Goal: Transaction & Acquisition: Purchase product/service

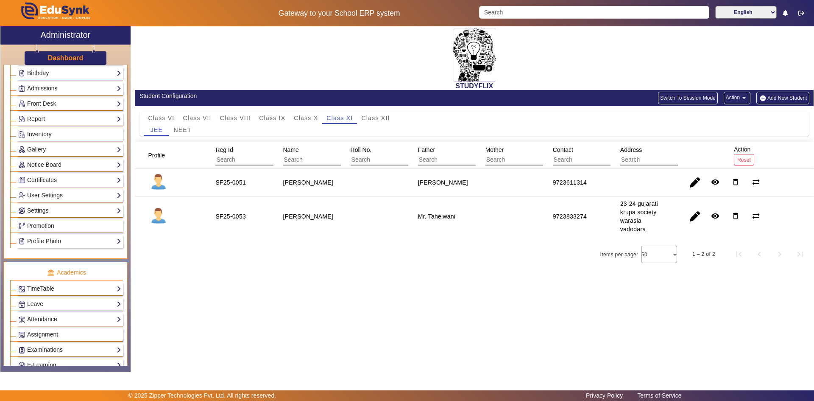
scroll to position [127, 0]
click at [41, 118] on link "Report" at bounding box center [69, 118] width 103 height 10
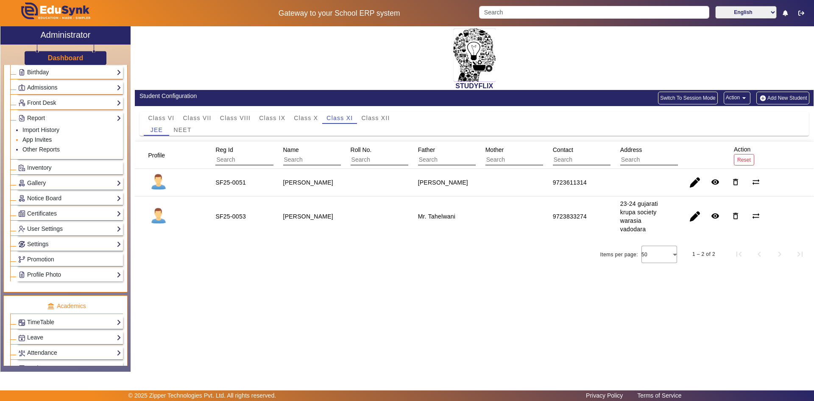
click at [42, 139] on link "App Invites" at bounding box center [36, 139] width 29 height 7
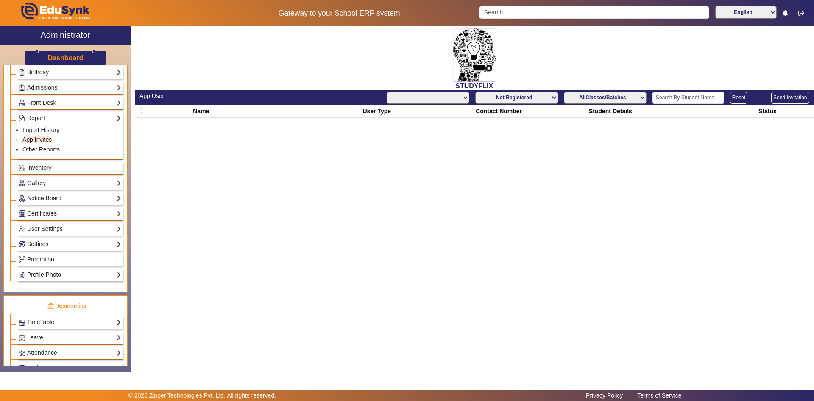
select select "All"
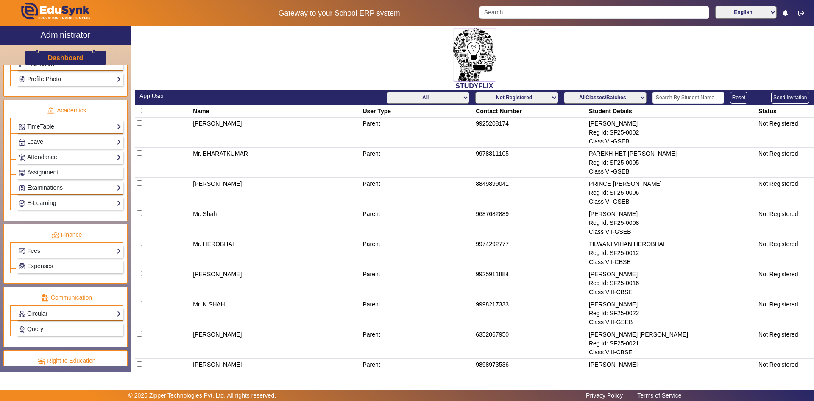
scroll to position [351, 0]
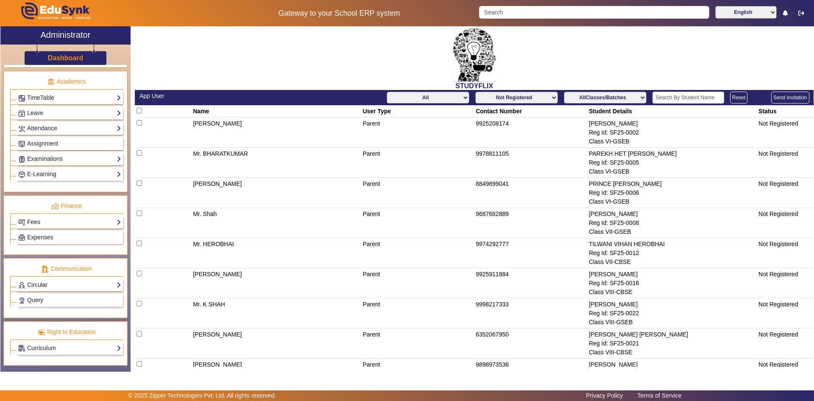
click at [42, 220] on link "Fees" at bounding box center [69, 222] width 103 height 10
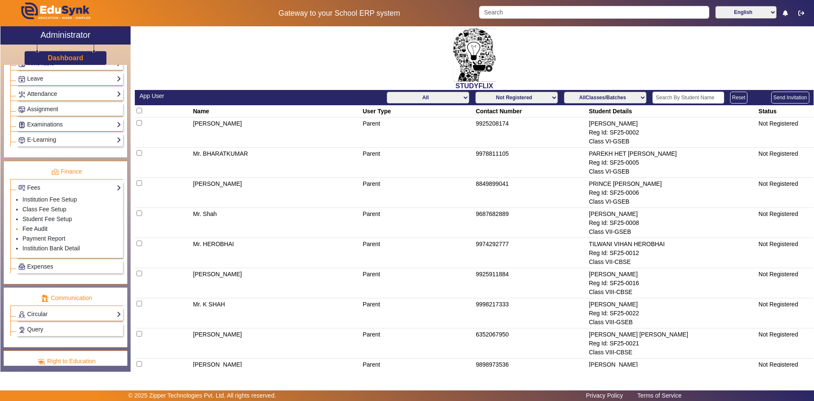
click at [33, 229] on link "Fee Audit" at bounding box center [34, 228] width 25 height 7
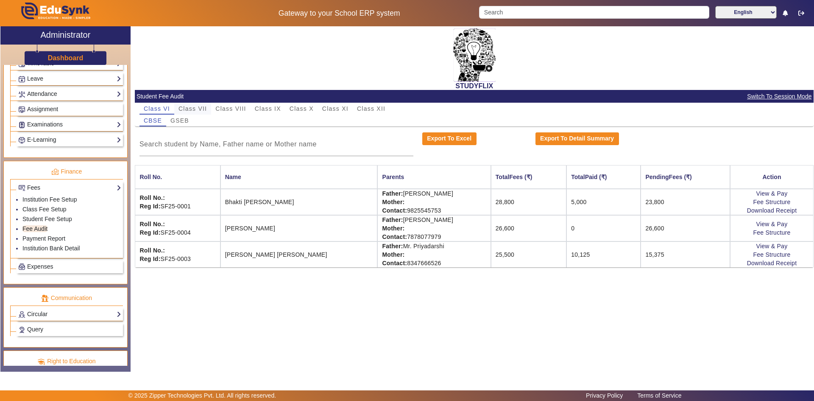
click at [189, 106] on span "Class VII" at bounding box center [192, 109] width 28 height 6
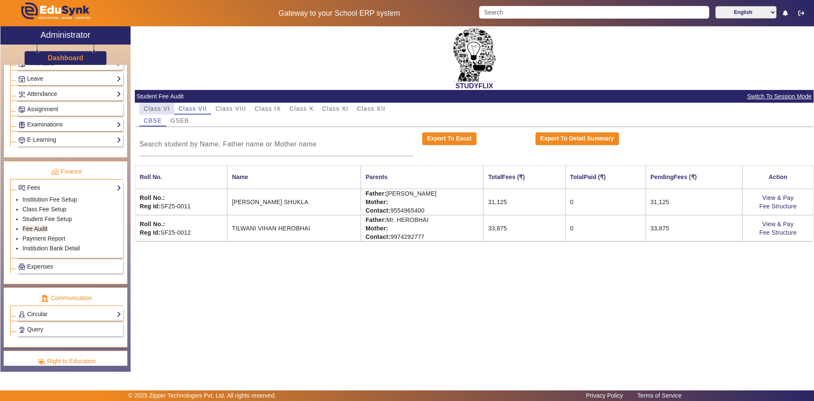
click at [169, 109] on span "Class VI" at bounding box center [157, 109] width 26 height 6
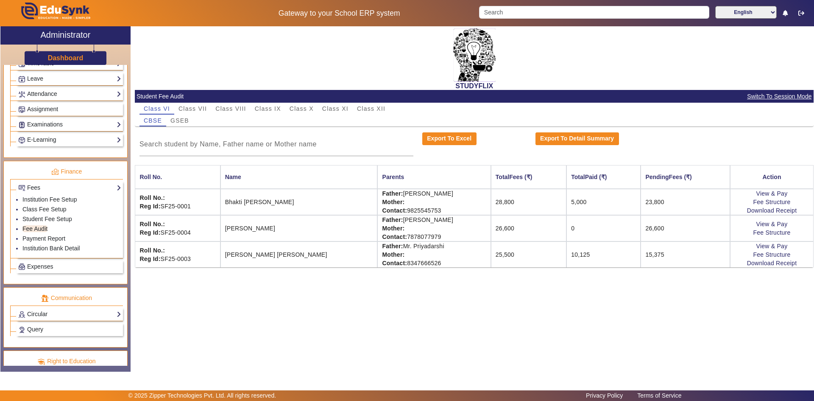
click at [181, 120] on span "GSEB" at bounding box center [179, 120] width 19 height 6
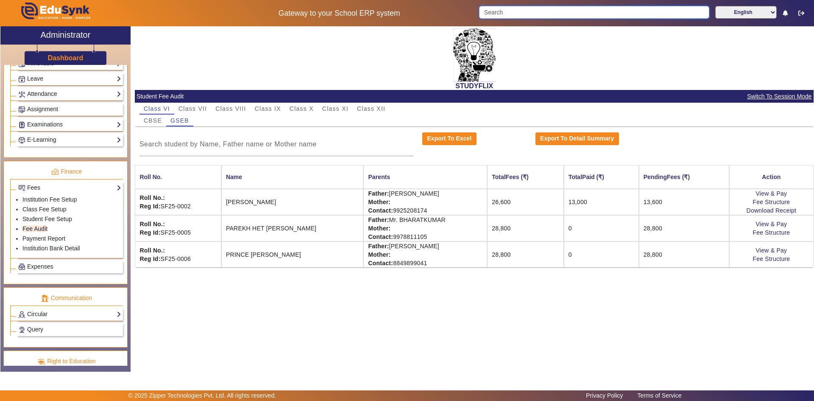
click at [504, 12] on input "Search" at bounding box center [594, 12] width 230 height 13
type input "MAL"
click button "submit" at bounding box center [708, 12] width 1 height 13
click at [199, 108] on span "Class VII" at bounding box center [192, 109] width 28 height 6
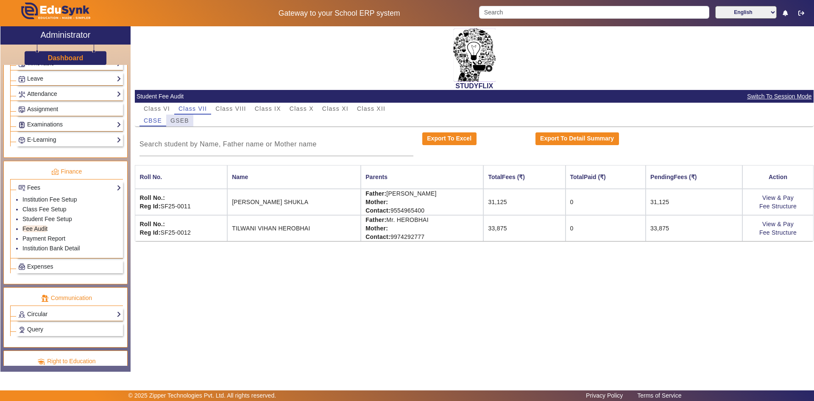
click at [181, 125] on span "GSEB" at bounding box center [179, 120] width 19 height 12
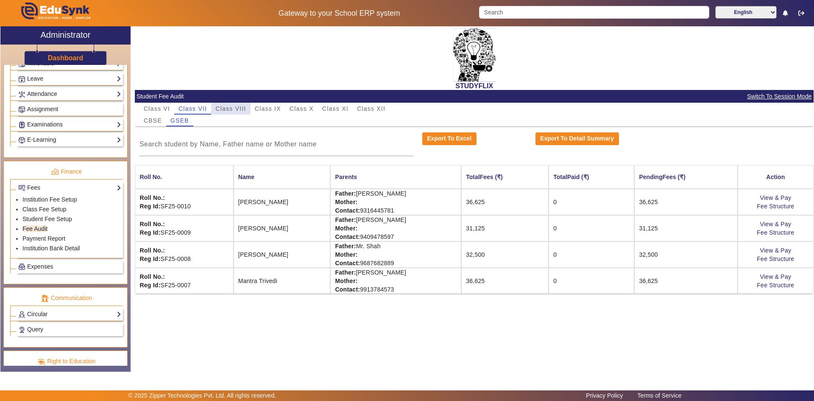
click at [221, 108] on span "Class VIII" at bounding box center [230, 109] width 31 height 6
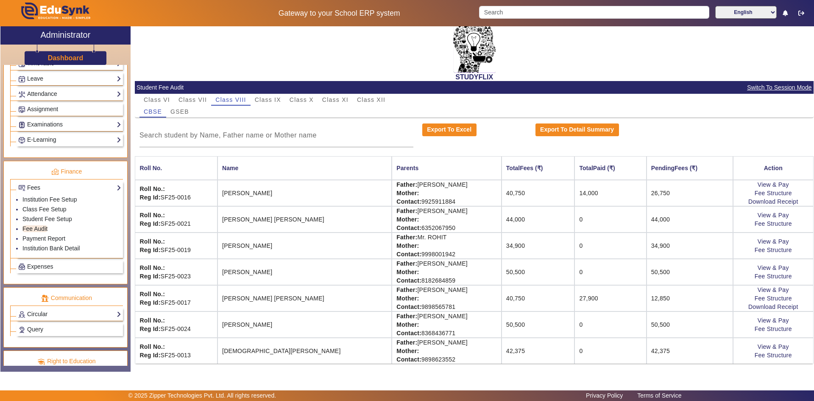
scroll to position [11, 0]
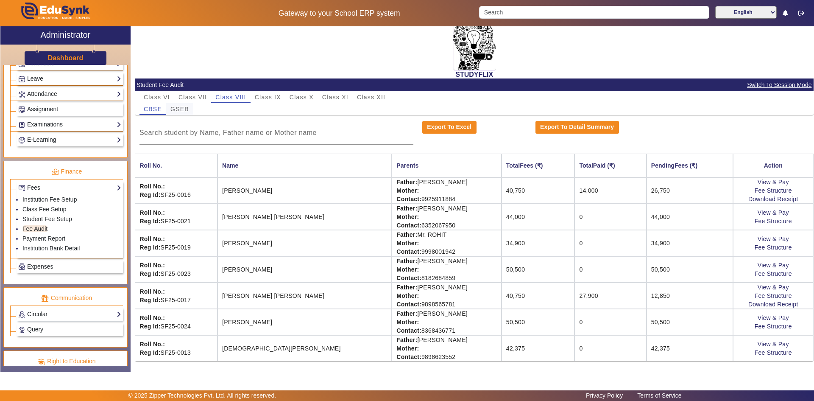
click at [185, 111] on span "GSEB" at bounding box center [179, 109] width 19 height 6
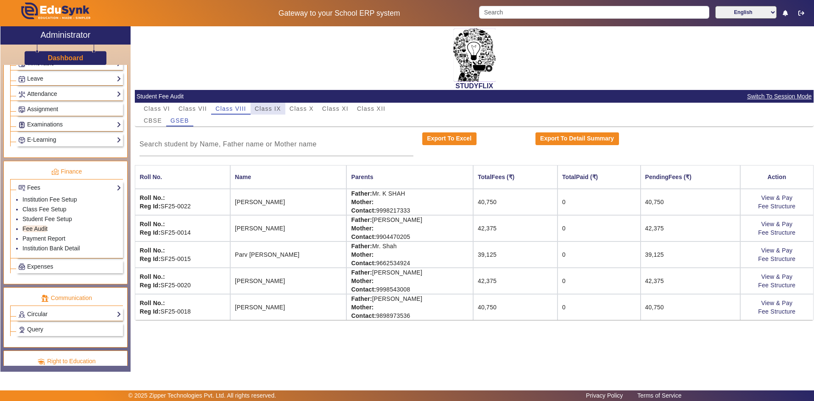
click at [263, 110] on span "Class IX" at bounding box center [268, 109] width 26 height 6
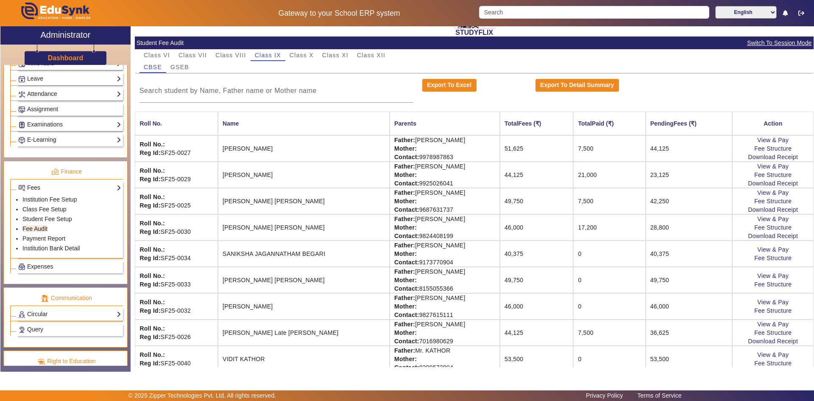
scroll to position [64, 0]
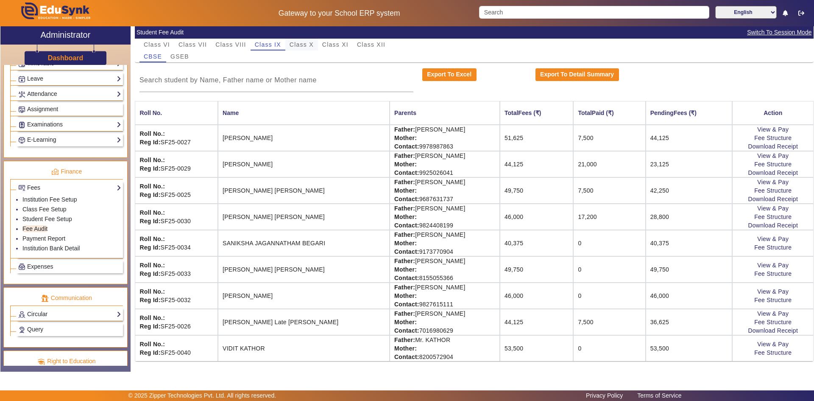
click at [304, 43] on span "Class X" at bounding box center [302, 45] width 24 height 6
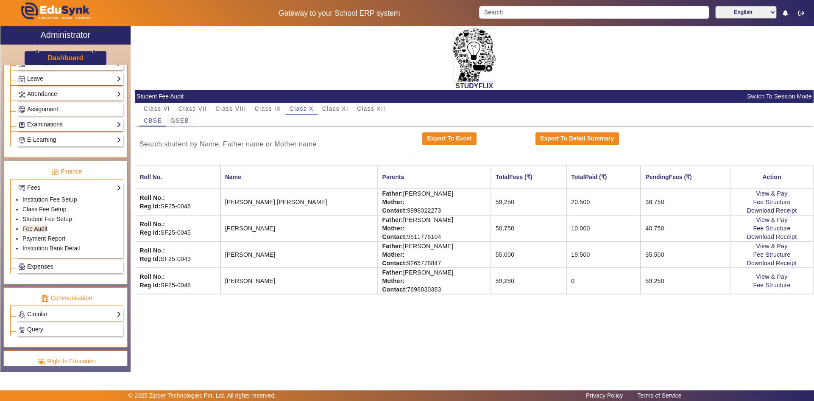
click at [176, 124] on span "GSEB" at bounding box center [179, 120] width 19 height 12
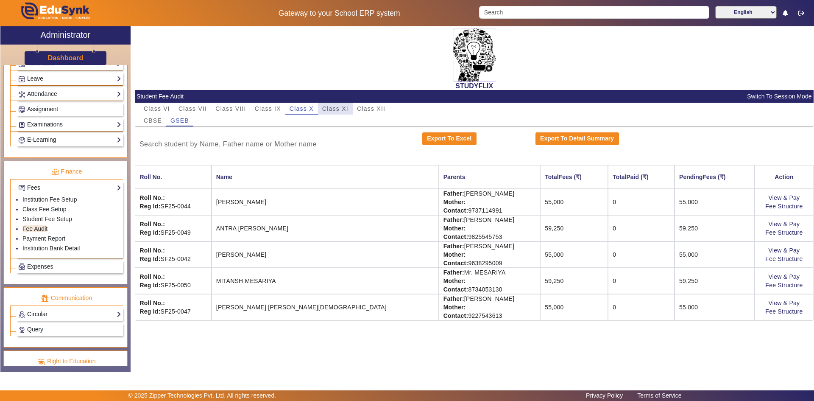
click at [330, 110] on span "Class XI" at bounding box center [335, 109] width 26 height 6
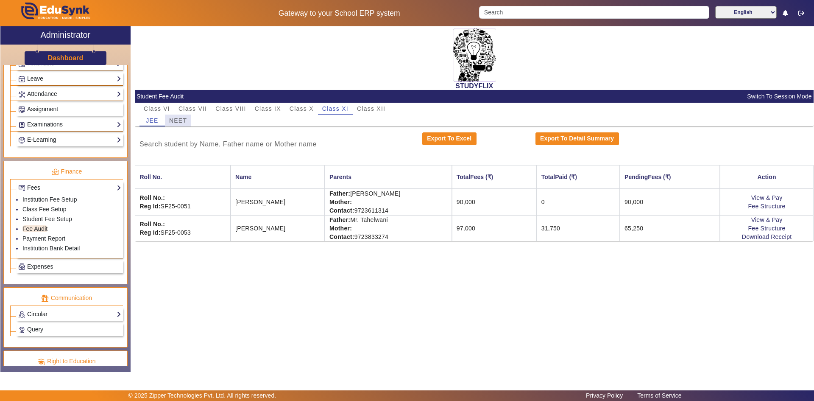
click at [172, 120] on span "NEET" at bounding box center [178, 120] width 18 height 6
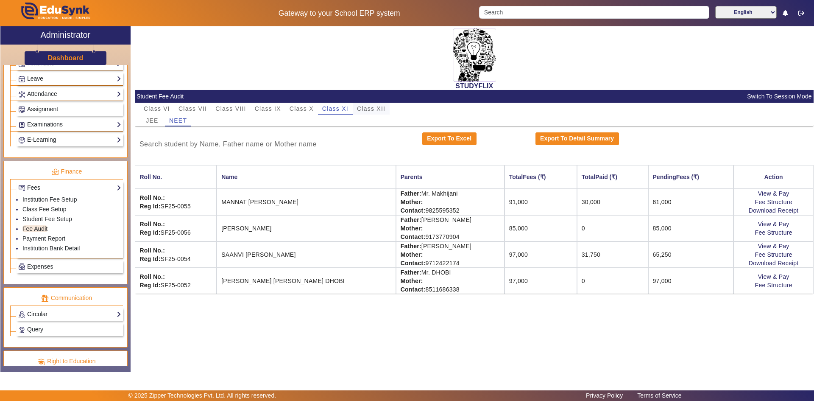
click at [376, 111] on span "Class XII" at bounding box center [371, 109] width 28 height 6
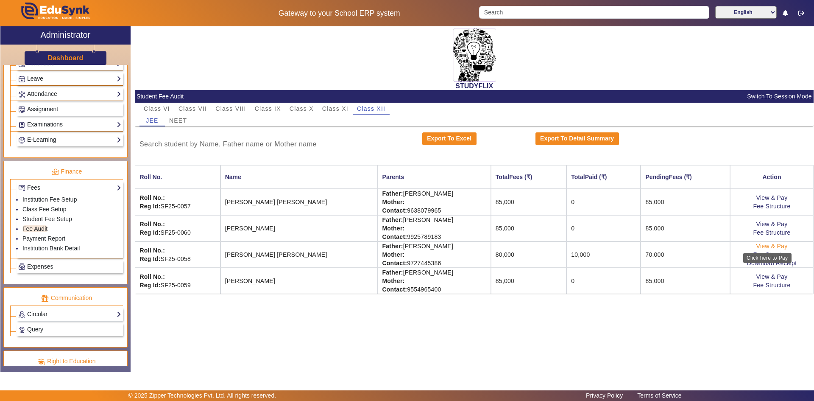
click at [777, 247] on link "View & Pay" at bounding box center [771, 246] width 31 height 7
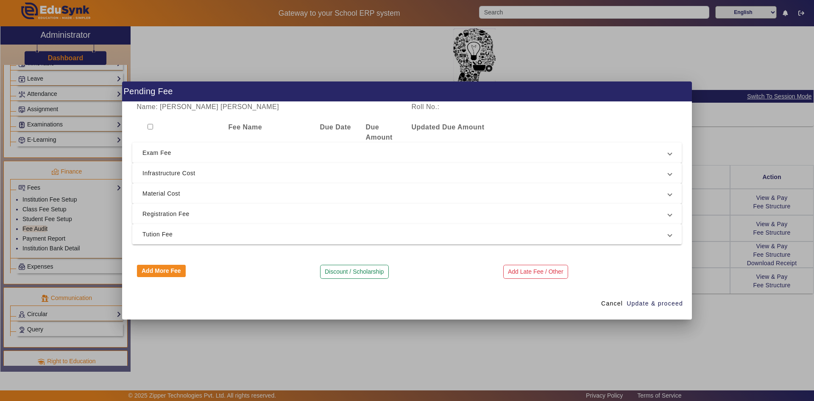
click at [150, 128] on input "checkbox" at bounding box center [151, 127] width 6 height 6
checkbox input "true"
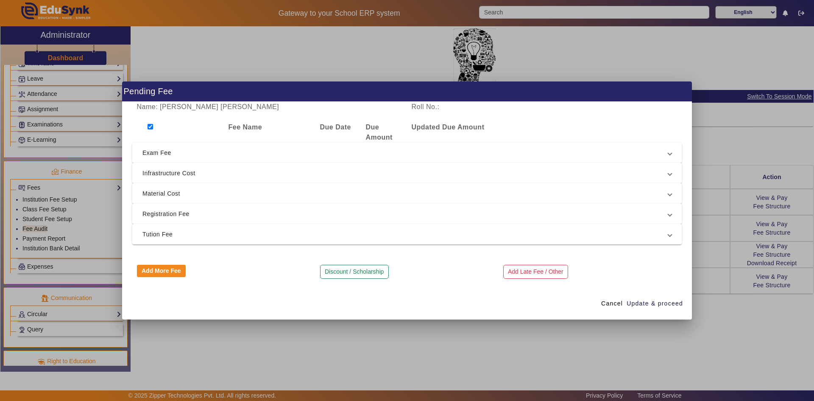
checkbox input "true"
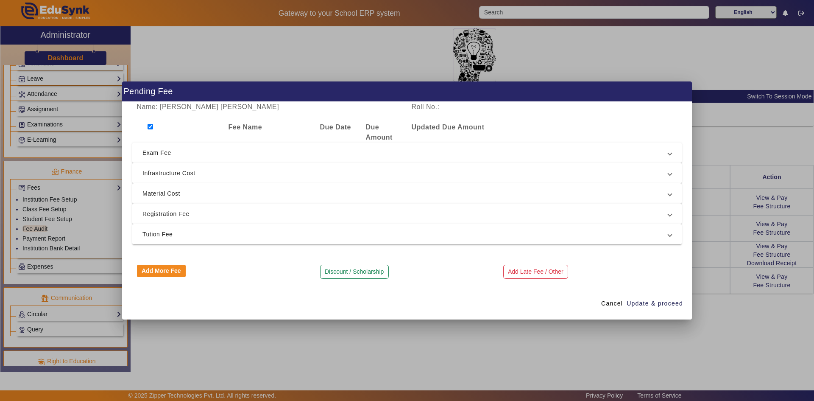
checkbox input "true"
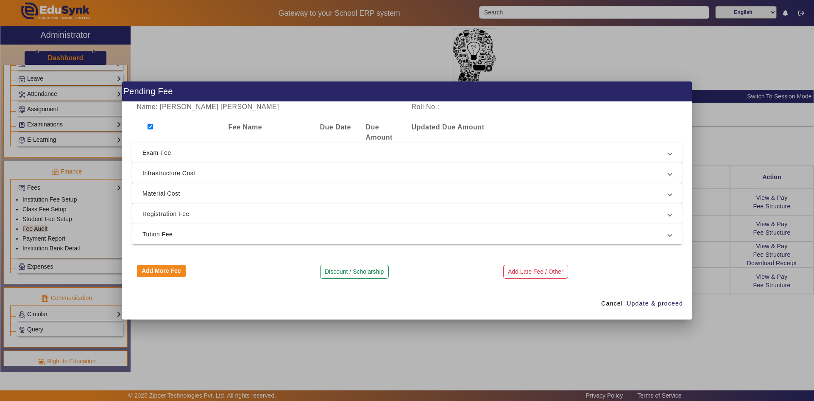
checkbox input "true"
click at [157, 156] on span "Exam Fee" at bounding box center [405, 153] width 526 height 10
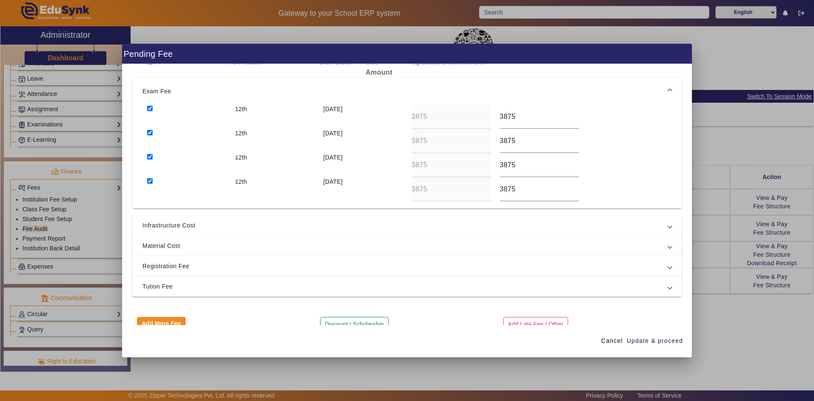
scroll to position [42, 0]
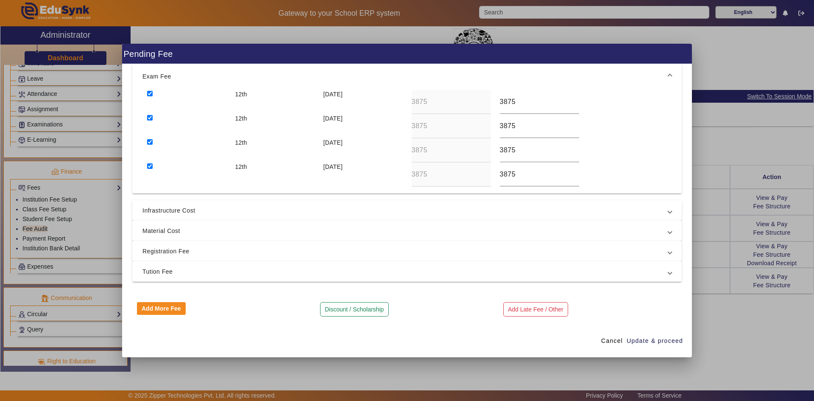
click at [174, 267] on span "Tution Fee" at bounding box center [405, 271] width 526 height 10
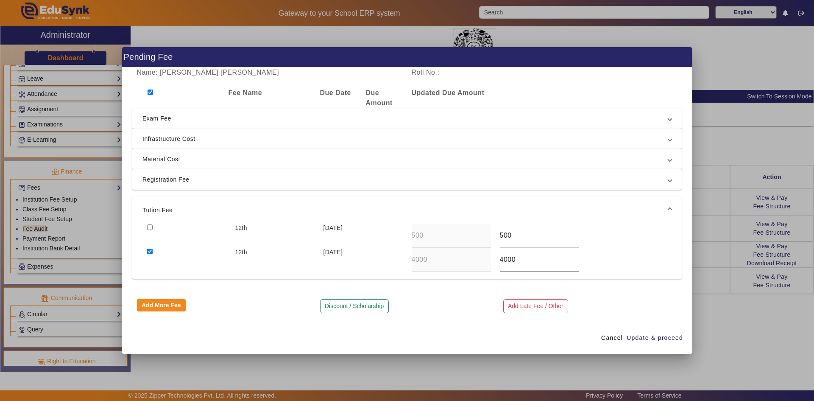
scroll to position [0, 0]
click at [168, 181] on span "Registration Fee" at bounding box center [405, 179] width 526 height 10
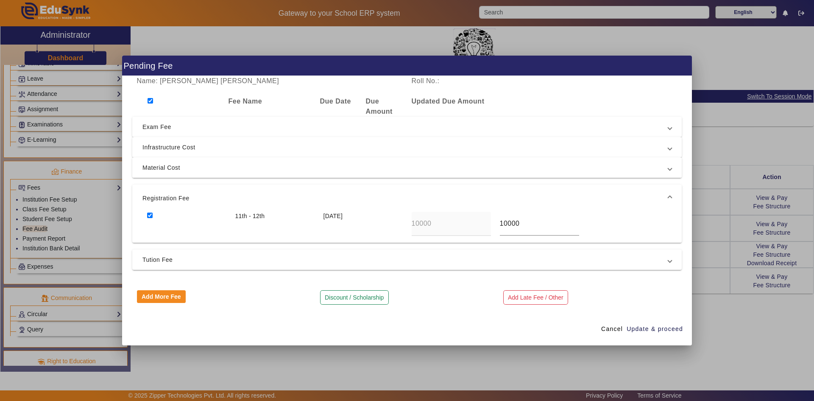
click at [167, 170] on span "Material Cost" at bounding box center [405, 167] width 526 height 10
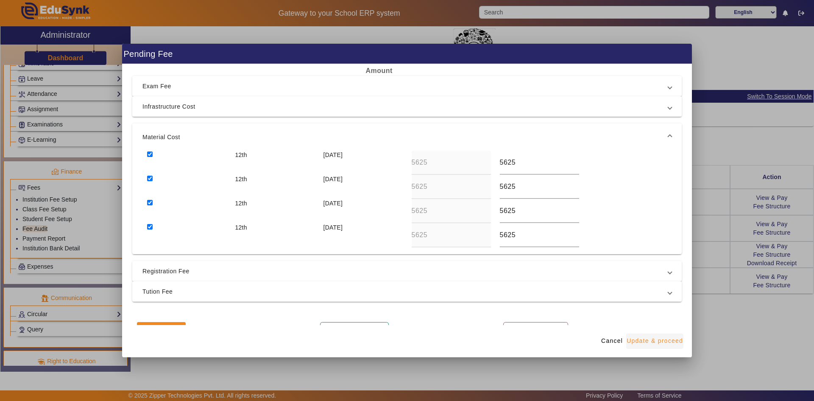
scroll to position [42, 0]
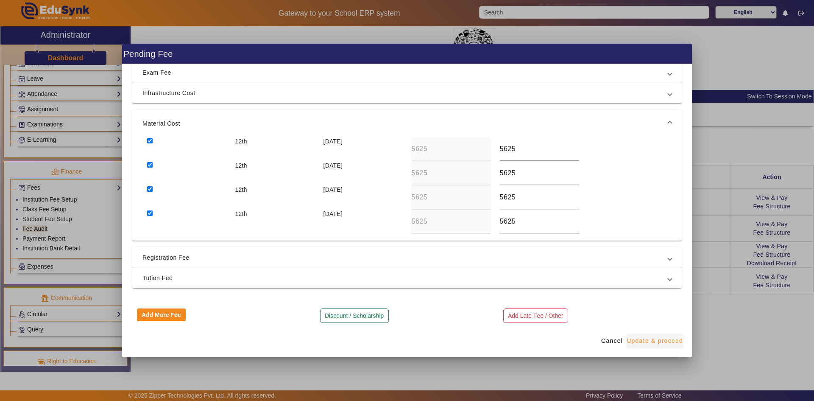
click at [652, 343] on span "Update & proceed" at bounding box center [655, 340] width 56 height 9
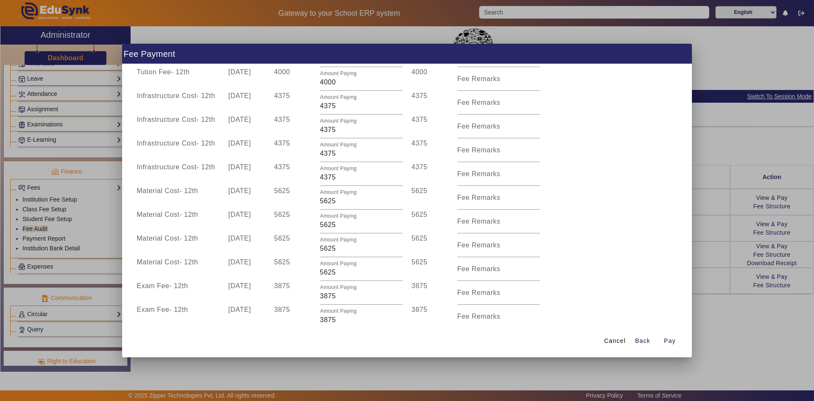
scroll to position [0, 0]
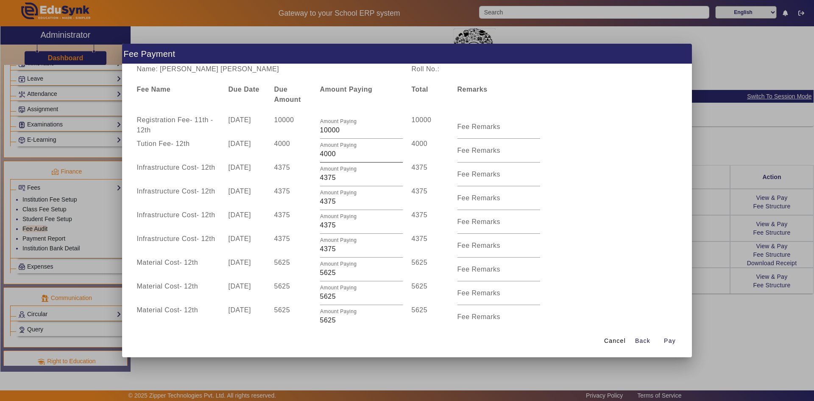
drag, startPoint x: 318, startPoint y: 155, endPoint x: 338, endPoint y: 155, distance: 20.4
click at [339, 155] on div "Amount Paying 4000" at bounding box center [361, 151] width 92 height 24
drag, startPoint x: 338, startPoint y: 155, endPoint x: 319, endPoint y: 156, distance: 19.5
click at [320, 156] on input "4000" at bounding box center [361, 154] width 83 height 10
type input "0"
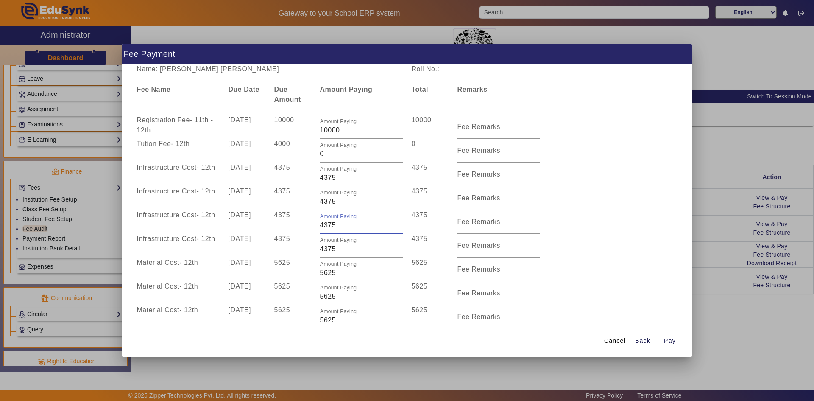
drag, startPoint x: 320, startPoint y: 224, endPoint x: 347, endPoint y: 224, distance: 27.6
click at [347, 224] on input "4375" at bounding box center [361, 225] width 83 height 10
type input "0"
drag, startPoint x: 332, startPoint y: 248, endPoint x: 314, endPoint y: 249, distance: 18.3
click at [315, 249] on div "Amount Paying 4375" at bounding box center [361, 246] width 92 height 24
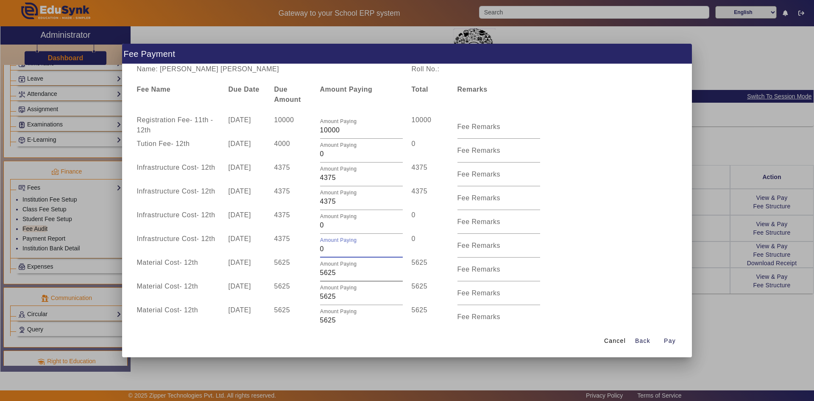
type input "0"
drag, startPoint x: 337, startPoint y: 275, endPoint x: 298, endPoint y: 271, distance: 38.7
click at [298, 271] on div "Material Cost - 12th [DATE] 5625 Amount Paying 5625 5625 Fee Remarks" at bounding box center [406, 269] width 549 height 24
type input "0"
drag, startPoint x: 336, startPoint y: 296, endPoint x: 294, endPoint y: 294, distance: 42.0
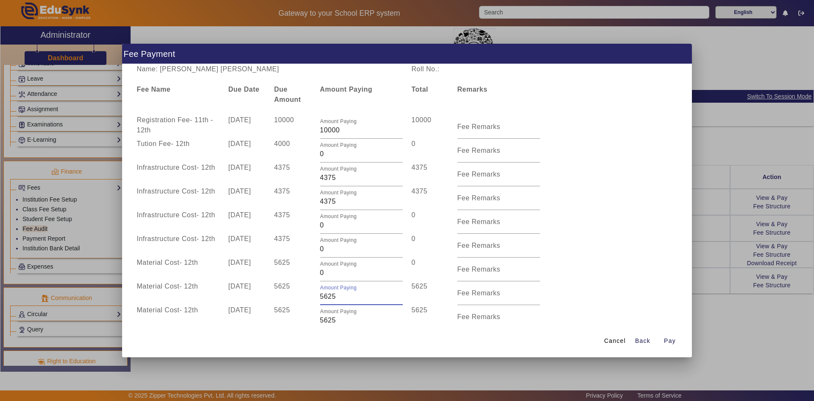
click at [294, 294] on div "Material Cost - 12th [DATE] 5625 Amount Paying 5625 5625 Fee Remarks" at bounding box center [406, 293] width 549 height 24
type input "0"
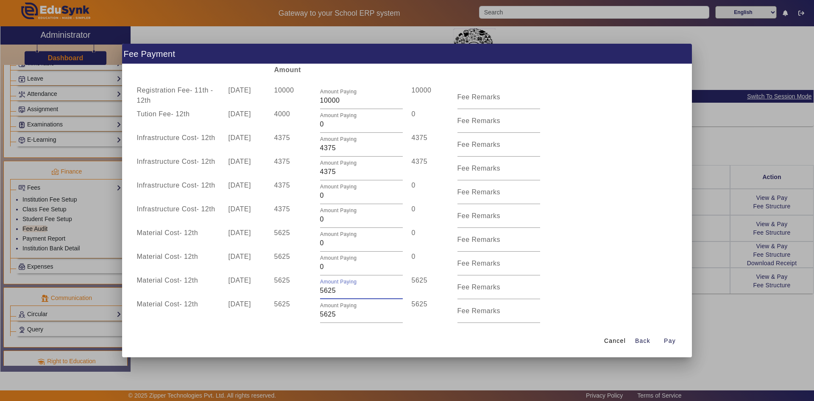
drag, startPoint x: 336, startPoint y: 317, endPoint x: 298, endPoint y: 318, distance: 38.2
click at [300, 319] on span "Registration Fee - 11th - 12th [DATE] 10000 Amount Paying 10000 10000 Fee Remar…" at bounding box center [406, 280] width 549 height 390
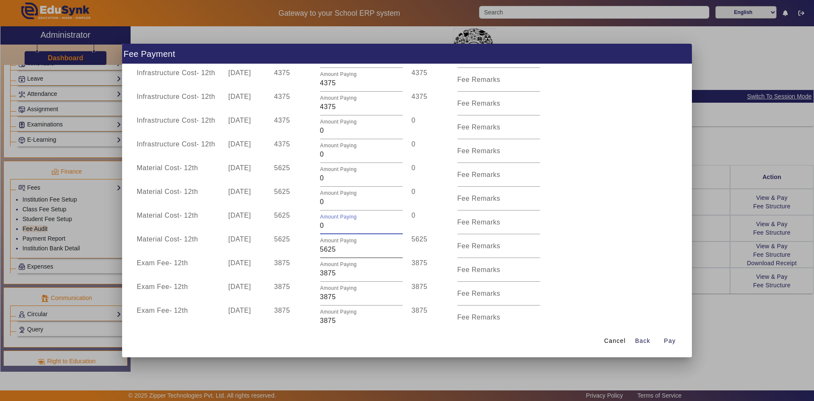
scroll to position [95, 0]
type input "0"
drag, startPoint x: 349, startPoint y: 249, endPoint x: 311, endPoint y: 250, distance: 37.3
click at [311, 250] on div "Material Cost - 12th [DATE] 5625 Amount Paying 5625 5625 Fee Remarks" at bounding box center [406, 246] width 549 height 24
type input "0"
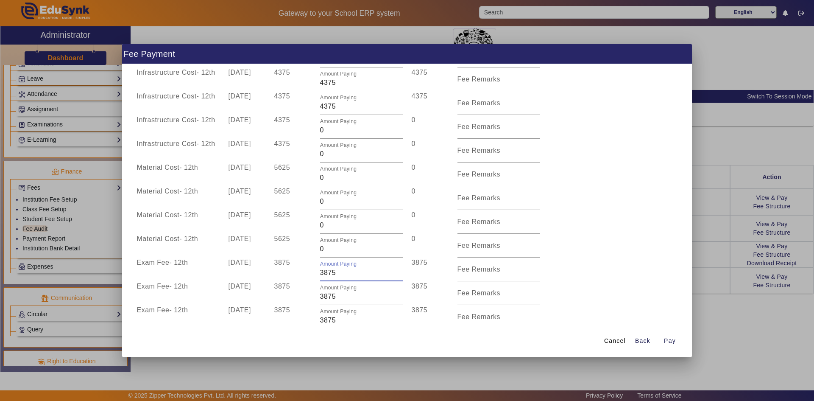
drag, startPoint x: 340, startPoint y: 274, endPoint x: 299, endPoint y: 274, distance: 40.7
click at [299, 274] on div "Exam Fee - 12th [DATE] 3875 Amount Paying 3875 3875 Fee Remarks" at bounding box center [406, 269] width 549 height 24
type input "0"
drag, startPoint x: 340, startPoint y: 296, endPoint x: 307, endPoint y: 292, distance: 32.9
click at [309, 293] on div "Exam Fee - 12th [DATE] 3875 Amount Paying 3875 3875 Fee Remarks" at bounding box center [406, 293] width 549 height 24
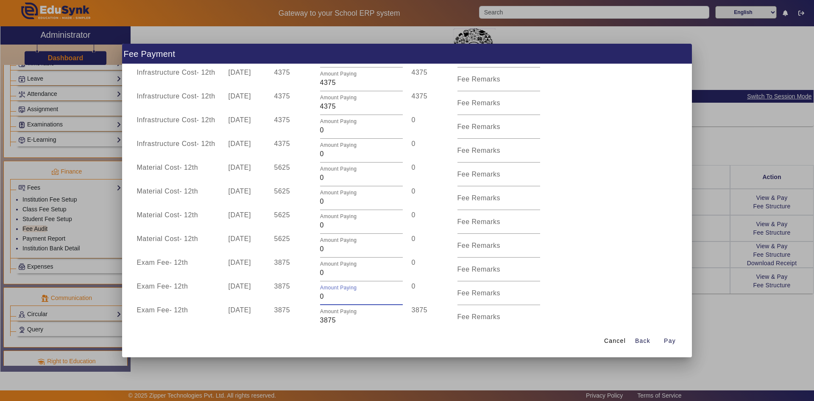
type input "0"
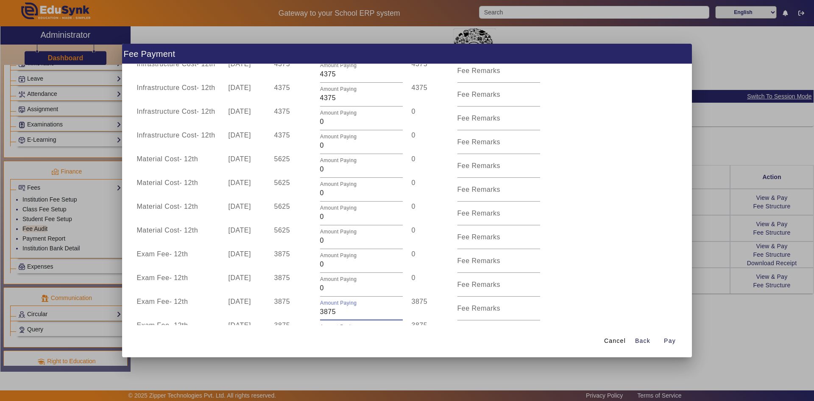
drag, startPoint x: 334, startPoint y: 316, endPoint x: 307, endPoint y: 317, distance: 26.7
click at [308, 317] on span "Registration Fee - 11th - 12th [DATE] 10000 Amount Paying 10000 10000 Fee Remar…" at bounding box center [406, 206] width 549 height 390
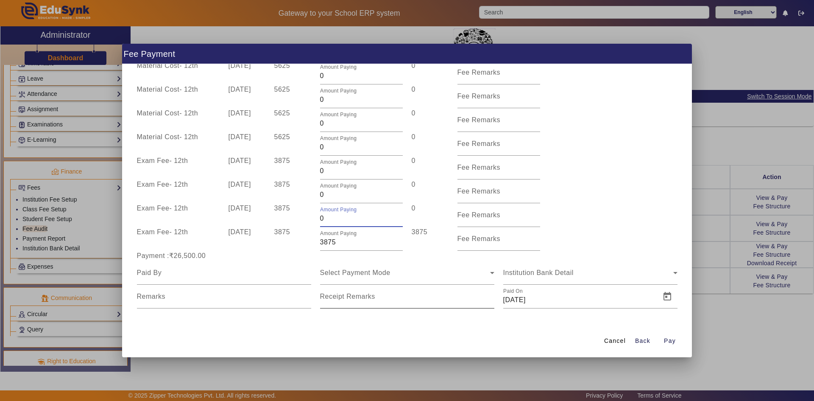
scroll to position [199, 0]
type input "0"
click at [301, 246] on div "3875" at bounding box center [293, 237] width 46 height 24
drag, startPoint x: 339, startPoint y: 242, endPoint x: 311, endPoint y: 243, distance: 27.6
click at [312, 243] on div "Exam Fee - 12th [DATE] 3875 Amount Paying 3875 3875 Fee Remarks" at bounding box center [406, 237] width 549 height 24
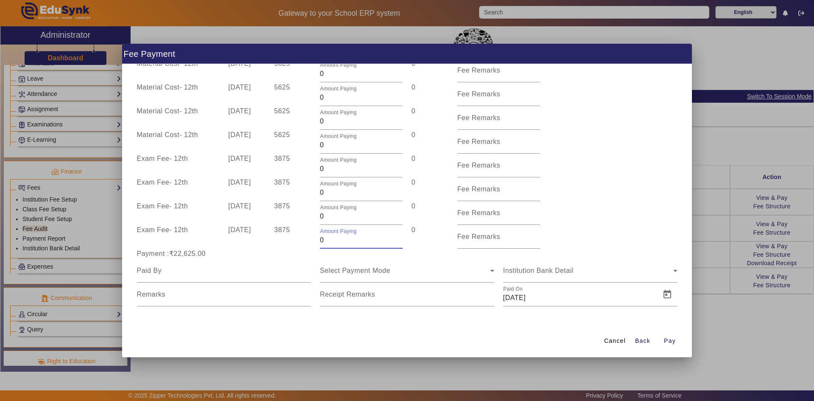
type input "0"
click at [585, 230] on div "Exam Fee - 12th [DATE] 3875 Amount Paying 0 0 Fee Remarks" at bounding box center [406, 237] width 549 height 24
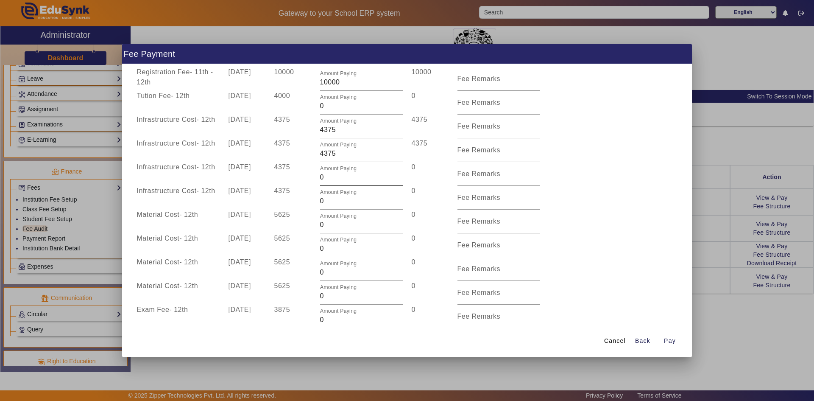
scroll to position [29, 0]
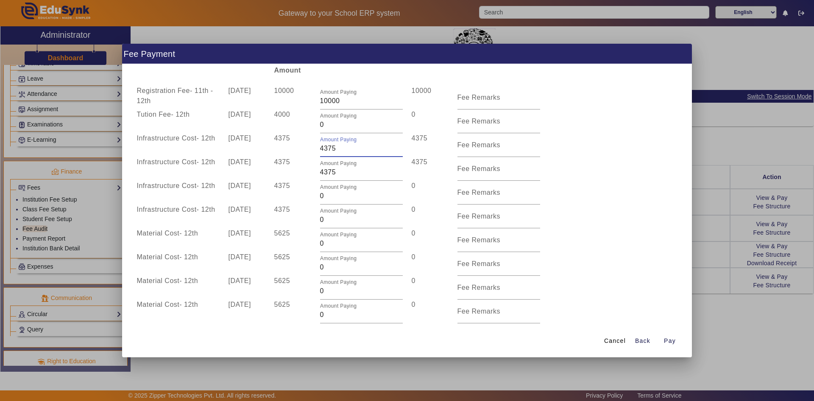
drag, startPoint x: 323, startPoint y: 151, endPoint x: 318, endPoint y: 151, distance: 4.3
click at [320, 151] on input "4375" at bounding box center [361, 148] width 83 height 10
click at [573, 224] on div "Infrastructure Cost - 12th [DATE] 4375 Amount Paying 0 0 Fee Remarks" at bounding box center [406, 216] width 549 height 24
click at [323, 150] on input "1375" at bounding box center [361, 148] width 83 height 10
click at [584, 210] on div "Infrastructure Cost - 12th [DATE] 4375 Amount Paying 0 0 Fee Remarks" at bounding box center [406, 216] width 549 height 24
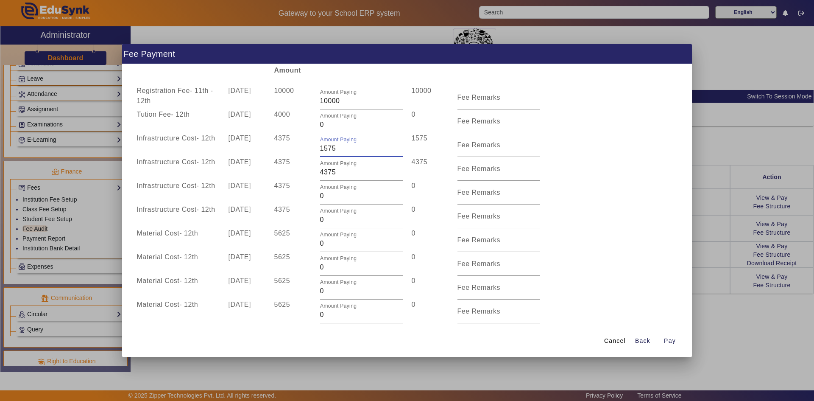
drag, startPoint x: 323, startPoint y: 148, endPoint x: 318, endPoint y: 148, distance: 4.3
click at [320, 148] on input "1575" at bounding box center [361, 148] width 83 height 10
click at [568, 207] on div "Infrastructure Cost - 12th [DATE] 4375 Amount Paying 0 0 Fee Remarks" at bounding box center [406, 216] width 549 height 24
drag, startPoint x: 323, startPoint y: 148, endPoint x: 341, endPoint y: 148, distance: 17.4
click at [341, 148] on input "2575" at bounding box center [361, 148] width 83 height 10
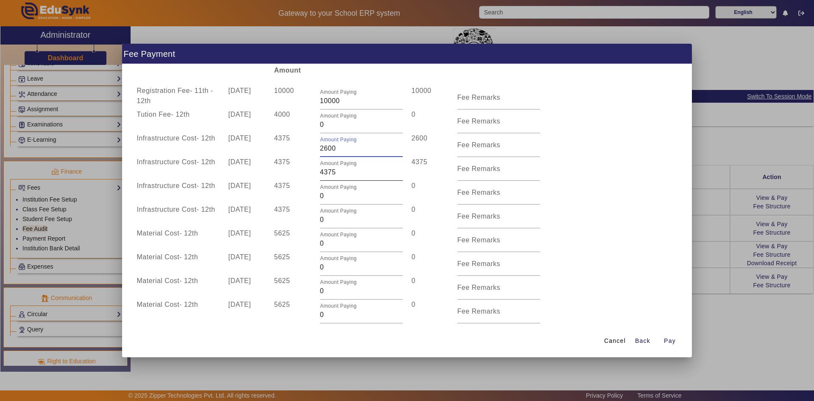
type input "2600"
drag, startPoint x: 320, startPoint y: 173, endPoint x: 341, endPoint y: 173, distance: 20.8
click at [341, 173] on input "4375" at bounding box center [361, 172] width 83 height 10
click at [602, 251] on div "Material Cost - 12th [DATE] 5625 Amount Paying 0 0 Fee Remarks" at bounding box center [406, 240] width 549 height 24
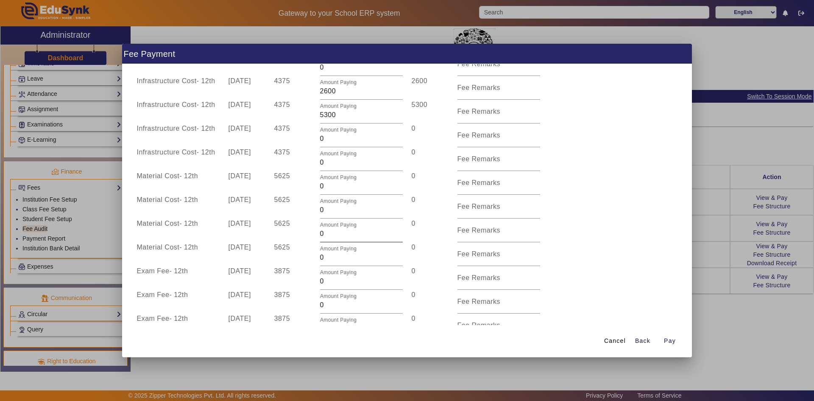
scroll to position [72, 0]
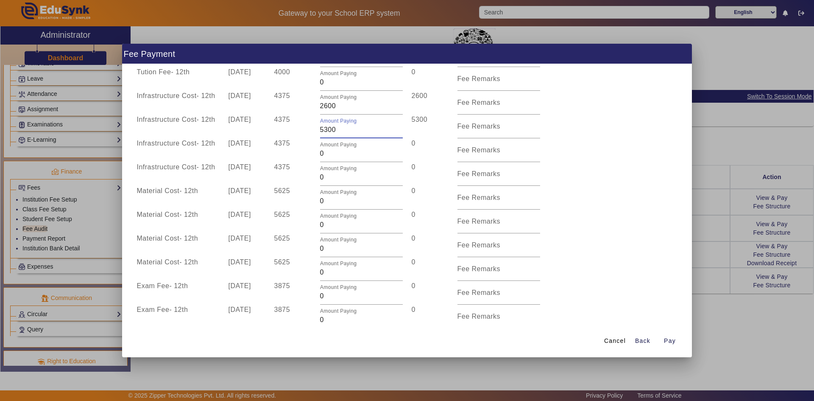
click at [324, 131] on input "5300" at bounding box center [361, 130] width 83 height 10
click at [323, 130] on input "5900" at bounding box center [361, 130] width 83 height 10
drag, startPoint x: 317, startPoint y: 130, endPoint x: 322, endPoint y: 130, distance: 4.7
click at [322, 130] on div "Amount Paying 5900" at bounding box center [361, 126] width 92 height 24
drag, startPoint x: 322, startPoint y: 130, endPoint x: 318, endPoint y: 130, distance: 4.3
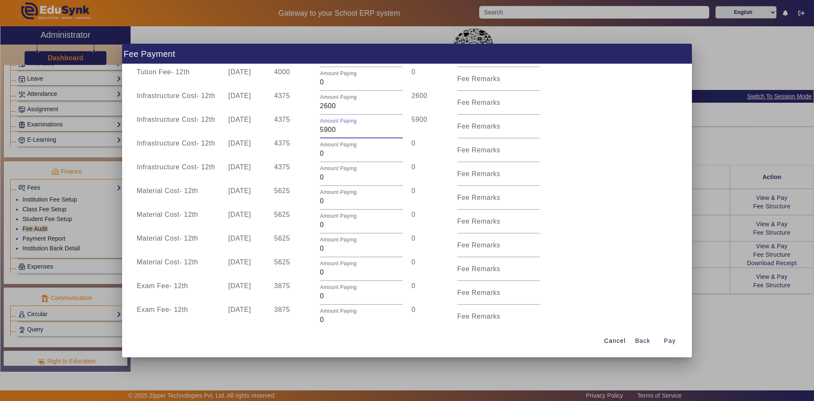
click at [318, 130] on div "Amount Paying 5900" at bounding box center [361, 126] width 92 height 24
type input "4900"
click at [609, 209] on div "Material Cost - 12th [DATE] 5625 Amount Paying 0 0 Fee Remarks" at bounding box center [406, 198] width 549 height 24
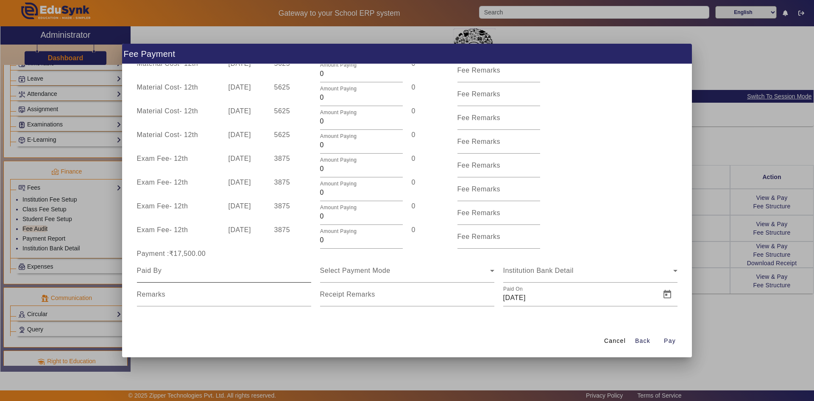
click at [219, 278] on div at bounding box center [224, 271] width 174 height 24
type input "Nisha mam"
click at [338, 270] on span "Select Payment Mode" at bounding box center [355, 270] width 70 height 7
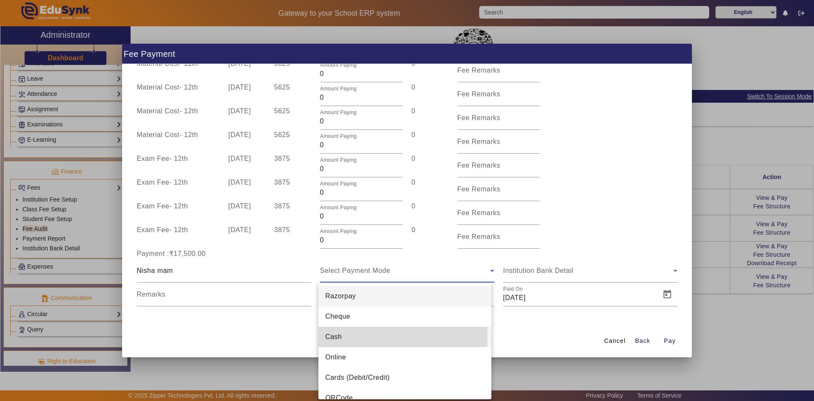
click at [337, 337] on span "Cash" at bounding box center [333, 337] width 17 height 10
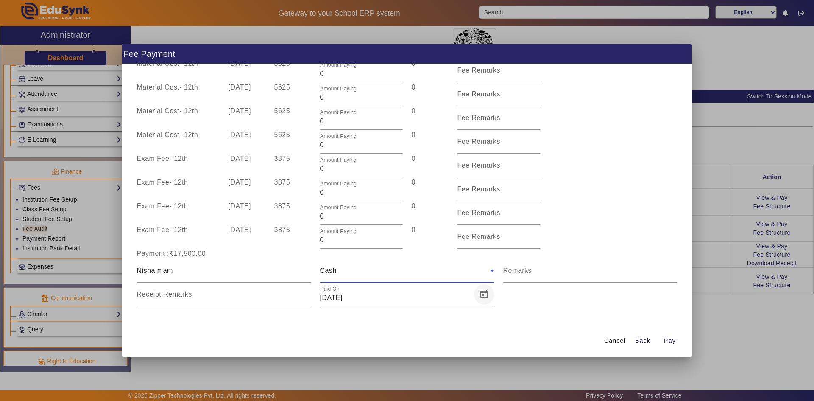
click at [482, 296] on span "Open calendar" at bounding box center [484, 294] width 20 height 20
click at [414, 151] on span "Previous month" at bounding box center [416, 150] width 17 height 17
click at [382, 214] on span "10" at bounding box center [381, 218] width 15 height 15
type input "[DATE]"
click at [541, 274] on input "Remarks" at bounding box center [590, 274] width 174 height 10
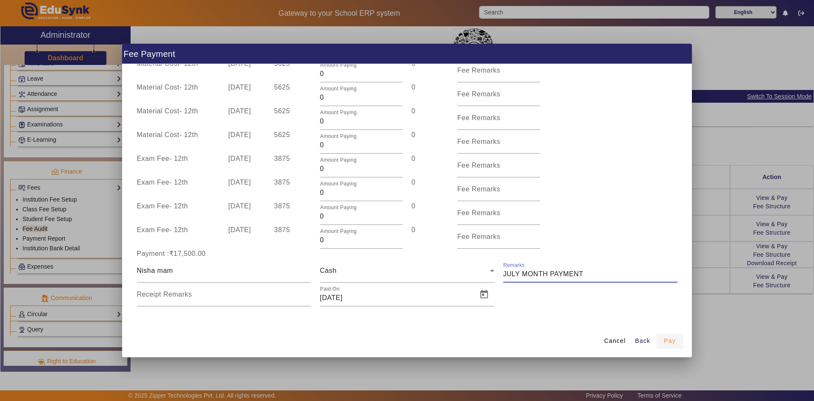
type input "JULY MONTH PAYMENT"
click at [666, 340] on span "Pay" at bounding box center [670, 340] width 12 height 9
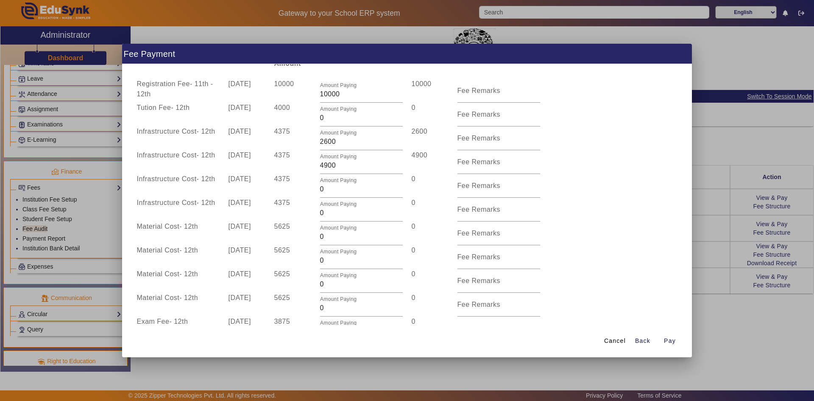
scroll to position [0, 0]
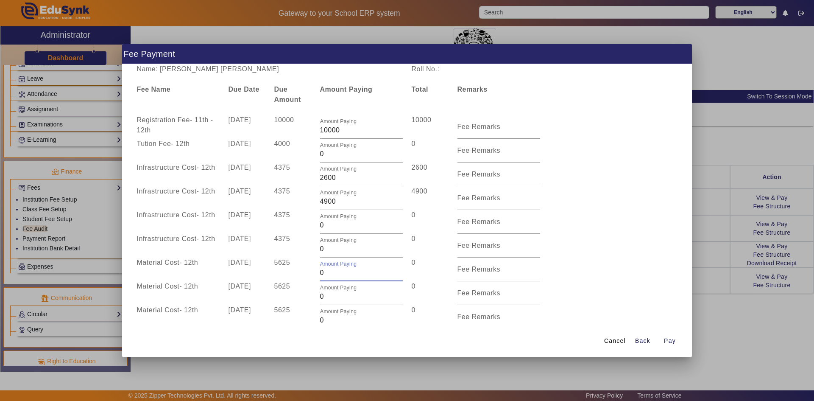
drag, startPoint x: 332, startPoint y: 273, endPoint x: 321, endPoint y: 273, distance: 11.0
click at [321, 273] on input "0" at bounding box center [361, 273] width 83 height 10
click at [610, 342] on span "Cancel" at bounding box center [615, 340] width 22 height 9
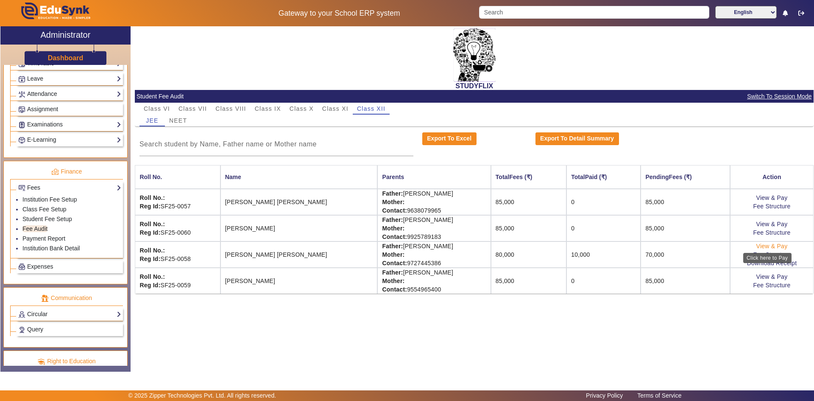
click at [775, 245] on link "View & Pay" at bounding box center [771, 246] width 31 height 7
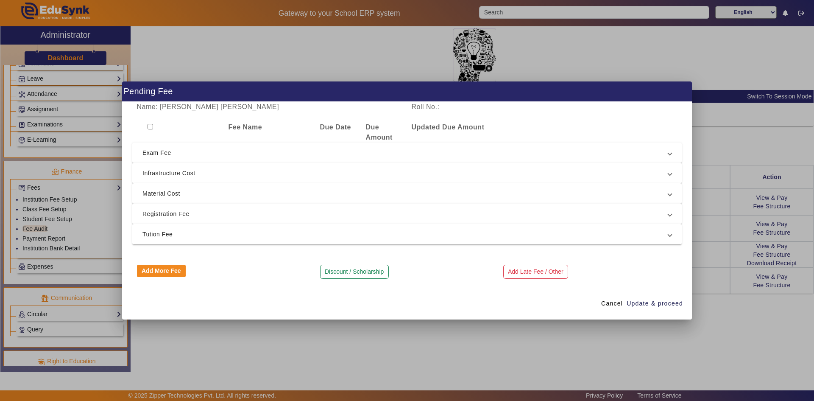
click at [151, 127] on input "checkbox" at bounding box center [151, 127] width 6 height 6
checkbox input "true"
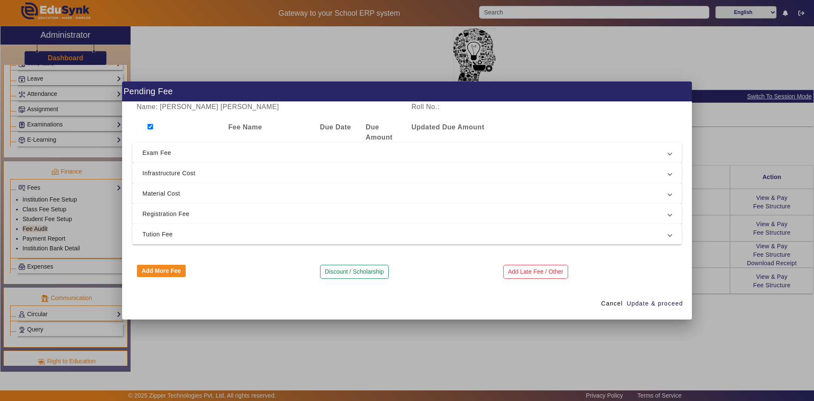
checkbox input "true"
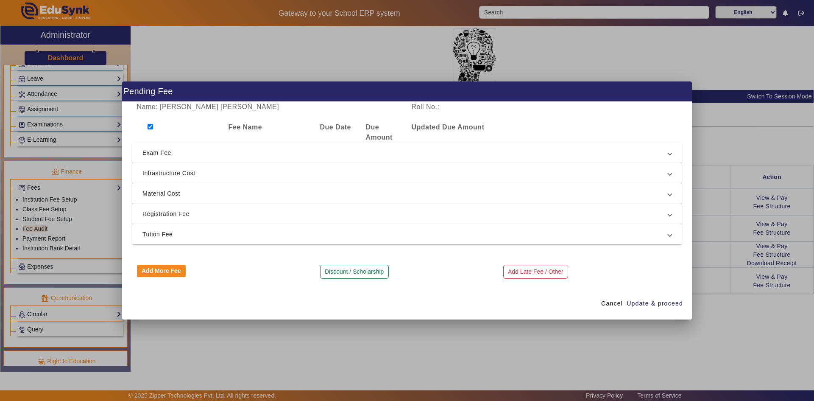
checkbox input "true"
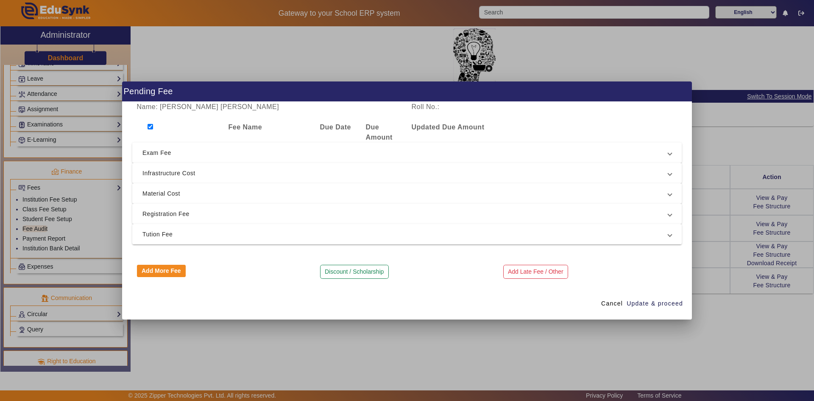
checkbox input "true"
click at [173, 151] on span "Exam Fee" at bounding box center [405, 153] width 526 height 10
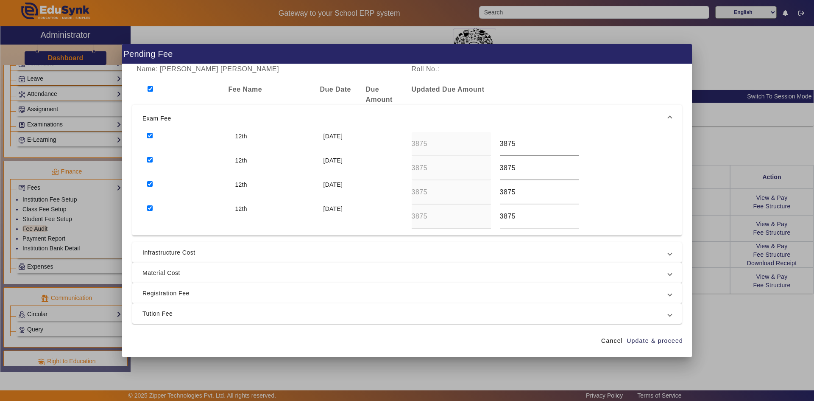
click at [151, 181] on input "checkbox" at bounding box center [150, 184] width 6 height 6
checkbox input "false"
click at [150, 207] on input "checkbox" at bounding box center [150, 208] width 6 height 6
checkbox input "false"
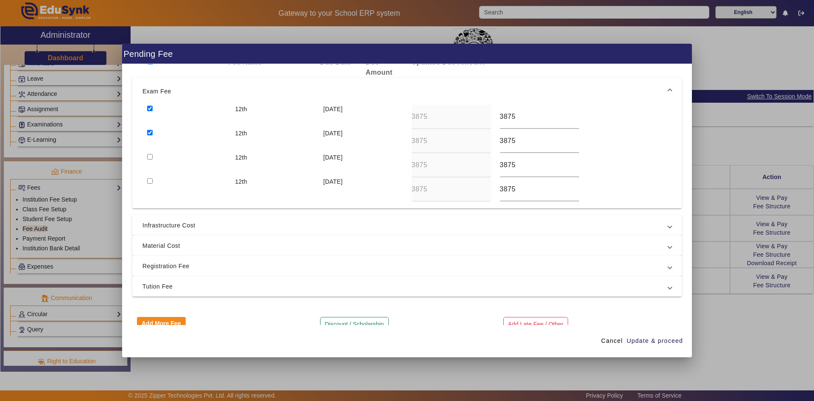
scroll to position [42, 0]
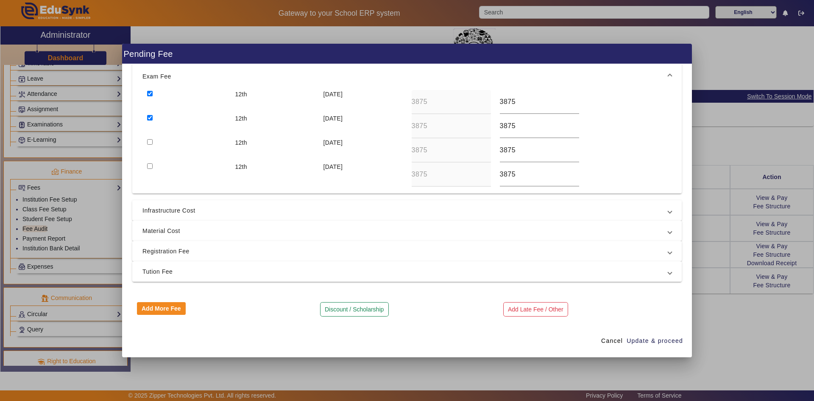
click at [154, 209] on span "Infrastructure Cost" at bounding box center [405, 210] width 526 height 10
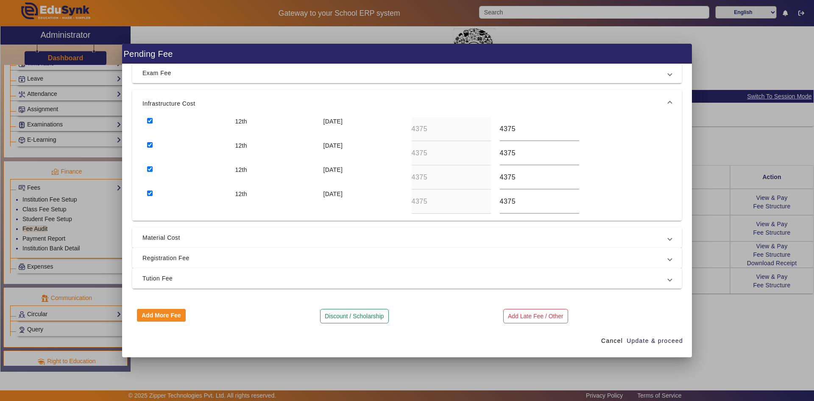
click at [152, 193] on input "checkbox" at bounding box center [150, 193] width 6 height 6
checkbox input "false"
click at [151, 172] on div at bounding box center [186, 177] width 88 height 24
click at [151, 169] on input "checkbox" at bounding box center [150, 169] width 6 height 6
checkbox input "false"
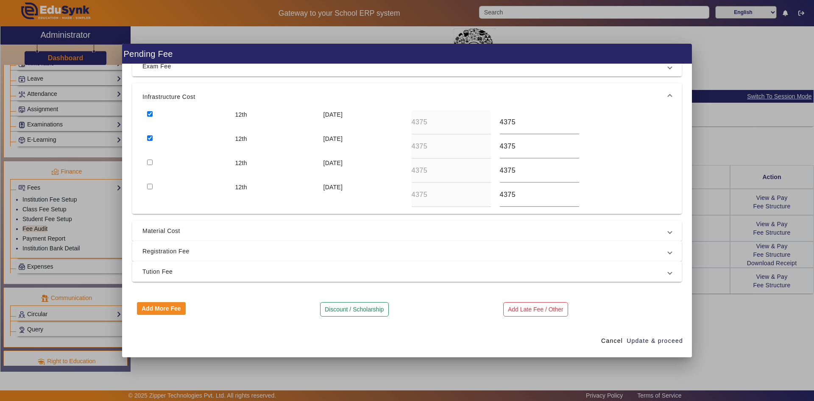
click at [161, 229] on span "Material Cost" at bounding box center [405, 231] width 526 height 10
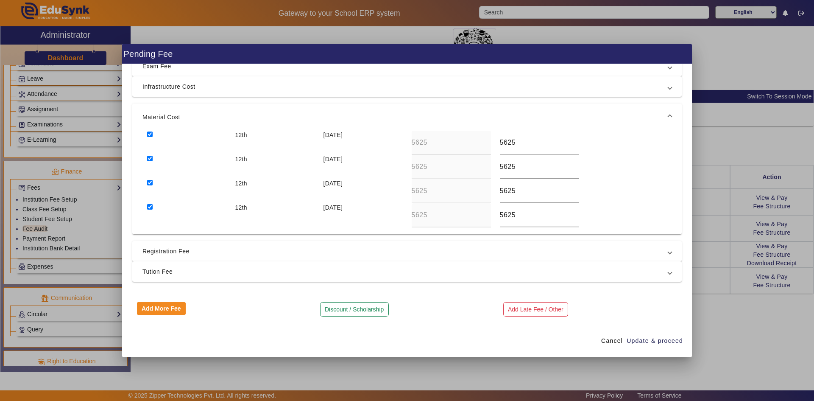
scroll to position [49, 0]
click at [151, 204] on input "checkbox" at bounding box center [150, 207] width 6 height 6
checkbox input "false"
click at [151, 182] on input "checkbox" at bounding box center [150, 183] width 6 height 6
checkbox input "false"
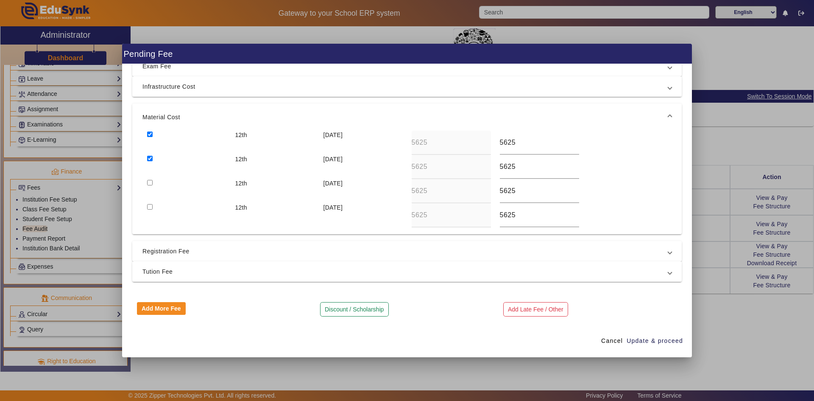
click at [158, 250] on span "Registration Fee" at bounding box center [405, 251] width 526 height 10
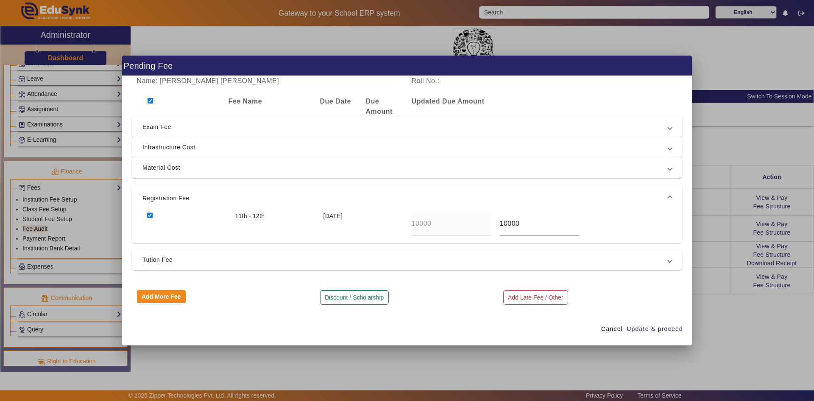
click at [159, 254] on mat-expansion-panel-header "Tution Fee" at bounding box center [406, 259] width 549 height 20
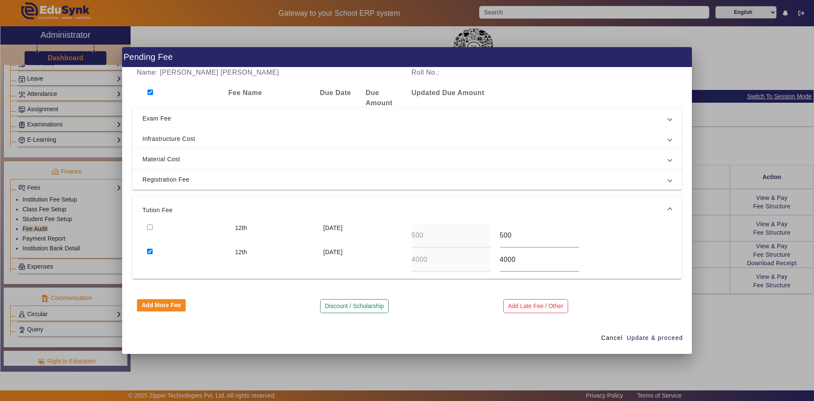
click at [151, 250] on input "checkbox" at bounding box center [150, 251] width 6 height 6
checkbox input "false"
click at [638, 339] on span "Update & proceed" at bounding box center [655, 337] width 56 height 9
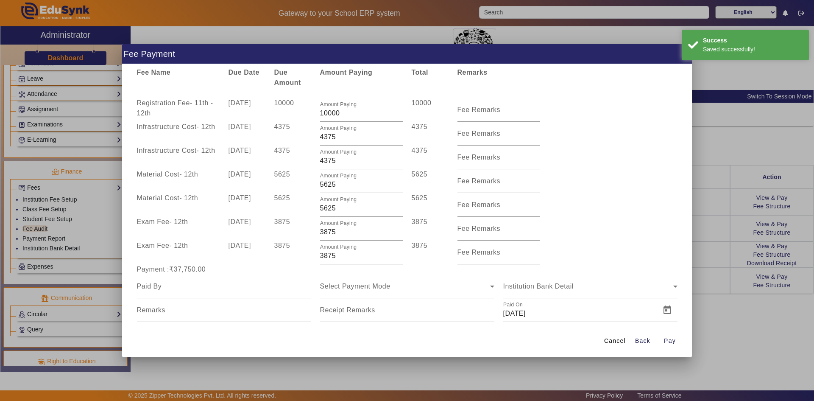
scroll to position [33, 0]
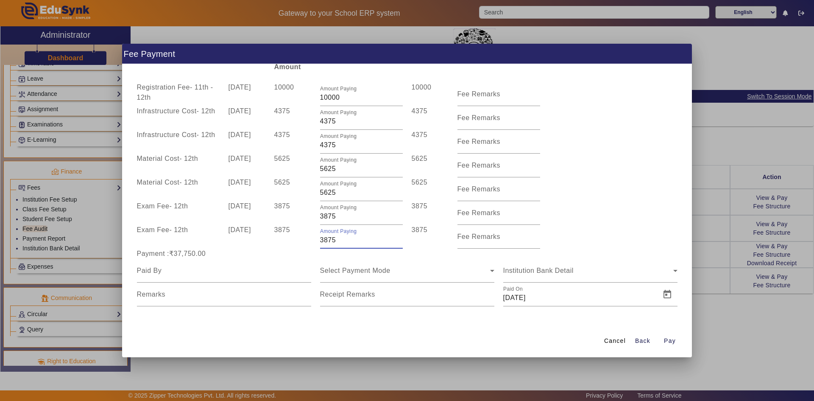
drag, startPoint x: 322, startPoint y: 239, endPoint x: 316, endPoint y: 241, distance: 6.7
click at [316, 241] on div "Amount Paying 3875" at bounding box center [361, 237] width 92 height 24
type input "1875"
drag, startPoint x: 322, startPoint y: 217, endPoint x: 316, endPoint y: 217, distance: 5.5
click at [316, 217] on div "Amount Paying 3875" at bounding box center [361, 213] width 92 height 24
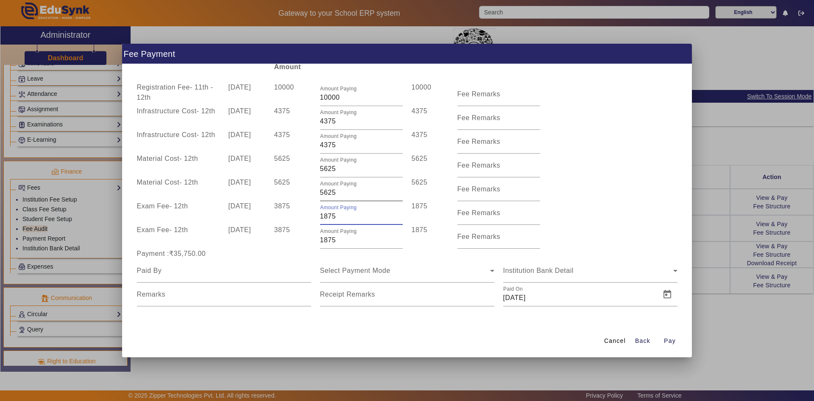
type input "1875"
click at [318, 194] on div "Amount Paying 5625" at bounding box center [361, 189] width 92 height 24
type input "1625"
click at [318, 169] on div "Amount Paying 5625" at bounding box center [361, 165] width 92 height 24
type input "1625"
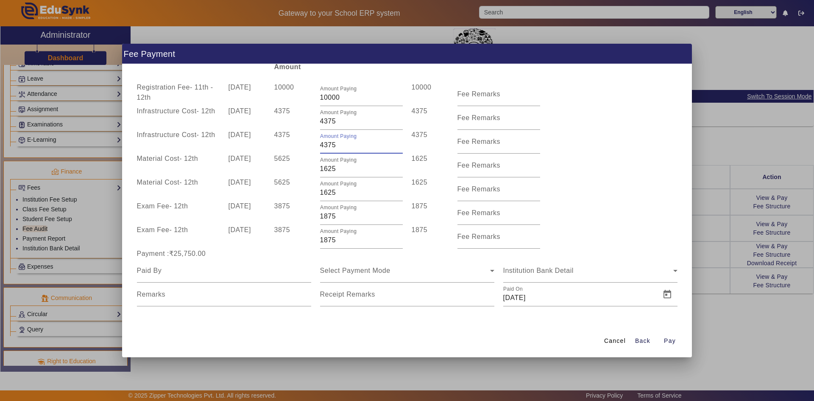
drag, startPoint x: 323, startPoint y: 147, endPoint x: 316, endPoint y: 147, distance: 6.8
click at [316, 147] on div "Amount Paying 4375" at bounding box center [361, 142] width 92 height 24
type input "1375"
drag, startPoint x: 322, startPoint y: 124, endPoint x: 315, endPoint y: 125, distance: 6.8
click at [315, 125] on div "Amount Paying 4375" at bounding box center [361, 118] width 92 height 24
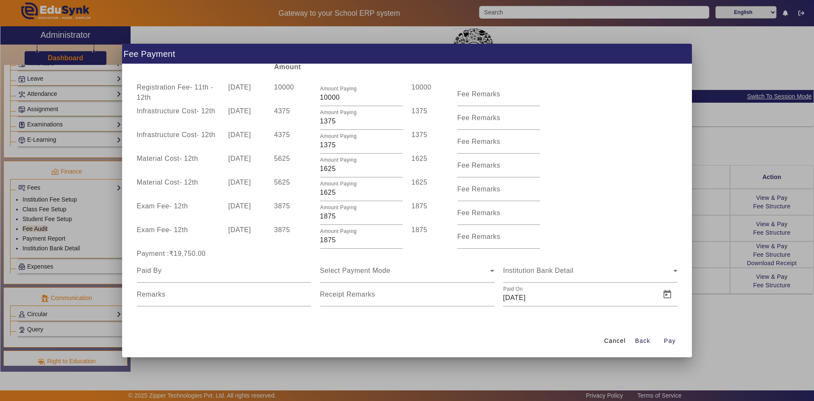
click at [585, 167] on div "Material Cost - 12th [DATE] 5625 Amount Paying 1625 1625 Fee Remarks" at bounding box center [406, 165] width 549 height 24
drag, startPoint x: 328, startPoint y: 120, endPoint x: 345, endPoint y: 120, distance: 17.0
click at [345, 120] on input "1375" at bounding box center [361, 121] width 83 height 10
type input "1300"
drag, startPoint x: 326, startPoint y: 142, endPoint x: 340, endPoint y: 142, distance: 13.6
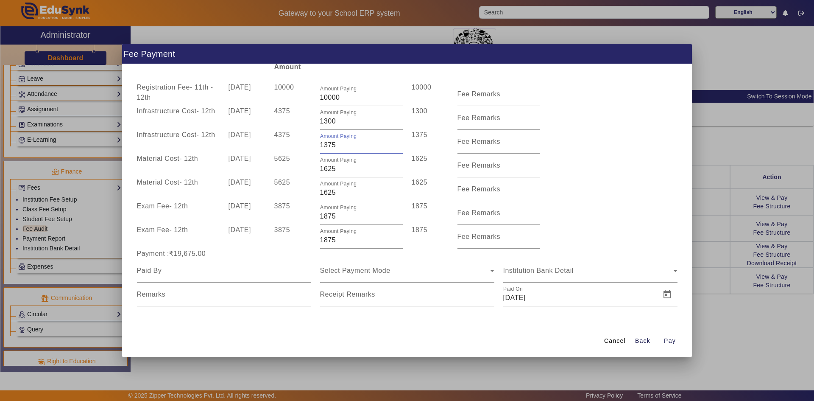
click at [340, 142] on input "1375" at bounding box center [361, 145] width 83 height 10
type input "1300"
drag, startPoint x: 327, startPoint y: 166, endPoint x: 337, endPoint y: 168, distance: 10.5
click at [337, 168] on input "1625" at bounding box center [361, 169] width 83 height 10
type input "1600"
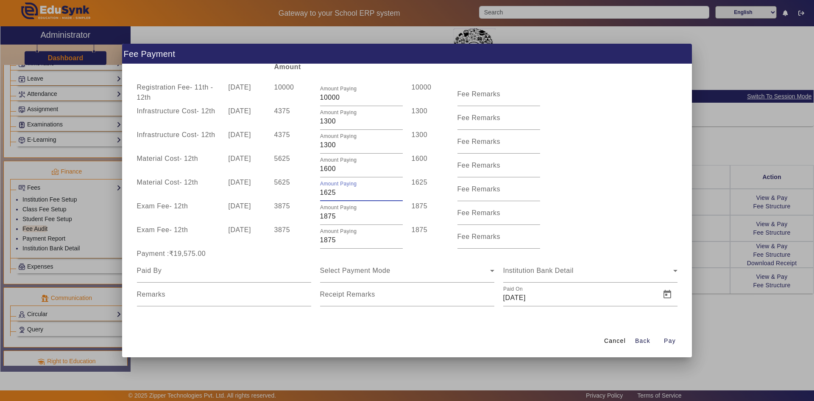
drag, startPoint x: 326, startPoint y: 191, endPoint x: 334, endPoint y: 191, distance: 7.2
click at [334, 191] on input "1625" at bounding box center [361, 192] width 83 height 10
type input "1600"
click at [611, 221] on div "Exam Fee - 12th [DATE] 3875 Amount Paying 1875 1875 Fee Remarks" at bounding box center [406, 213] width 549 height 24
drag, startPoint x: 328, startPoint y: 216, endPoint x: 336, endPoint y: 216, distance: 8.5
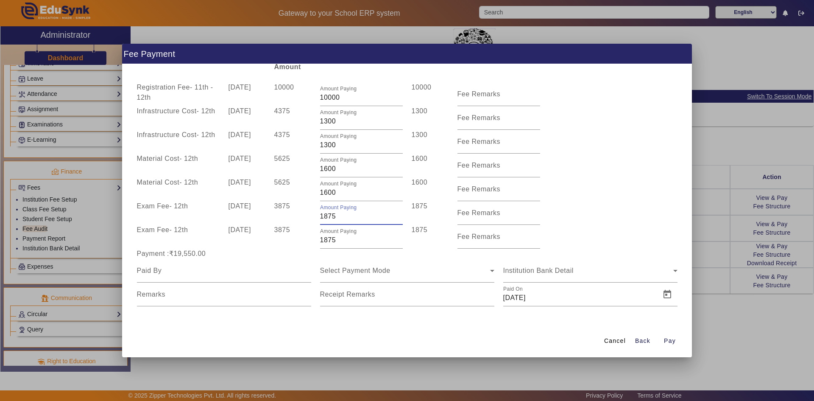
click at [336, 216] on input "1875" at bounding box center [361, 216] width 83 height 10
type input "1825"
click at [632, 220] on div "Exam Fee - 12th [DATE] 3875 Amount Paying 1825 1825 Fee Remarks" at bounding box center [406, 213] width 549 height 24
drag, startPoint x: 321, startPoint y: 143, endPoint x: 315, endPoint y: 144, distance: 6.1
click at [315, 144] on div "Amount Paying 1300" at bounding box center [361, 142] width 92 height 24
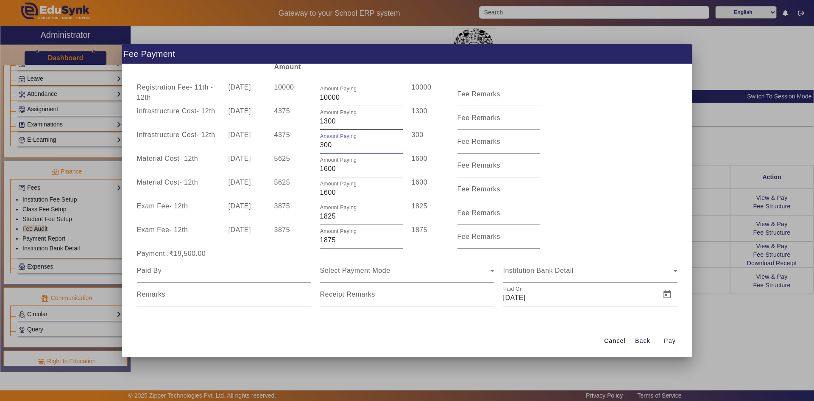
type input "300"
drag, startPoint x: 322, startPoint y: 122, endPoint x: 317, endPoint y: 122, distance: 4.7
click at [317, 122] on div "Amount Paying 1300" at bounding box center [361, 118] width 92 height 24
type input "300"
click at [606, 198] on div "Material Cost - 12th [DATE] 5625 Amount Paying 1600 1600 Fee Remarks" at bounding box center [406, 189] width 549 height 24
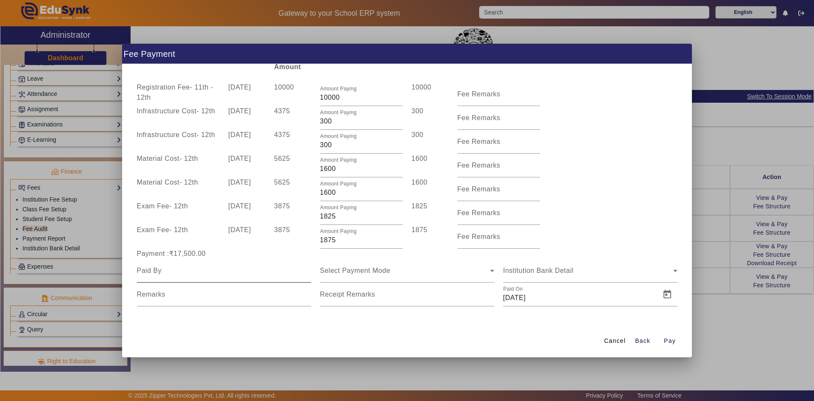
click at [218, 282] on div at bounding box center [224, 271] width 174 height 24
click at [219, 273] on input at bounding box center [224, 270] width 174 height 10
type input "Nisha mam"
click at [401, 268] on div "Select Payment Mode" at bounding box center [405, 270] width 170 height 10
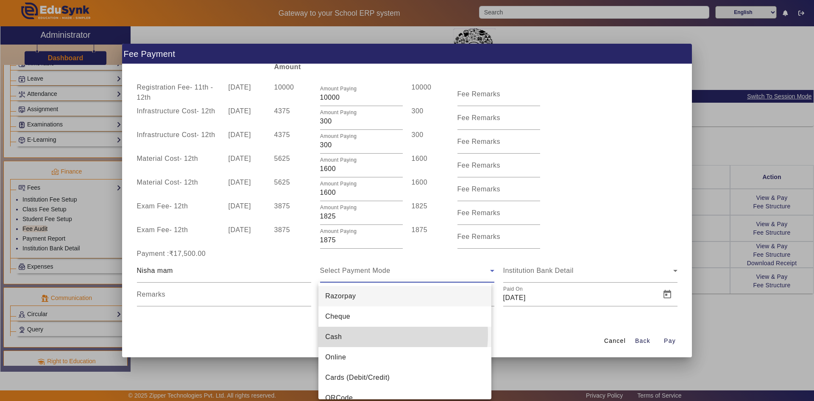
click at [374, 334] on mat-option "Cash" at bounding box center [404, 336] width 173 height 20
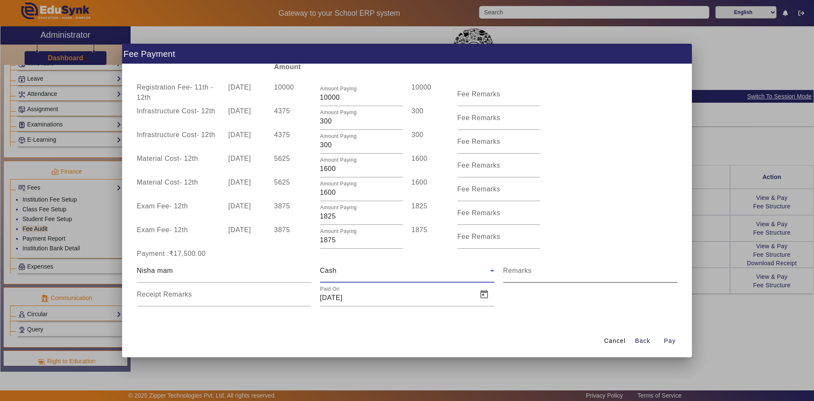
click at [526, 275] on input "Remarks" at bounding box center [590, 274] width 174 height 10
type input "JULY MONTH PAYMENT"
click at [666, 340] on span "Pay" at bounding box center [670, 340] width 12 height 9
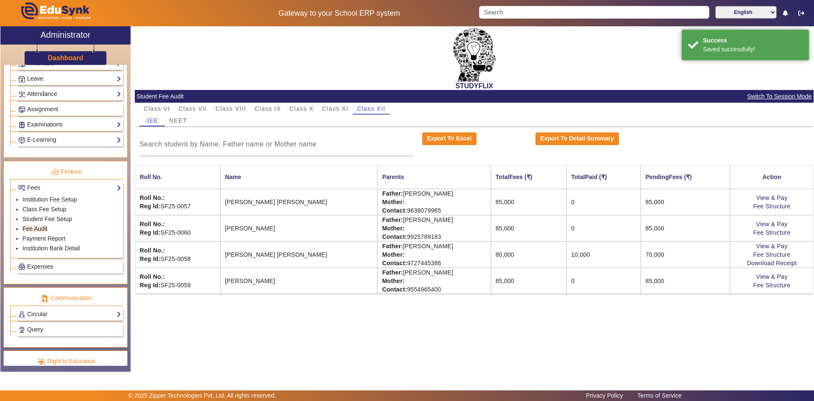
scroll to position [0, 0]
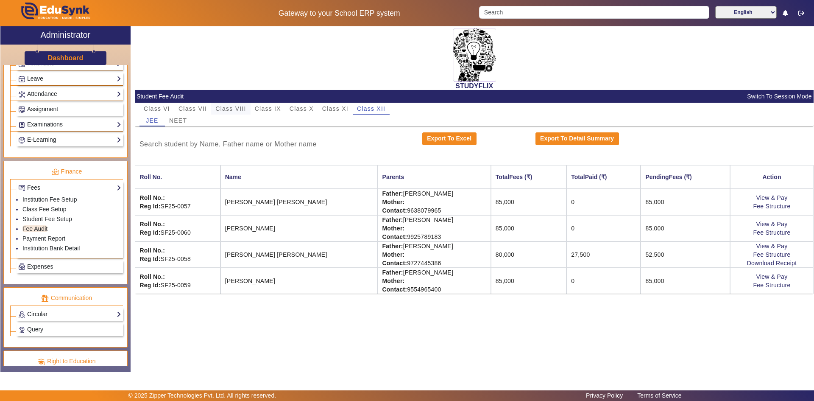
click at [245, 105] on span "Class VIII" at bounding box center [230, 109] width 31 height 12
click at [270, 105] on span "Class IX" at bounding box center [268, 109] width 26 height 12
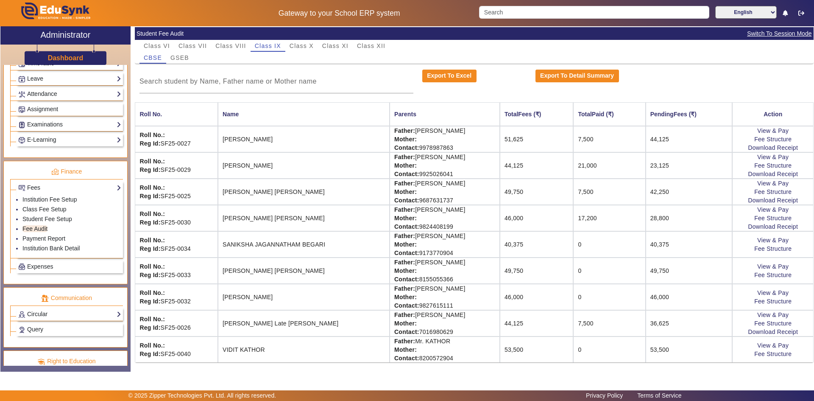
scroll to position [64, 0]
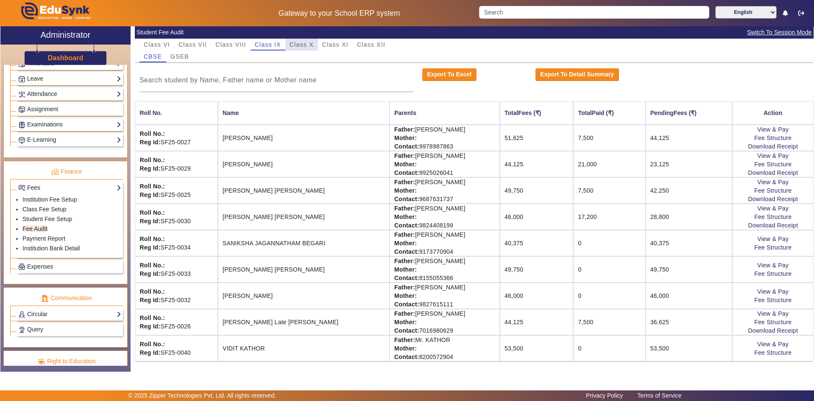
click at [310, 45] on span "Class X" at bounding box center [302, 45] width 24 height 6
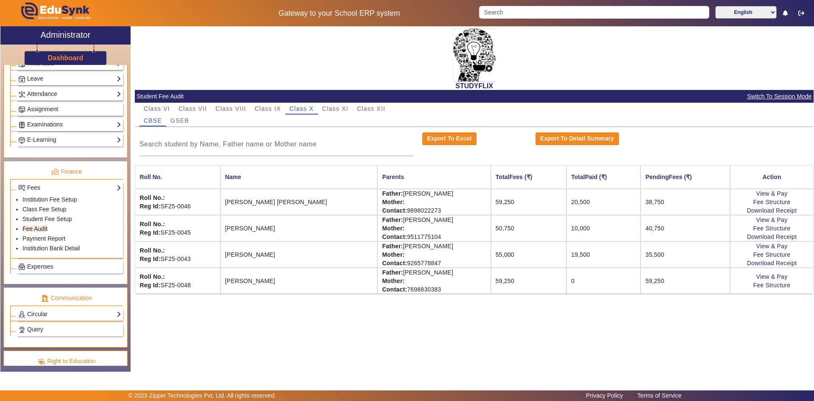
scroll to position [0, 0]
click at [184, 122] on span "GSEB" at bounding box center [179, 120] width 19 height 6
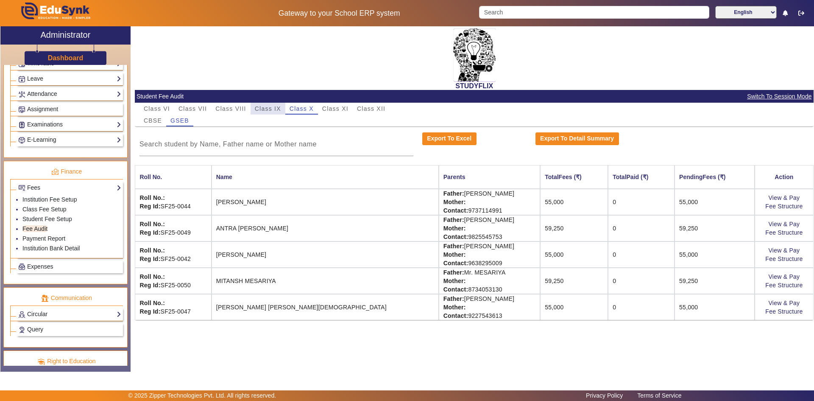
click at [264, 107] on span "Class IX" at bounding box center [268, 109] width 26 height 6
click at [181, 123] on span "GSEB" at bounding box center [179, 120] width 19 height 6
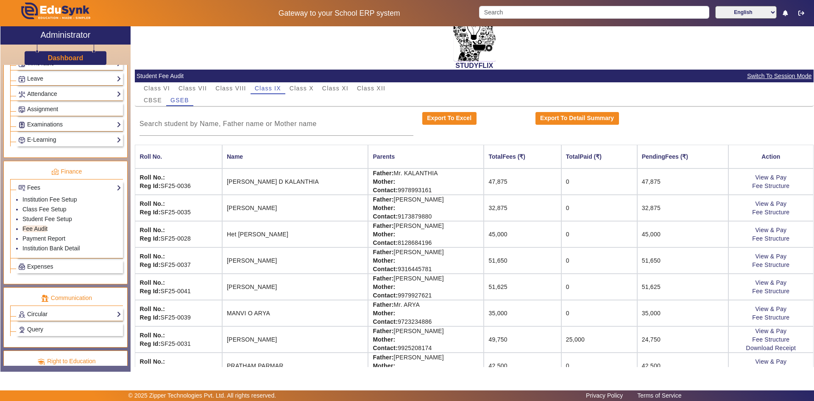
scroll to position [38, 0]
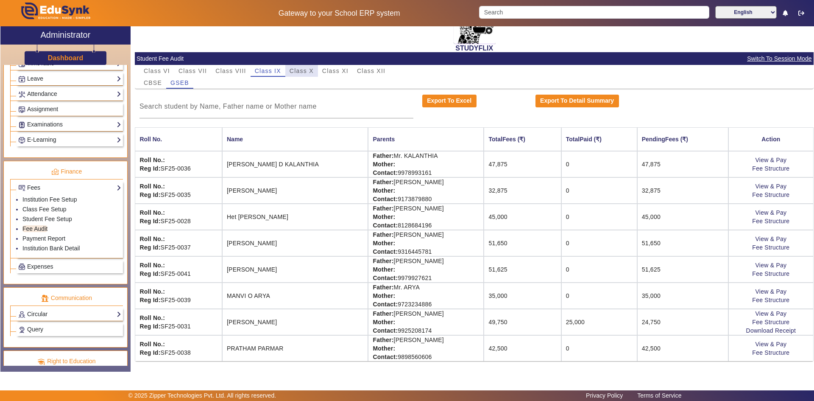
click at [296, 69] on span "Class X" at bounding box center [302, 71] width 24 height 6
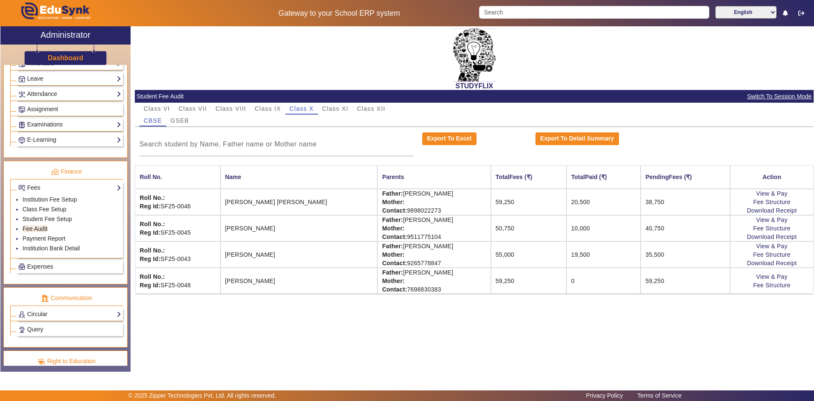
scroll to position [0, 0]
click at [187, 118] on span "GSEB" at bounding box center [179, 120] width 19 height 6
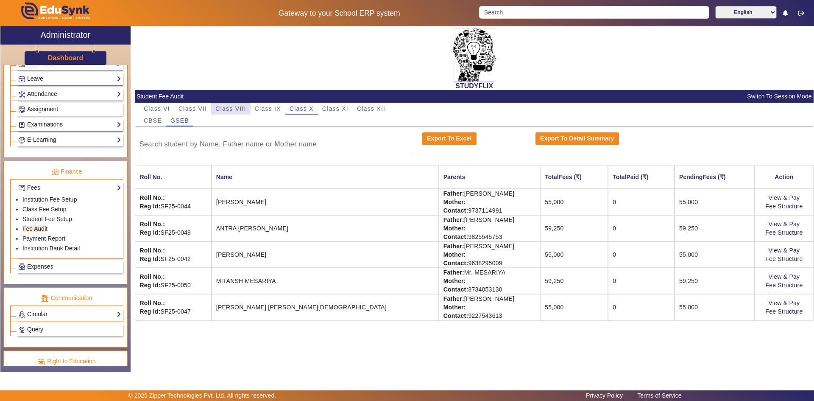
click at [223, 109] on span "Class VIII" at bounding box center [230, 109] width 31 height 6
click at [195, 109] on span "Class VII" at bounding box center [192, 109] width 28 height 6
click at [236, 110] on span "Class VIII" at bounding box center [230, 109] width 31 height 6
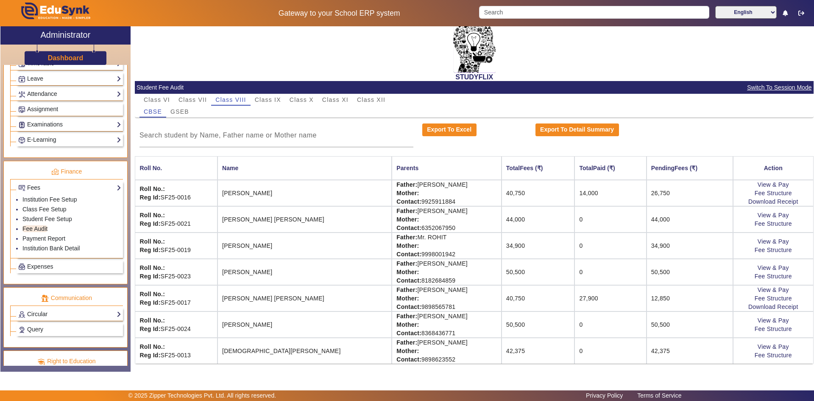
scroll to position [11, 0]
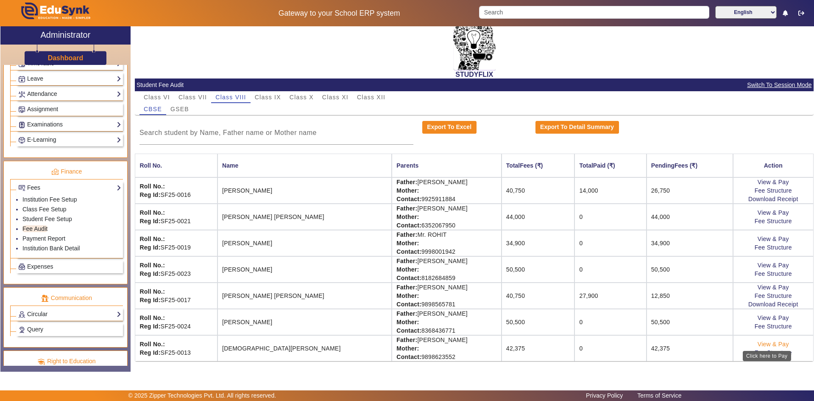
click at [771, 342] on link "View & Pay" at bounding box center [773, 343] width 31 height 7
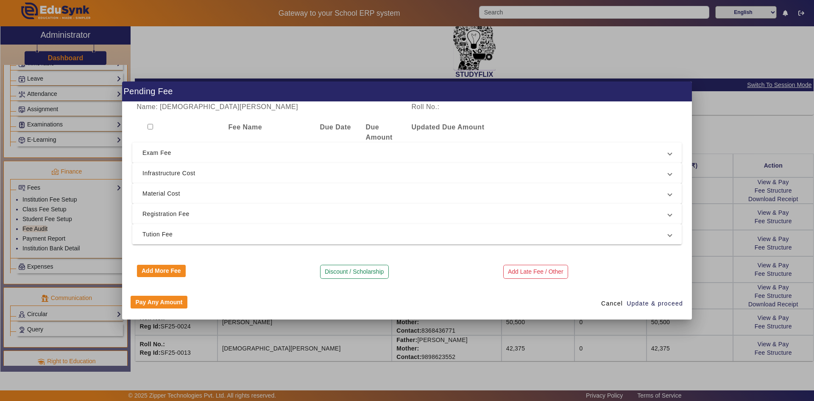
click at [151, 179] on mat-expansion-panel-header "Infrastructure Cost" at bounding box center [406, 173] width 549 height 20
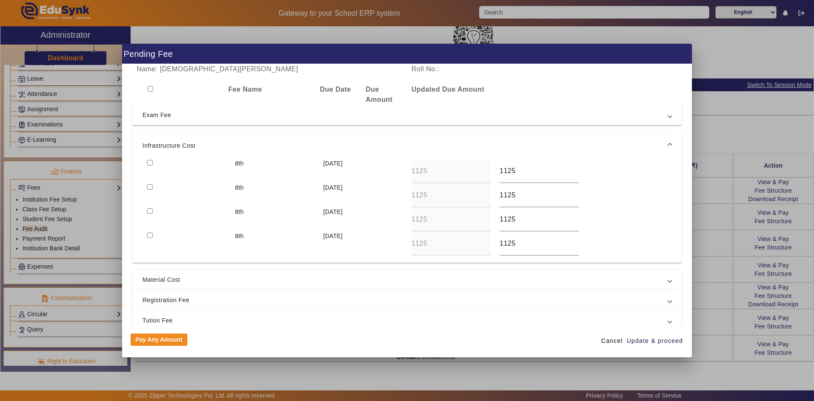
click at [151, 90] on input "checkbox" at bounding box center [151, 89] width 6 height 6
checkbox input "true"
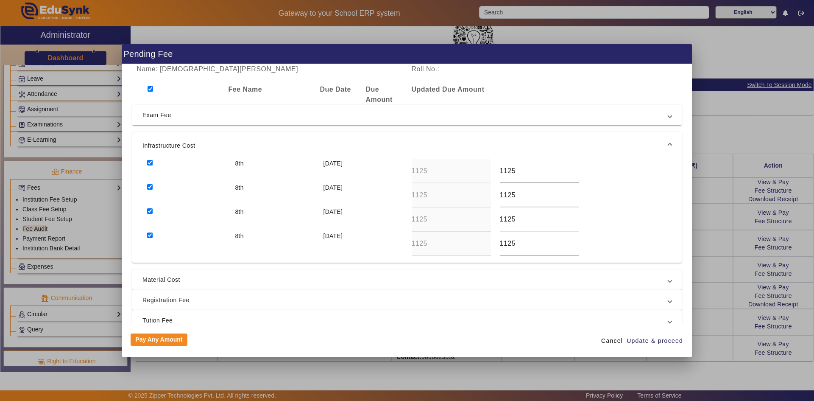
checkbox input "true"
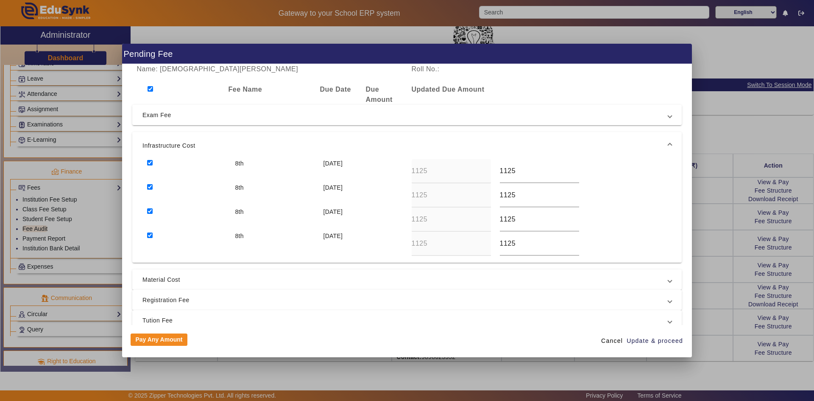
checkbox input "true"
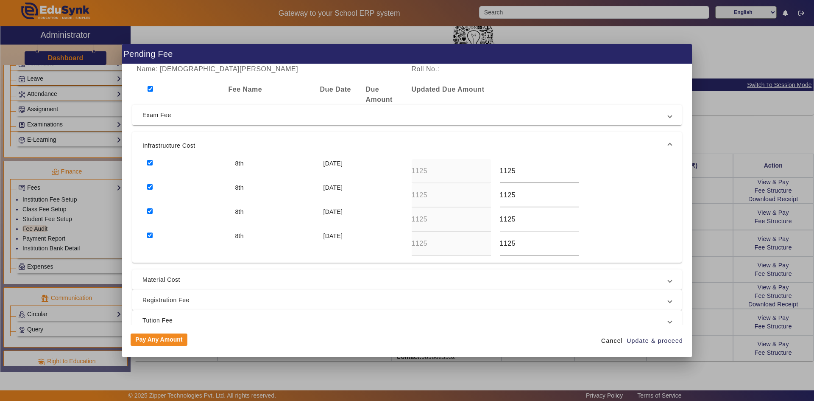
checkbox input "true"
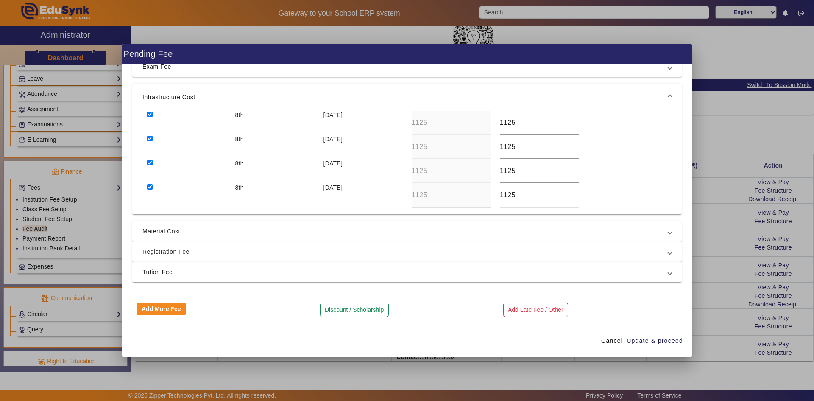
scroll to position [49, 0]
click at [161, 230] on span "Material Cost" at bounding box center [405, 231] width 526 height 10
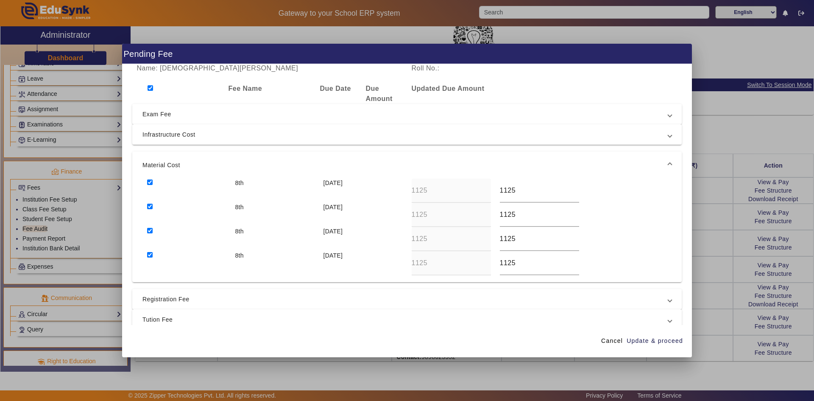
scroll to position [0, 0]
click at [151, 232] on input "checkbox" at bounding box center [150, 232] width 6 height 6
checkbox input "false"
click at [151, 254] on input "checkbox" at bounding box center [150, 256] width 6 height 6
checkbox input "false"
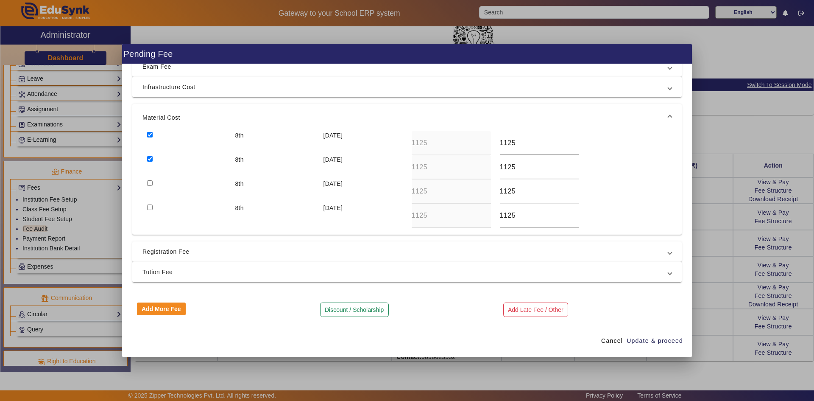
scroll to position [49, 0]
click at [171, 91] on span "Infrastructure Cost" at bounding box center [405, 86] width 526 height 10
click at [150, 161] on input "checkbox" at bounding box center [150, 162] width 6 height 6
checkbox input "false"
click at [148, 189] on input "checkbox" at bounding box center [150, 187] width 6 height 6
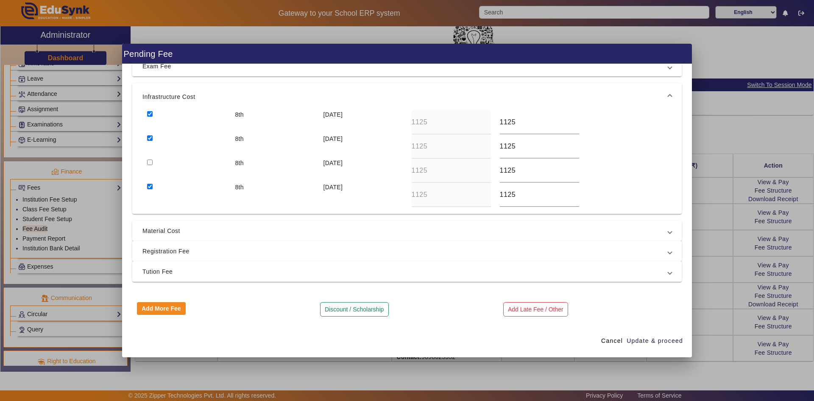
checkbox input "false"
click at [169, 230] on span "Material Cost" at bounding box center [405, 231] width 526 height 10
click at [166, 245] on mat-expansion-panel-header "Registration Fee" at bounding box center [406, 251] width 549 height 20
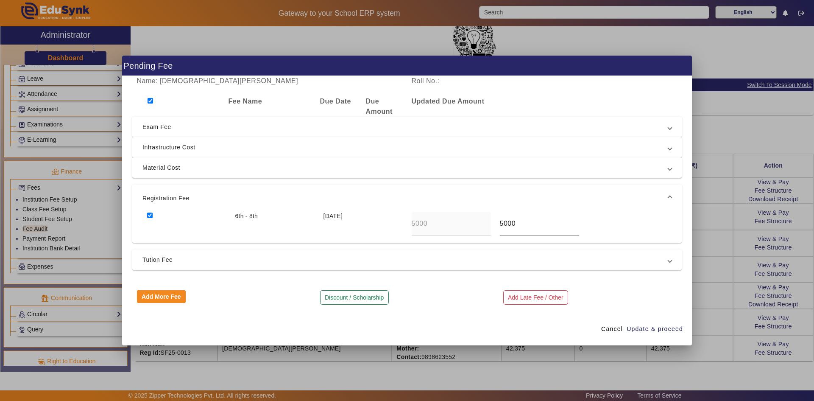
scroll to position [0, 0]
click at [198, 261] on span "Tution Fee" at bounding box center [405, 259] width 526 height 10
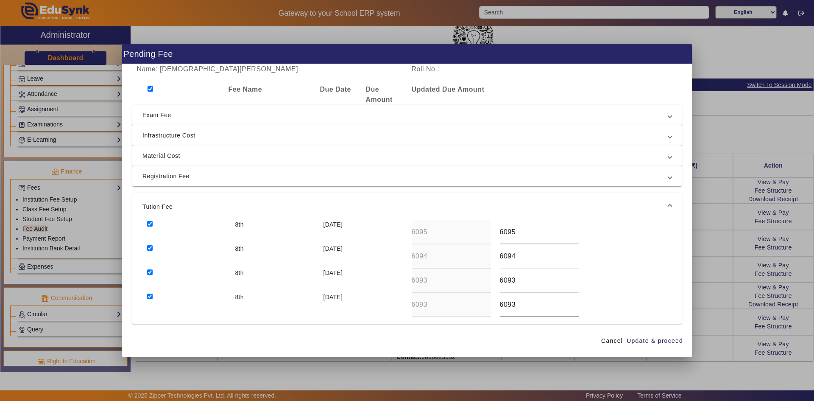
click at [151, 270] on input "checkbox" at bounding box center [150, 272] width 6 height 6
checkbox input "false"
click at [150, 295] on input "checkbox" at bounding box center [150, 296] width 6 height 6
checkbox input "false"
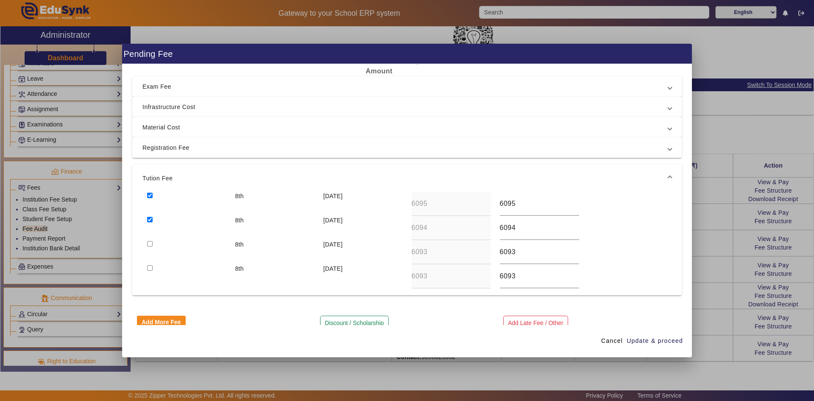
scroll to position [42, 0]
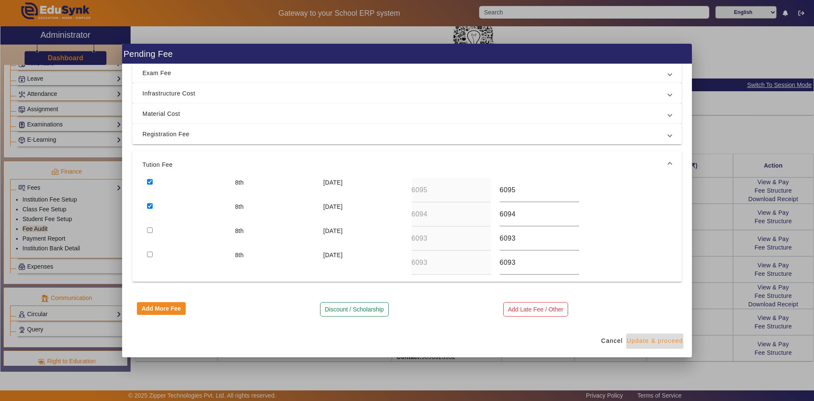
click at [641, 343] on span "Update & proceed" at bounding box center [655, 340] width 56 height 9
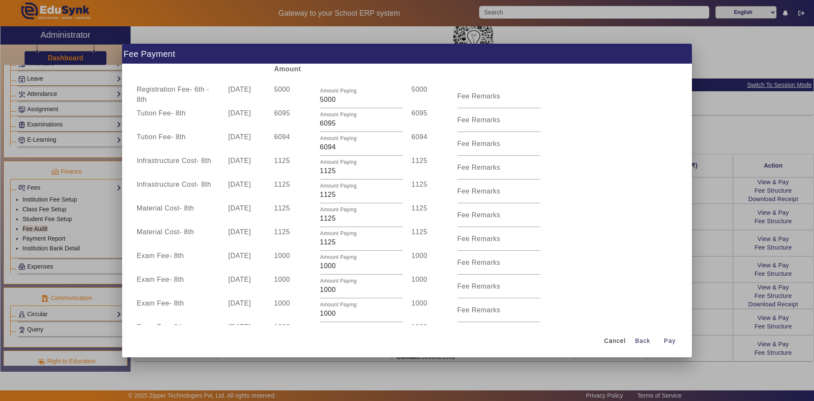
scroll to position [0, 0]
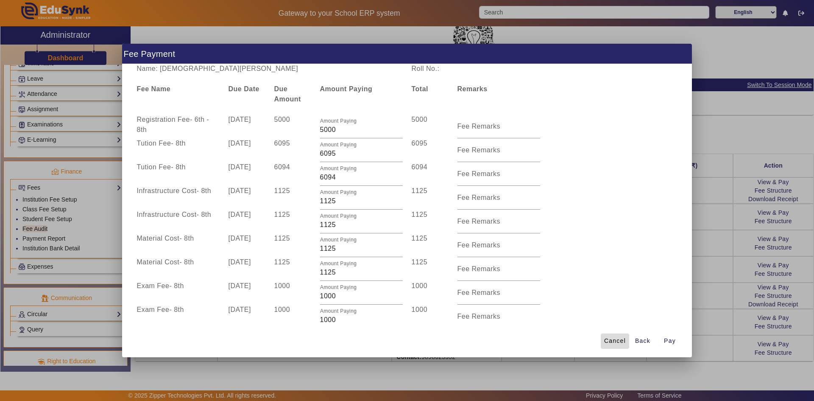
click at [604, 337] on span "Cancel" at bounding box center [615, 340] width 22 height 9
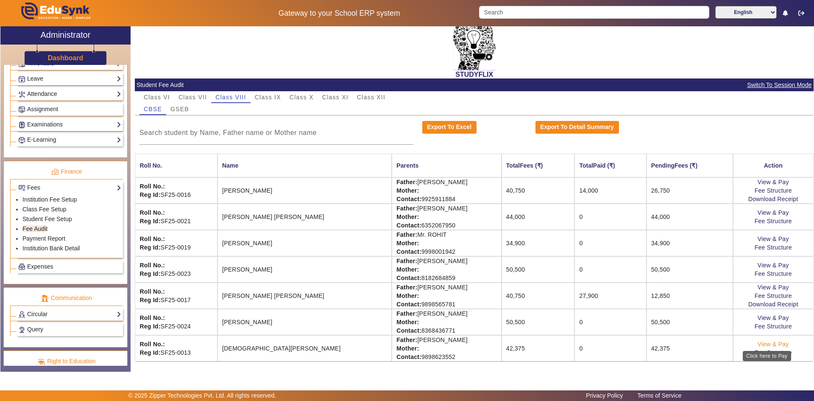
click at [773, 344] on link "View & Pay" at bounding box center [773, 343] width 31 height 7
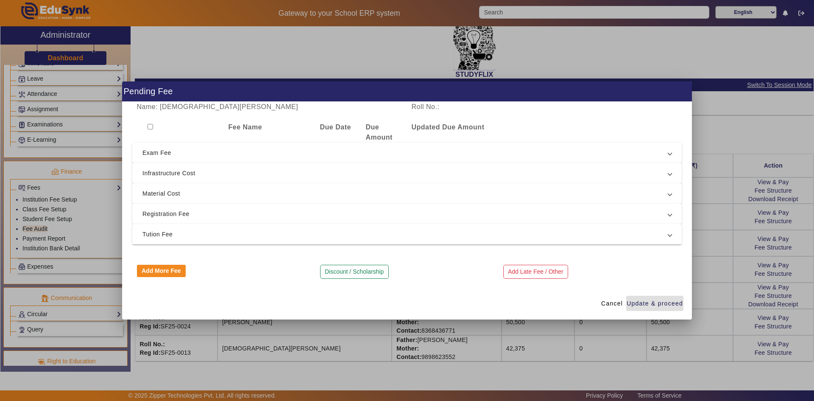
click at [153, 128] on input "checkbox" at bounding box center [151, 127] width 6 height 6
checkbox input "true"
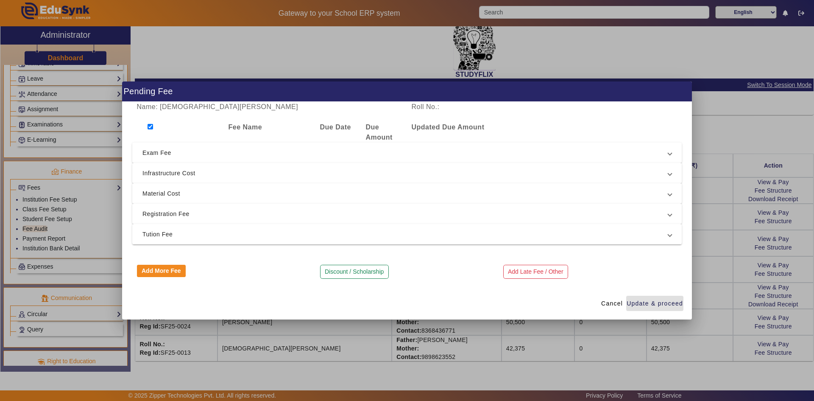
checkbox input "true"
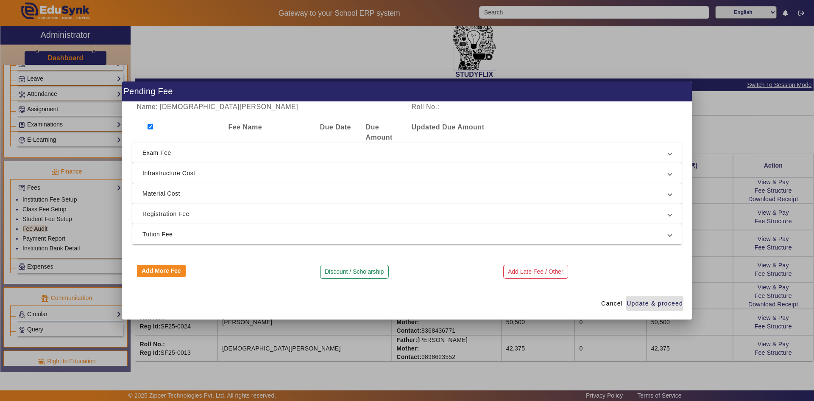
checkbox input "true"
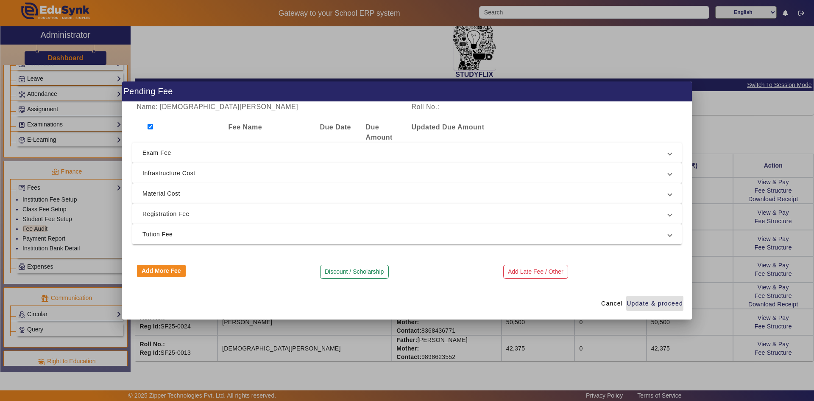
checkbox input "true"
click at [157, 153] on span "Exam Fee" at bounding box center [405, 153] width 526 height 10
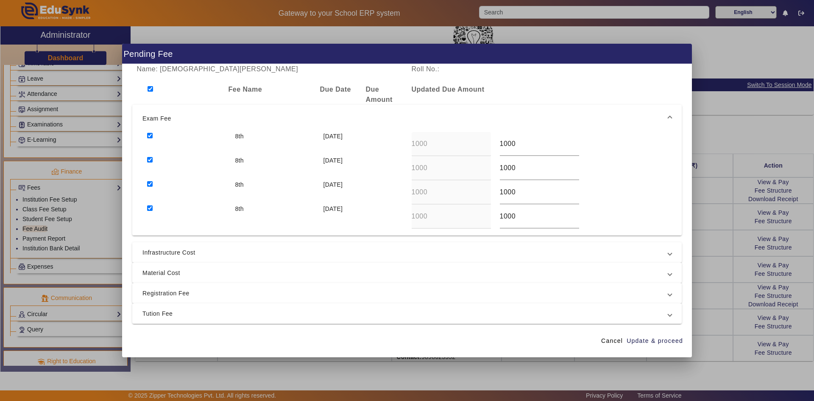
click at [149, 183] on input "checkbox" at bounding box center [150, 184] width 6 height 6
checkbox input "false"
click at [149, 210] on input "checkbox" at bounding box center [150, 208] width 6 height 6
checkbox input "false"
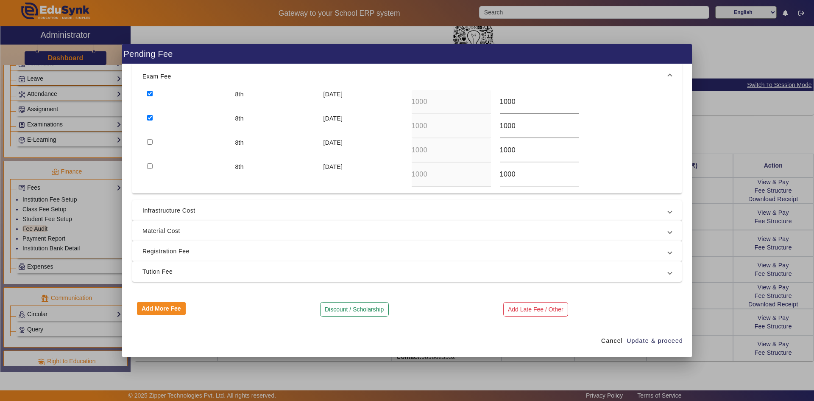
click at [151, 210] on span "Infrastructure Cost" at bounding box center [405, 210] width 526 height 10
click at [149, 187] on input "checkbox" at bounding box center [150, 187] width 6 height 6
checkbox input "false"
click at [150, 165] on input "checkbox" at bounding box center [150, 162] width 6 height 6
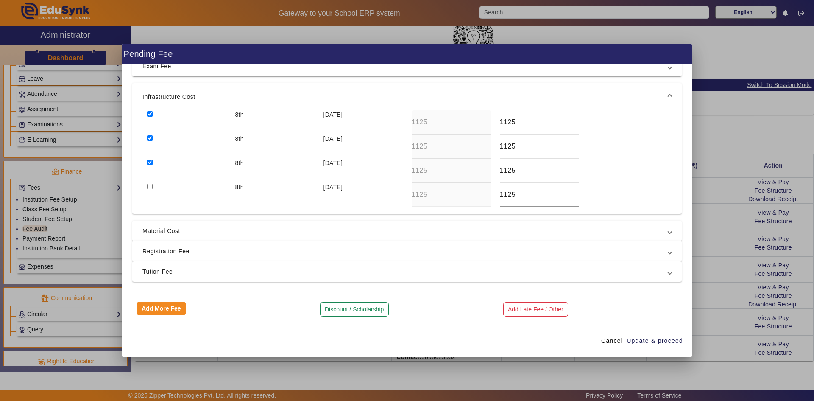
checkbox input "false"
click at [166, 226] on span "Material Cost" at bounding box center [405, 231] width 526 height 10
click at [152, 208] on input "checkbox" at bounding box center [150, 207] width 6 height 6
checkbox input "false"
click at [151, 183] on input "checkbox" at bounding box center [150, 183] width 6 height 6
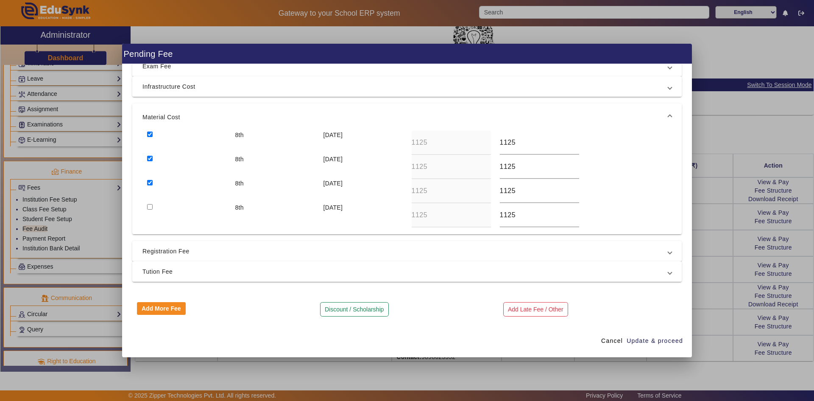
checkbox input "false"
click at [173, 244] on mat-expansion-panel-header "Registration Fee" at bounding box center [406, 251] width 549 height 20
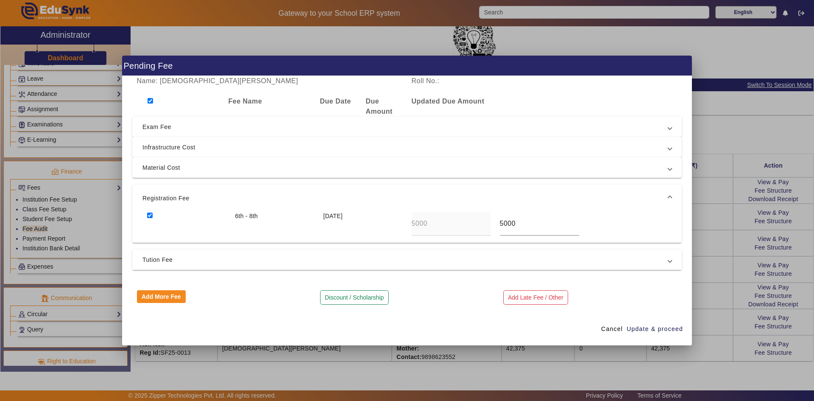
click at [172, 263] on span "Tution Fee" at bounding box center [405, 259] width 526 height 10
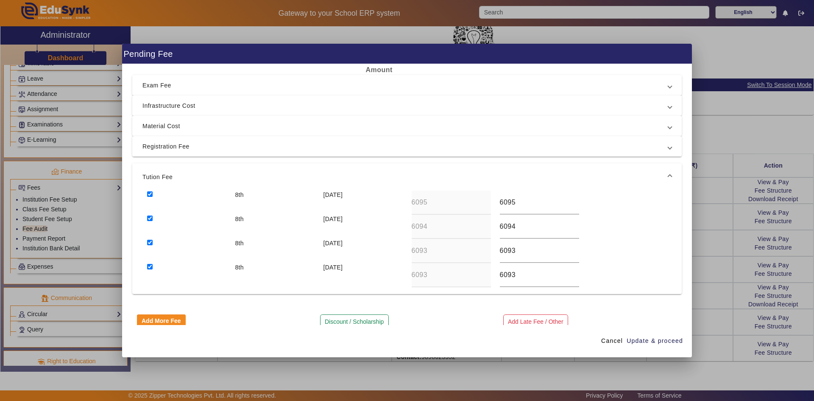
scroll to position [42, 0]
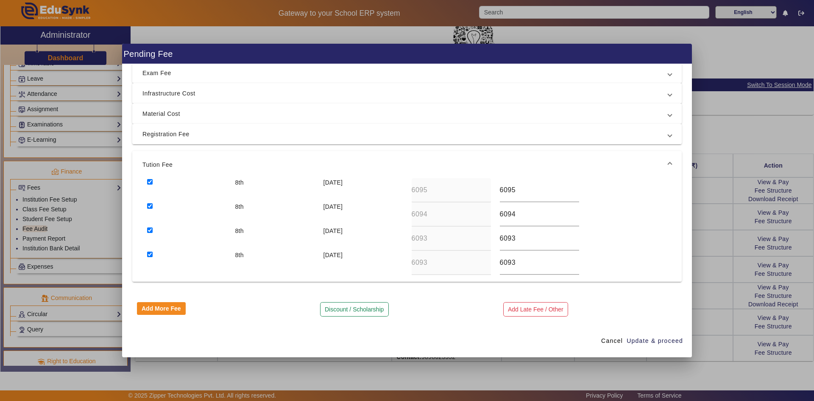
click at [151, 256] on input "checkbox" at bounding box center [150, 254] width 6 height 6
checkbox input "false"
click at [151, 230] on input "checkbox" at bounding box center [150, 230] width 6 height 6
checkbox input "false"
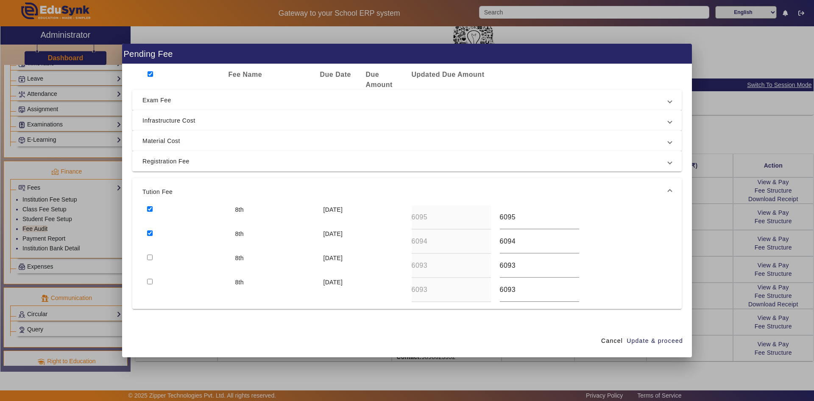
scroll to position [0, 0]
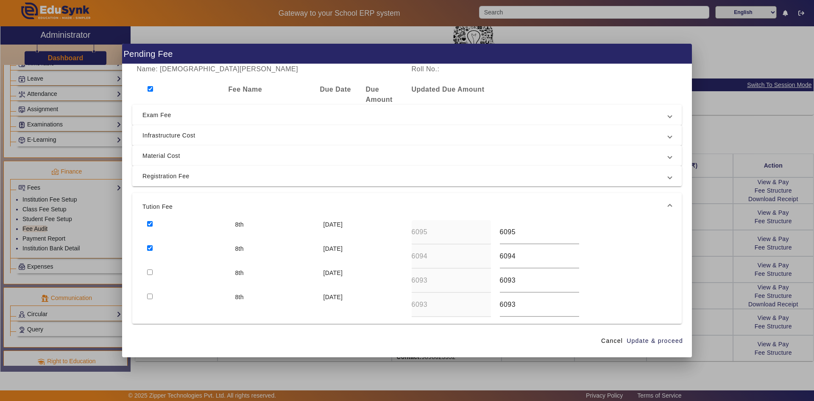
click at [171, 113] on span "Exam Fee" at bounding box center [405, 115] width 526 height 10
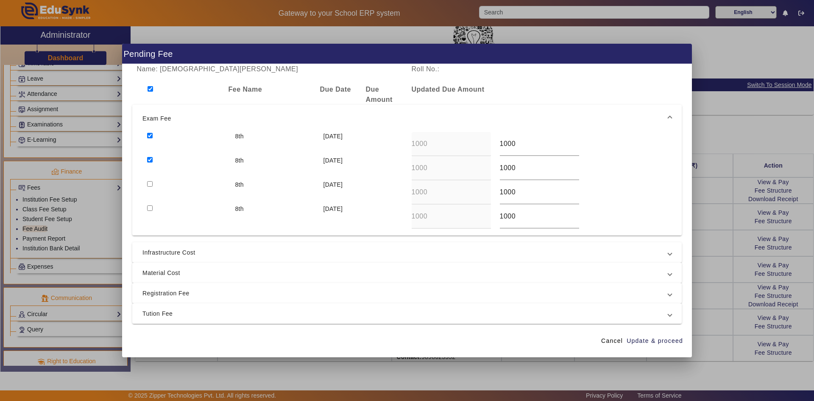
click at [166, 116] on span "Exam Fee" at bounding box center [405, 118] width 526 height 10
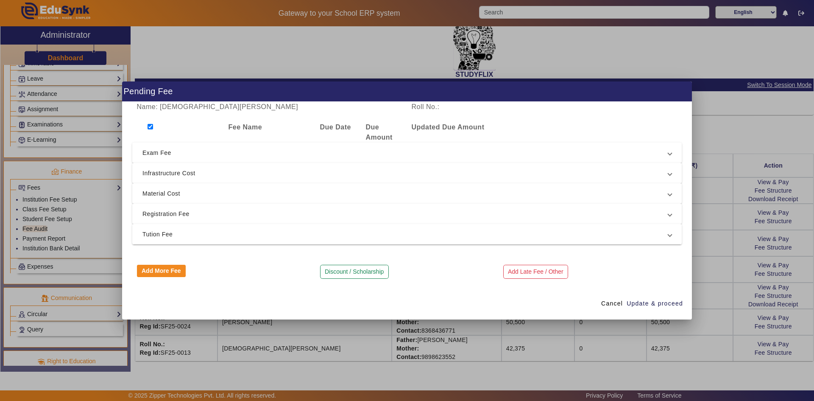
click at [165, 237] on span "Tution Fee" at bounding box center [405, 234] width 526 height 10
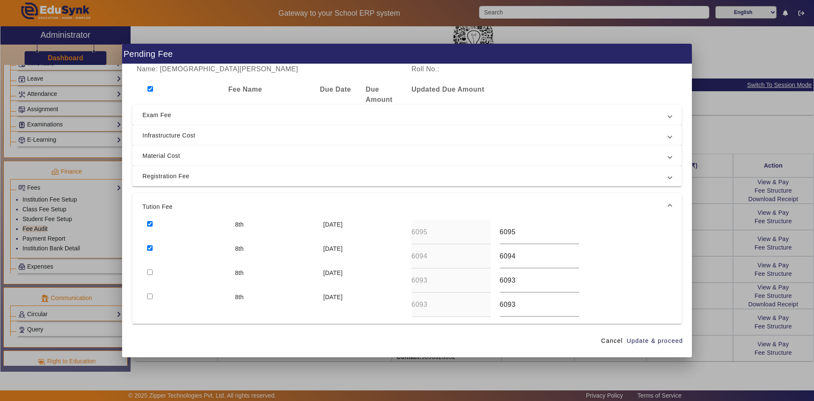
click at [148, 246] on input "checkbox" at bounding box center [150, 248] width 6 height 6
checkbox input "false"
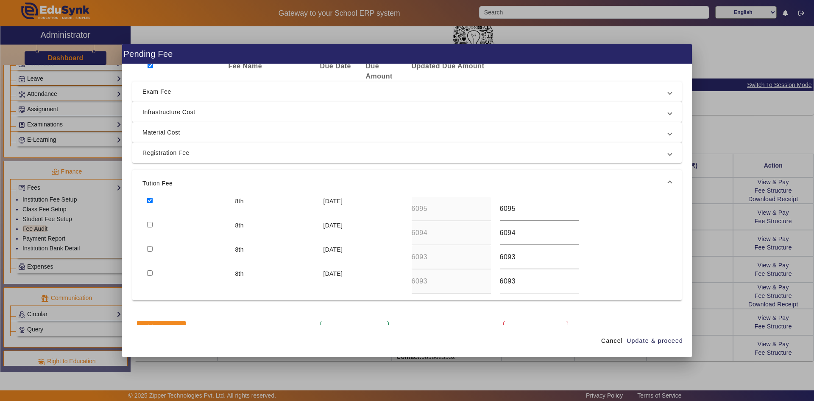
scroll to position [42, 0]
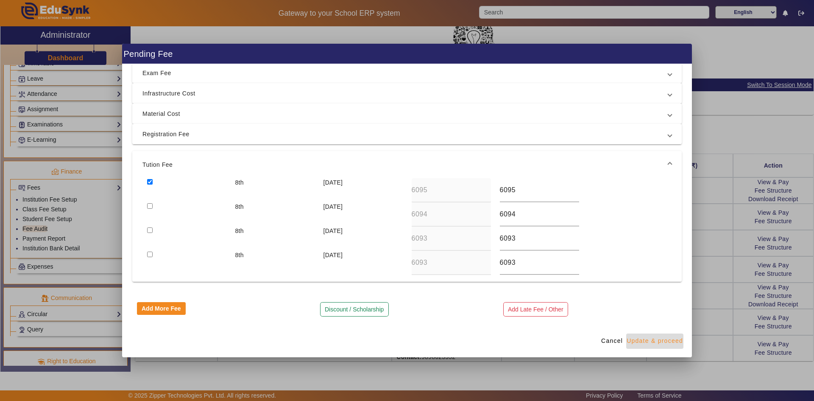
click at [655, 339] on span "Update & proceed" at bounding box center [655, 340] width 56 height 9
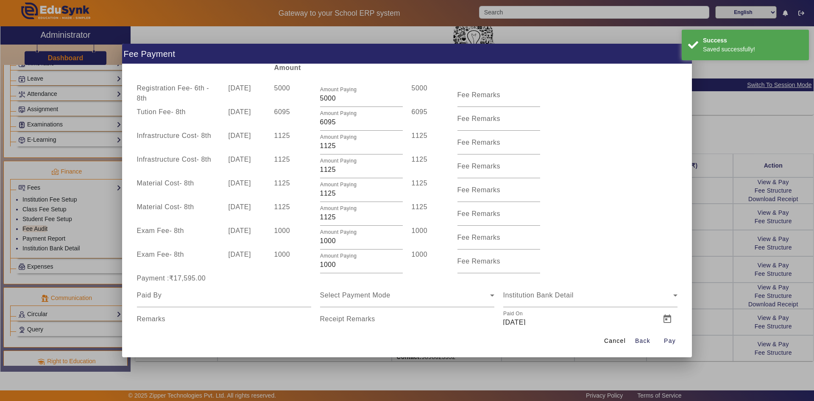
scroll to position [56, 0]
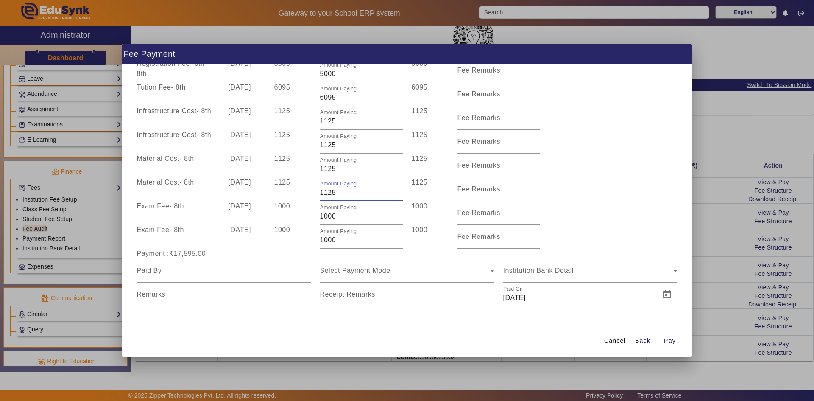
drag, startPoint x: 322, startPoint y: 192, endPoint x: 340, endPoint y: 192, distance: 17.4
click at [340, 192] on input "1125" at bounding box center [361, 192] width 83 height 10
type input "100"
click at [577, 201] on div "Exam Fee - 8th [DATE] 1000 Amount Paying 1000 1000 Fee Remarks" at bounding box center [406, 213] width 549 height 24
drag, startPoint x: 322, startPoint y: 168, endPoint x: 345, endPoint y: 168, distance: 22.9
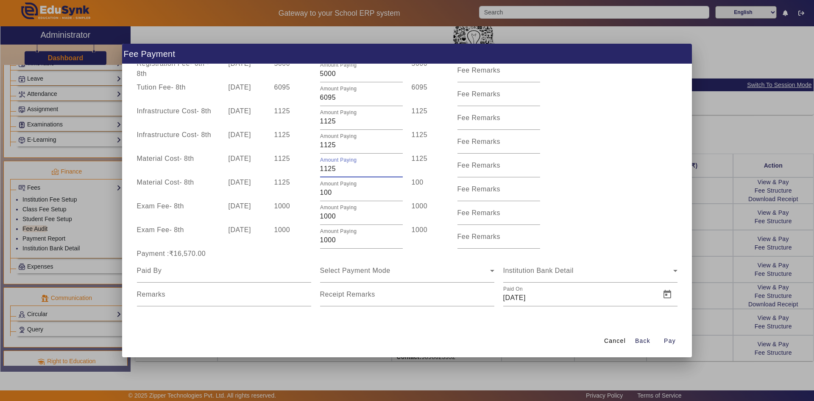
click at [345, 168] on input "1125" at bounding box center [361, 169] width 83 height 10
type input "100"
click at [591, 173] on div "Material Cost - 8th [DATE] 1125 Amount Paying 100 100 Fee Remarks" at bounding box center [406, 165] width 549 height 24
drag, startPoint x: 321, startPoint y: 140, endPoint x: 344, endPoint y: 143, distance: 23.0
click at [344, 143] on input "1125" at bounding box center [361, 145] width 83 height 10
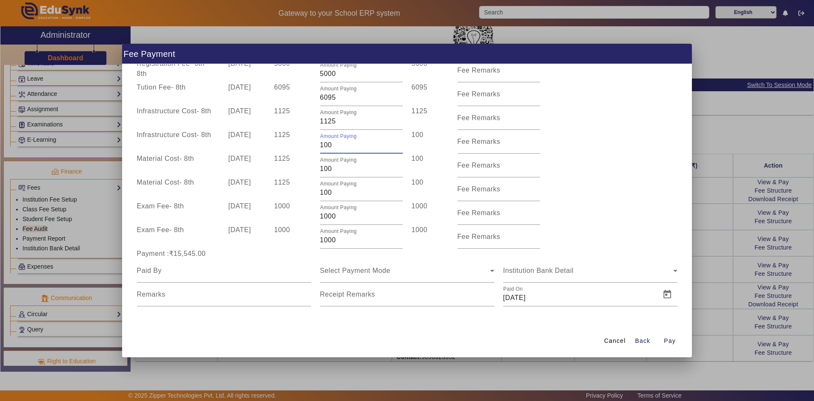
type input "100"
click at [578, 180] on div "Material Cost - 8th [DATE] 1125 Amount Paying 100 100 Fee Remarks" at bounding box center [406, 189] width 549 height 24
drag, startPoint x: 318, startPoint y: 121, endPoint x: 344, endPoint y: 122, distance: 26.7
click at [344, 122] on div "Amount Paying 1125" at bounding box center [361, 118] width 92 height 24
drag, startPoint x: 343, startPoint y: 122, endPoint x: 315, endPoint y: 122, distance: 28.8
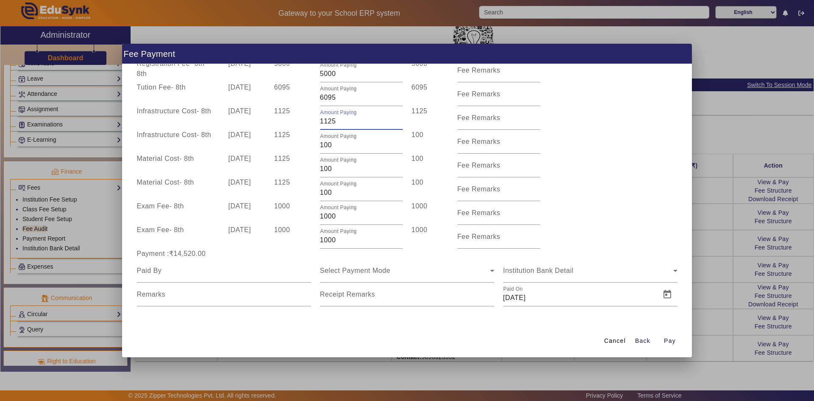
click at [315, 122] on div "Amount Paying 1125" at bounding box center [361, 118] width 92 height 24
click at [593, 179] on div "Material Cost - 8th [DATE] 1125 Amount Paying 100 100 Fee Remarks" at bounding box center [406, 189] width 549 height 24
drag, startPoint x: 331, startPoint y: 121, endPoint x: 312, endPoint y: 121, distance: 19.1
click at [312, 121] on div "Infrastructure Cost - 8th [DATE] 1125 Amount Paying 900 900 Fee Remarks" at bounding box center [406, 118] width 549 height 24
type input "905"
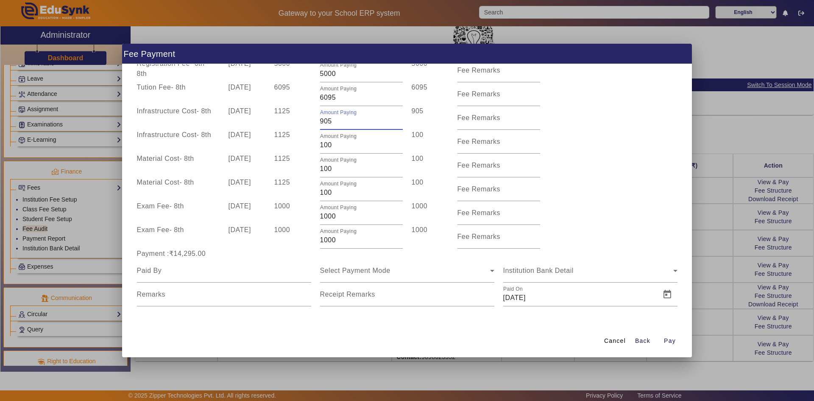
click at [593, 153] on div "Infrastructure Cost - 8th [DATE] 1125 Amount Paying 100 100 Fee Remarks" at bounding box center [406, 142] width 549 height 24
click at [213, 273] on input at bounding box center [224, 270] width 174 height 10
type input "s"
type input "[PERSON_NAME]"
click at [391, 275] on div "Select Payment Mode" at bounding box center [405, 270] width 170 height 10
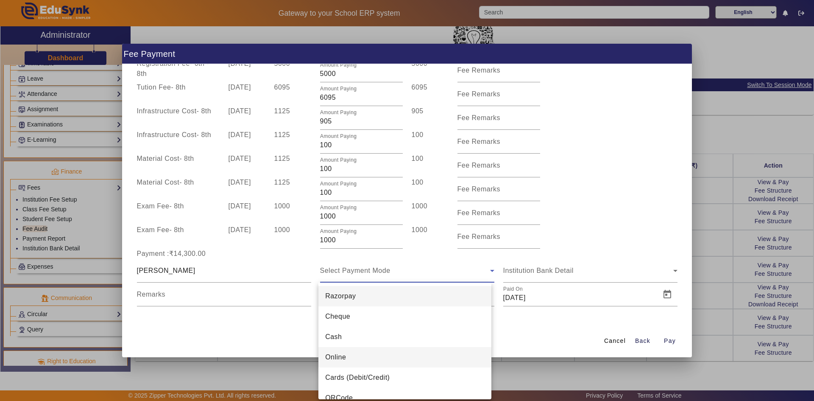
click at [349, 353] on mat-option "Online" at bounding box center [404, 357] width 173 height 20
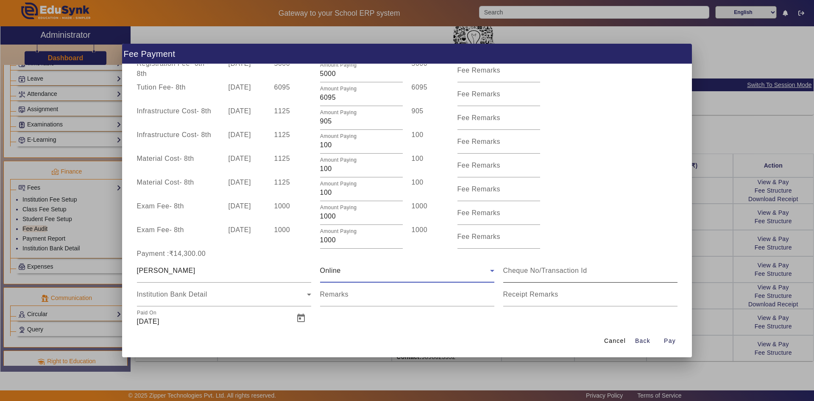
click at [555, 272] on input at bounding box center [590, 270] width 174 height 10
type input "153891"
click at [545, 299] on input "Receipt Remarks" at bounding box center [590, 298] width 174 height 10
click at [295, 322] on span "Open calendar" at bounding box center [301, 318] width 20 height 20
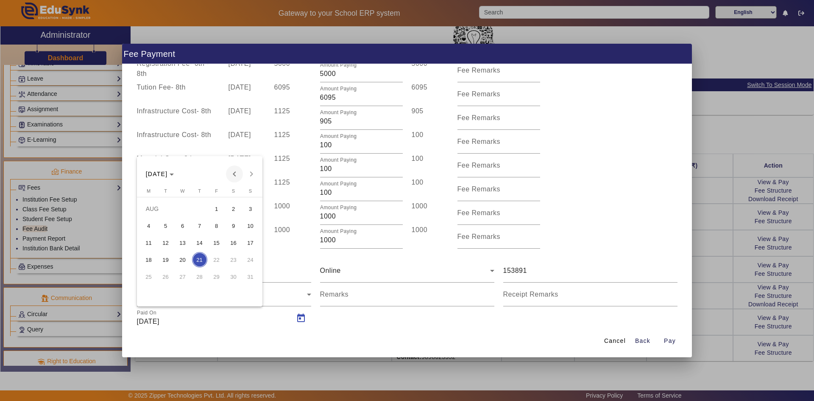
click at [237, 178] on span "Previous month" at bounding box center [234, 173] width 17 height 17
click at [150, 296] on span "28" at bounding box center [148, 293] width 15 height 15
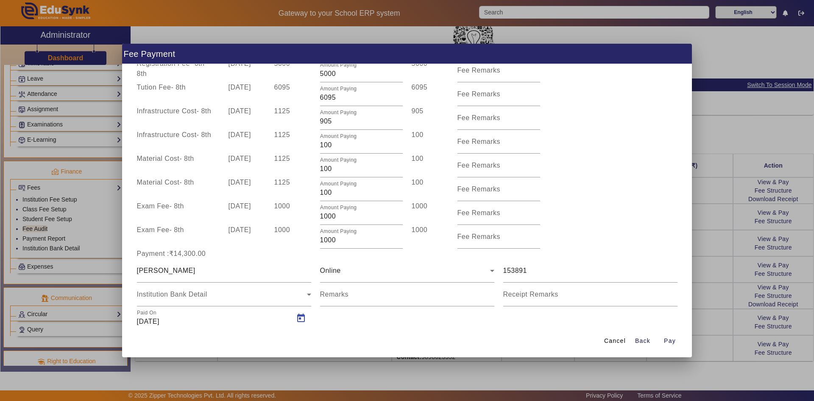
type input "[DATE]"
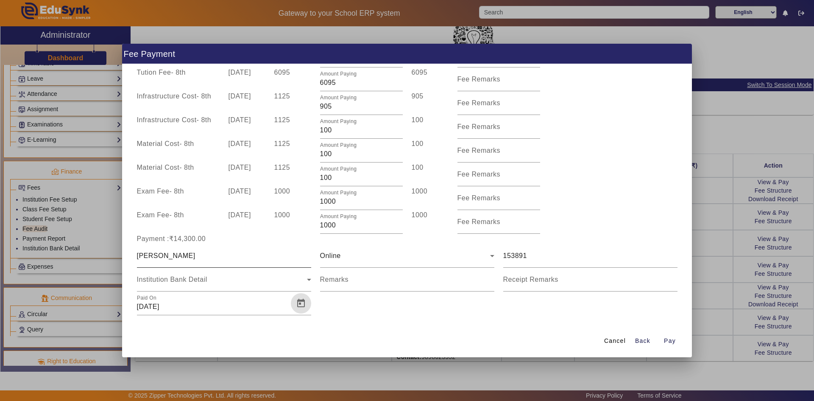
scroll to position [80, 0]
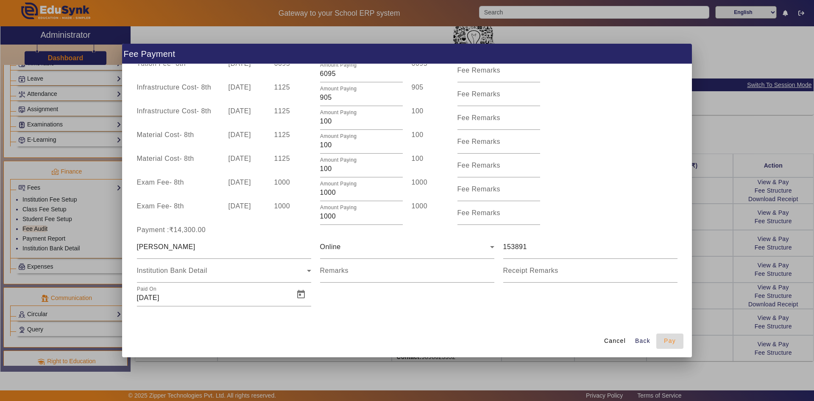
click at [667, 342] on span "Pay" at bounding box center [670, 340] width 12 height 9
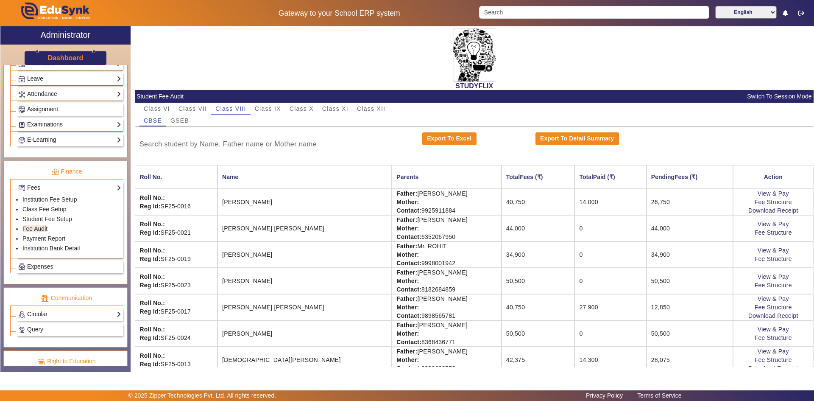
scroll to position [11, 0]
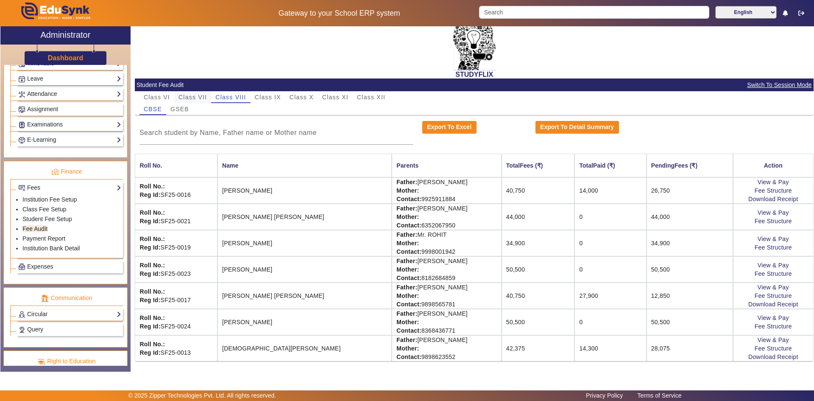
click at [197, 93] on span "Class VII" at bounding box center [192, 97] width 28 height 12
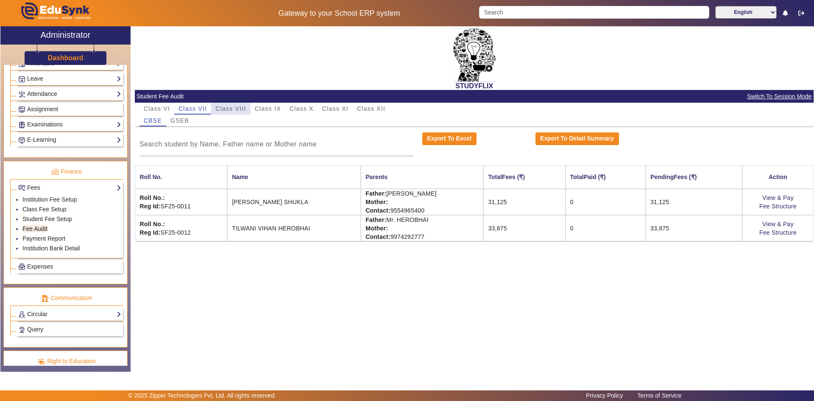
click at [234, 104] on span "Class VIII" at bounding box center [230, 109] width 31 height 12
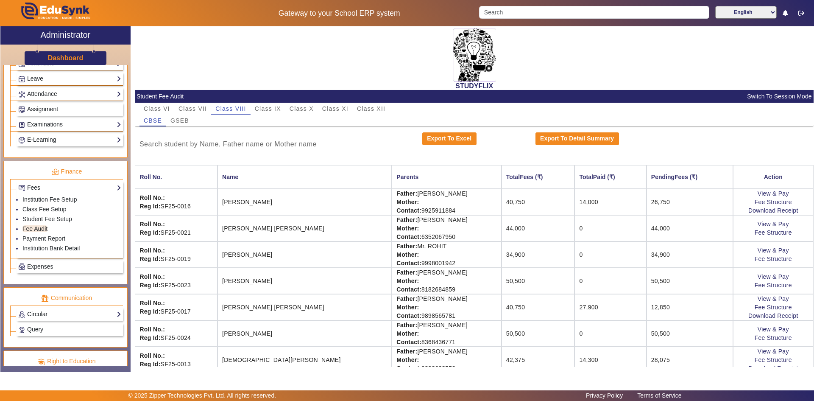
click at [294, 116] on div "CBSE GSEB" at bounding box center [474, 120] width 670 height 12
click at [296, 114] on span "Class X" at bounding box center [302, 109] width 24 height 12
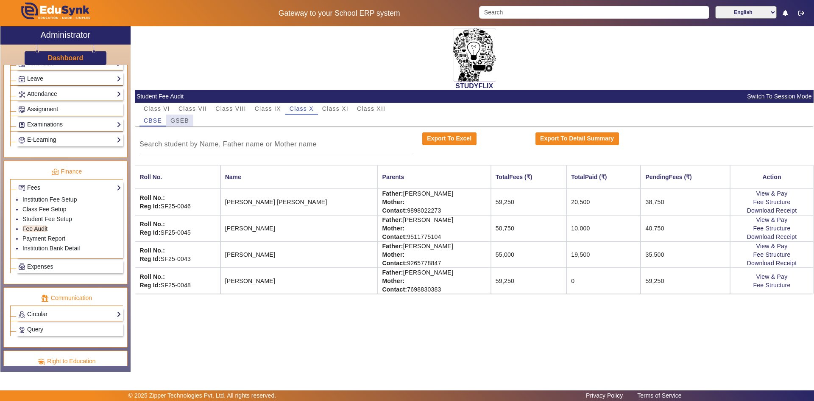
click at [182, 120] on span "GSEB" at bounding box center [179, 120] width 19 height 6
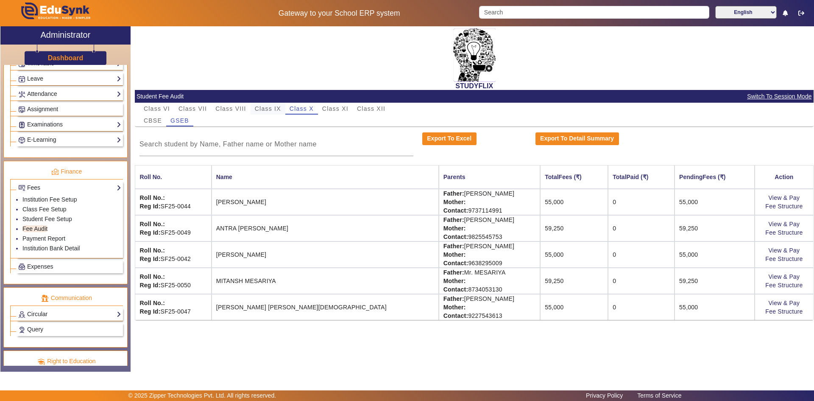
click at [257, 106] on span "Class IX" at bounding box center [268, 109] width 26 height 6
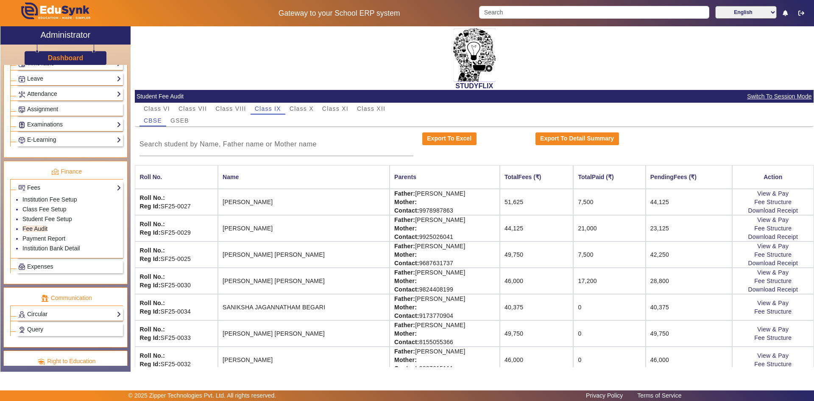
scroll to position [64, 0]
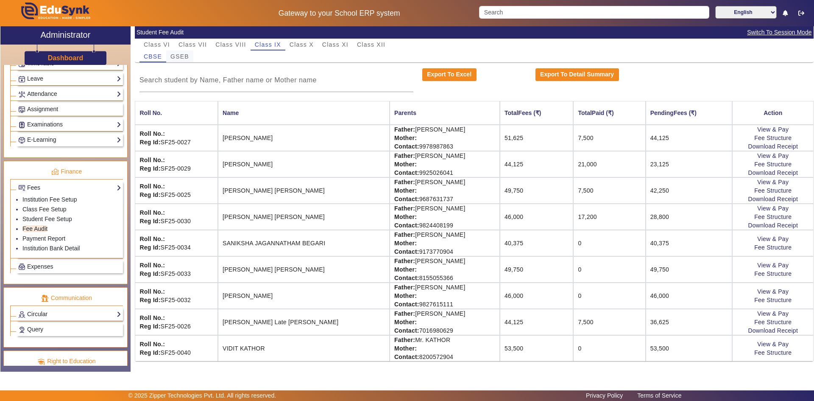
click at [178, 61] on span "GSEB" at bounding box center [179, 56] width 19 height 12
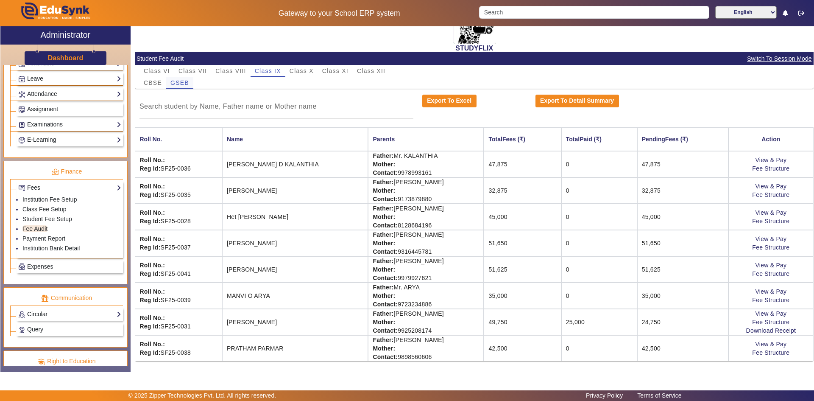
scroll to position [38, 0]
click at [240, 73] on span "Class VIII" at bounding box center [230, 71] width 31 height 6
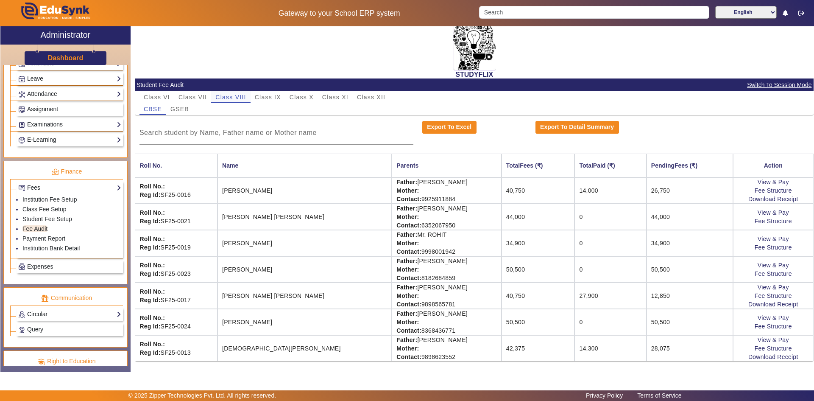
scroll to position [11, 0]
click at [182, 106] on span "GSEB" at bounding box center [179, 109] width 19 height 6
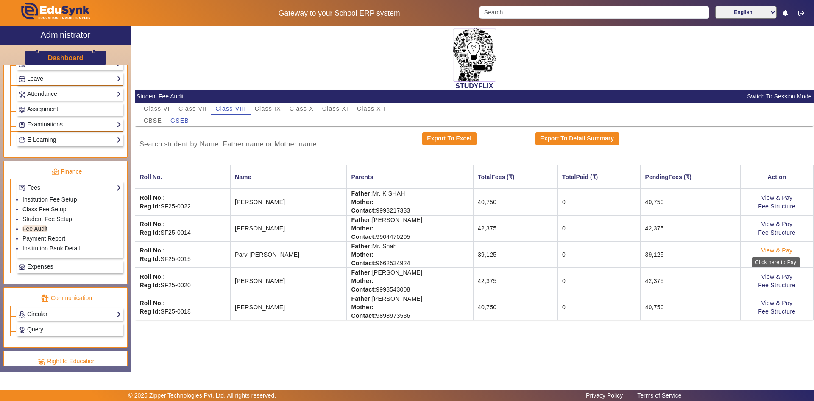
click at [789, 248] on link "View & Pay" at bounding box center [776, 250] width 31 height 7
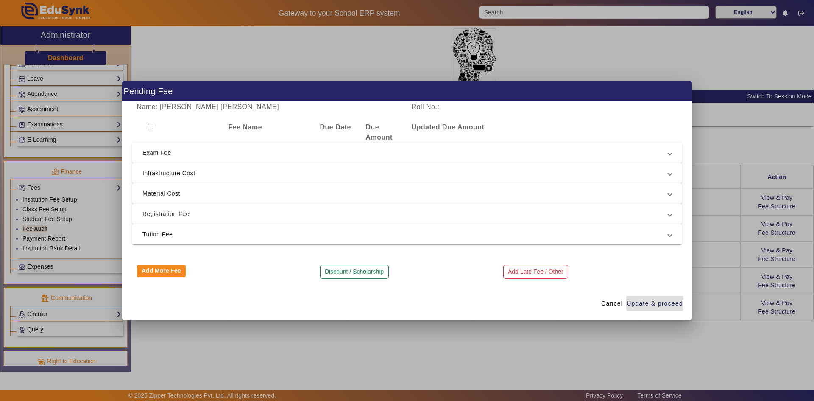
click at [149, 123] on div at bounding box center [178, 132] width 92 height 20
click at [153, 127] on div at bounding box center [178, 132] width 92 height 20
click at [151, 127] on input "checkbox" at bounding box center [151, 127] width 6 height 6
checkbox input "true"
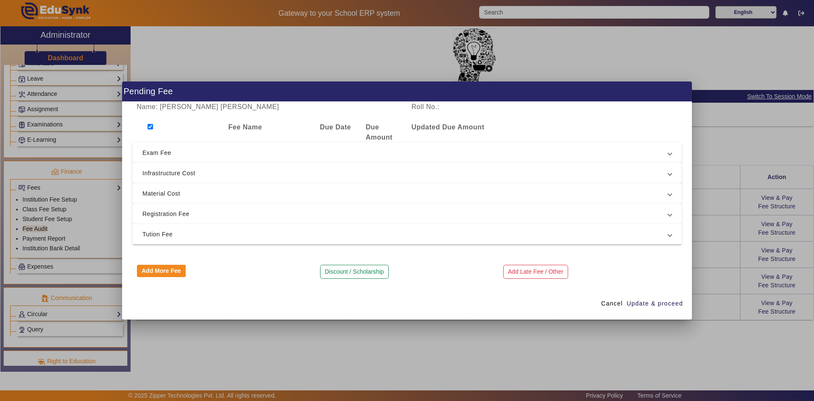
checkbox input "true"
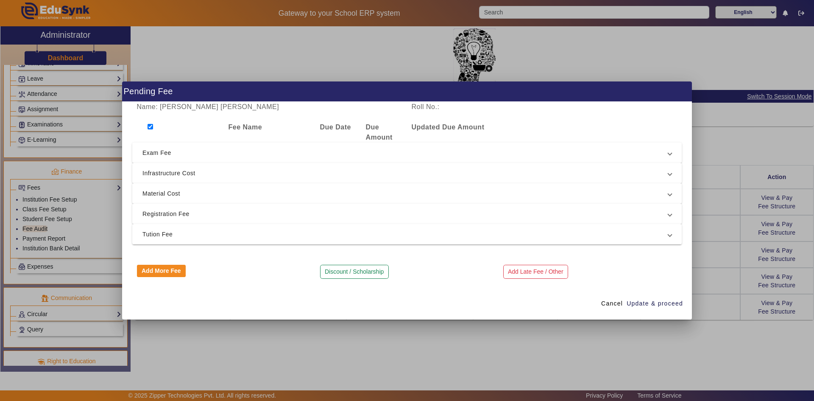
checkbox input "true"
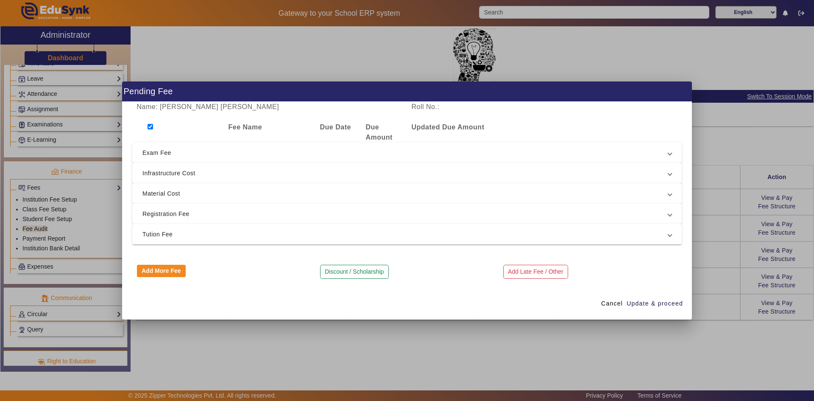
checkbox input "true"
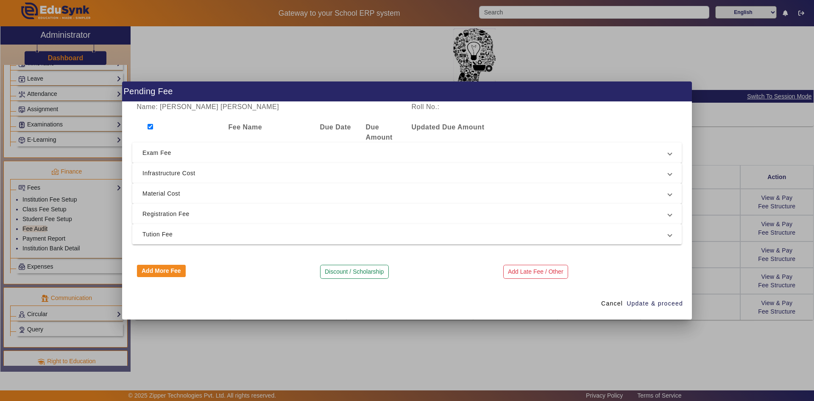
checkbox input "true"
click at [151, 127] on input "checkbox" at bounding box center [151, 127] width 6 height 6
checkbox input "false"
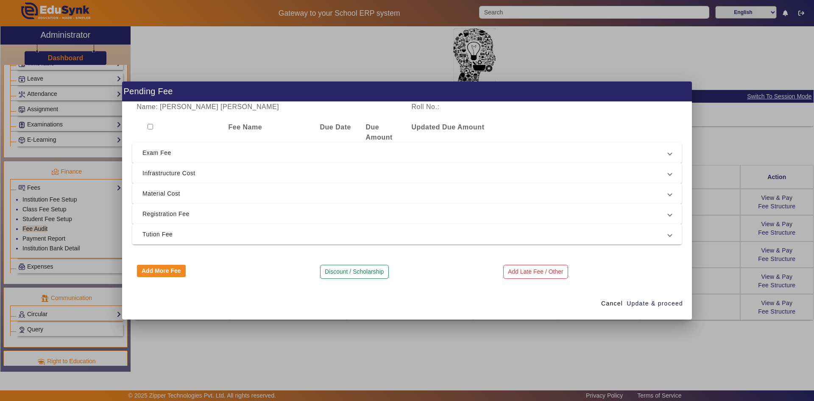
checkbox input "false"
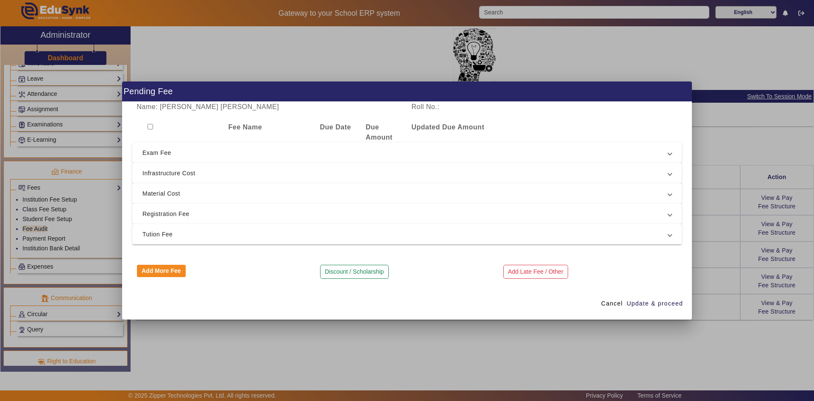
checkbox input "false"
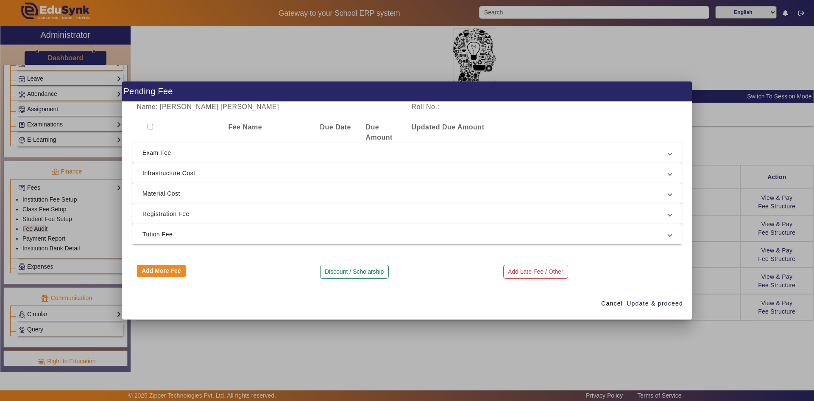
checkbox input "false"
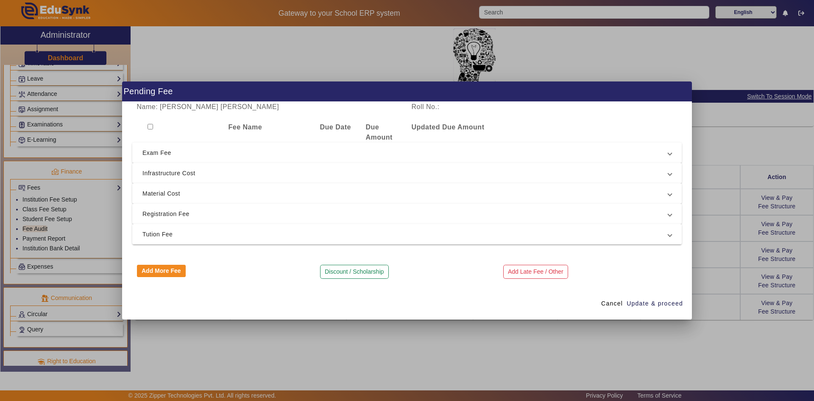
checkbox input "false"
click at [151, 127] on input "checkbox" at bounding box center [151, 127] width 6 height 6
checkbox input "true"
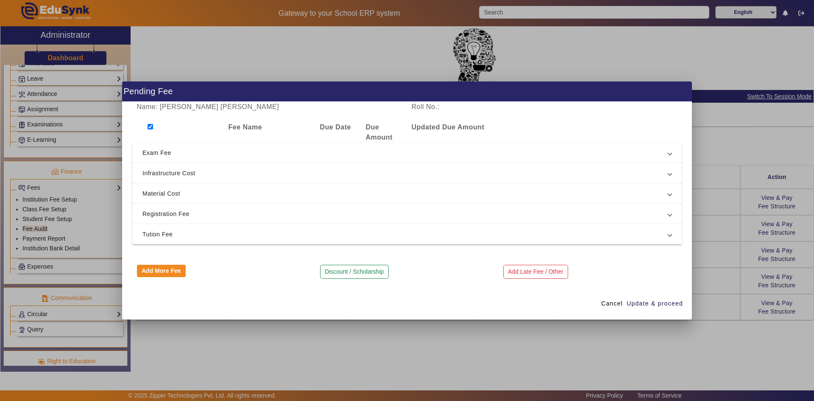
checkbox input "true"
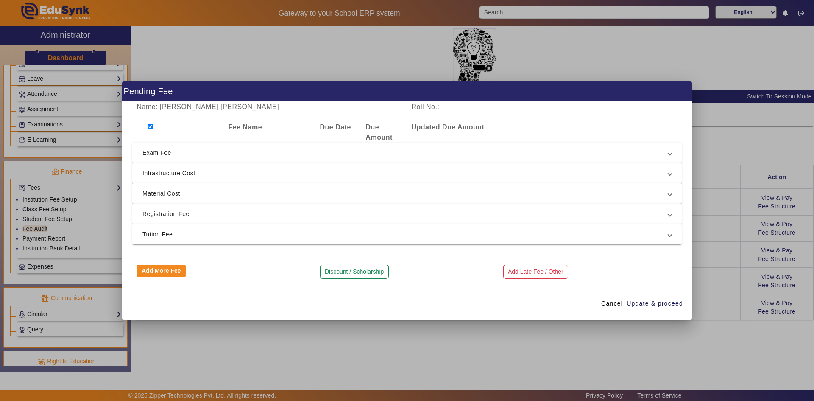
checkbox input "true"
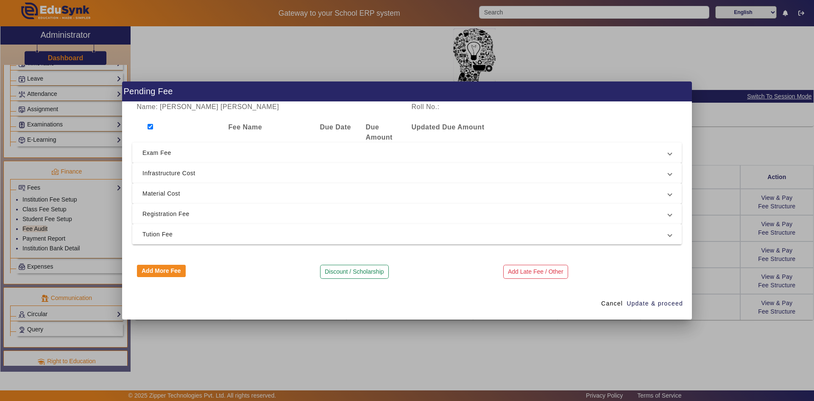
checkbox input "true"
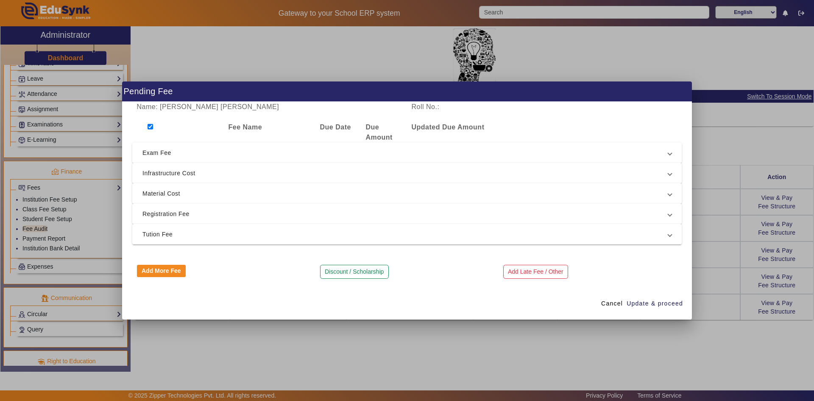
click at [159, 156] on span "Exam Fee" at bounding box center [405, 153] width 526 height 10
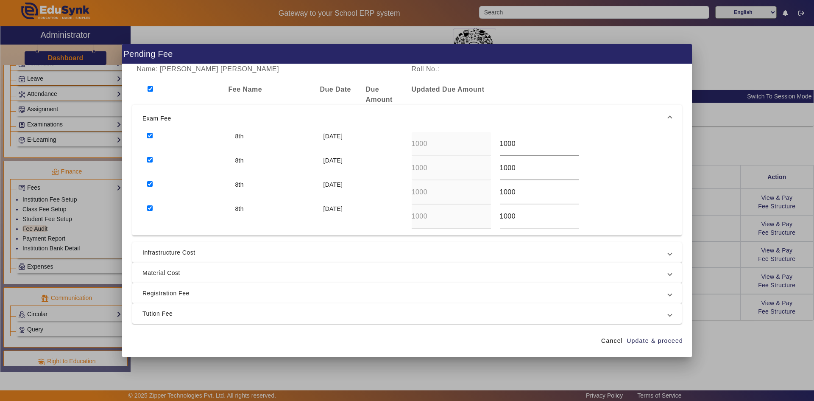
click at [149, 185] on input "checkbox" at bounding box center [150, 184] width 6 height 6
checkbox input "false"
click at [151, 207] on input "checkbox" at bounding box center [150, 208] width 6 height 6
checkbox input "false"
click at [162, 246] on mat-expansion-panel-header "Infrastructure Cost" at bounding box center [406, 252] width 549 height 20
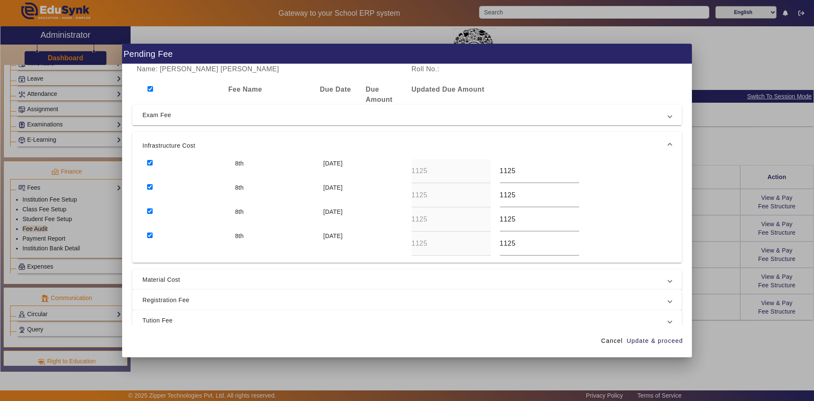
click at [146, 230] on div at bounding box center [186, 219] width 88 height 24
click at [151, 233] on input "checkbox" at bounding box center [150, 235] width 6 height 6
checkbox input "false"
click at [151, 212] on input "checkbox" at bounding box center [150, 211] width 6 height 6
checkbox input "false"
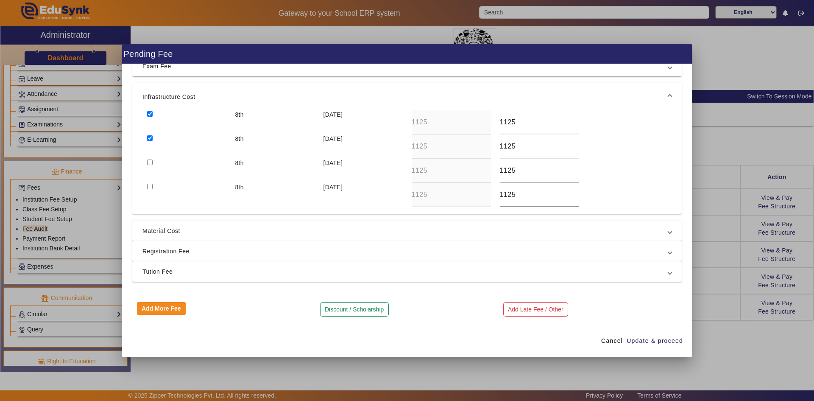
click at [156, 236] on mat-expansion-panel-header "Material Cost" at bounding box center [406, 230] width 549 height 20
click at [151, 205] on input "checkbox" at bounding box center [150, 207] width 6 height 6
checkbox input "false"
click at [151, 182] on input "checkbox" at bounding box center [150, 183] width 6 height 6
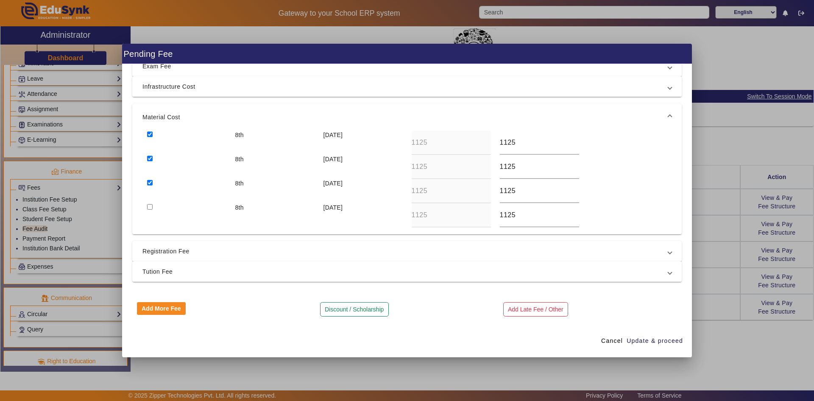
checkbox input "false"
click at [156, 247] on span "Registration Fee" at bounding box center [405, 251] width 526 height 10
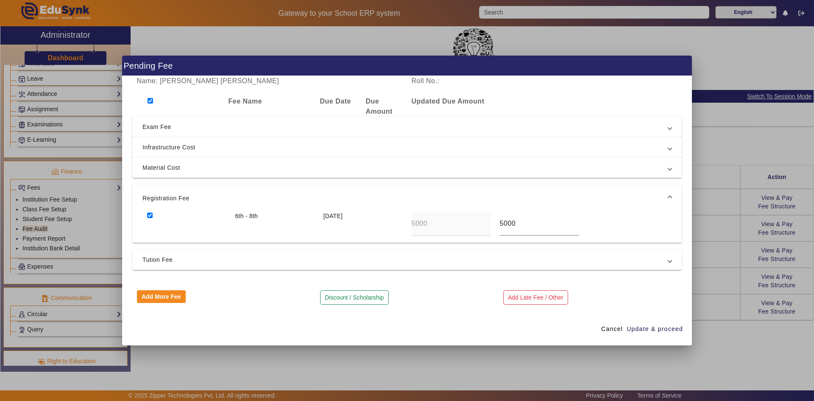
click at [154, 260] on span "Tution Fee" at bounding box center [405, 259] width 526 height 10
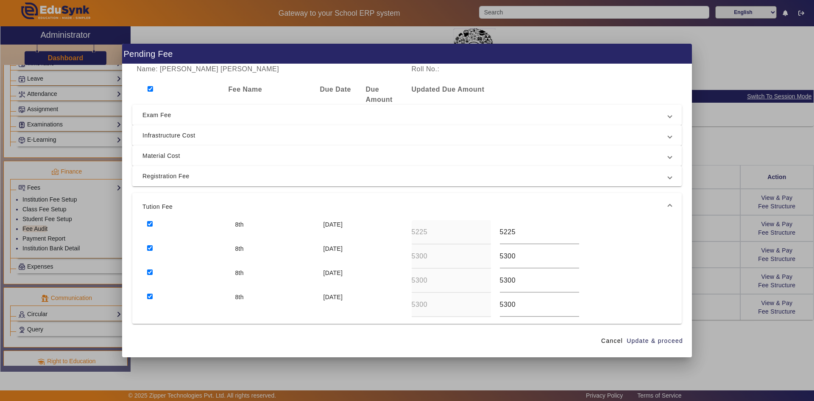
scroll to position [42, 0]
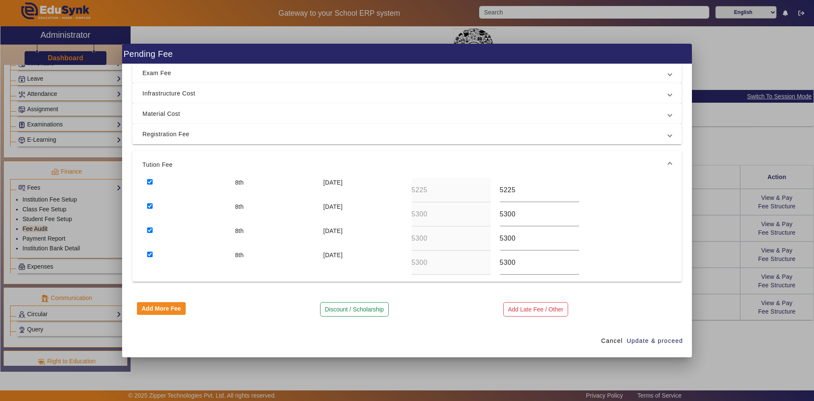
click at [151, 256] on input "checkbox" at bounding box center [150, 254] width 6 height 6
checkbox input "false"
click at [151, 230] on input "checkbox" at bounding box center [150, 230] width 6 height 6
checkbox input "false"
click at [151, 206] on input "checkbox" at bounding box center [150, 206] width 6 height 6
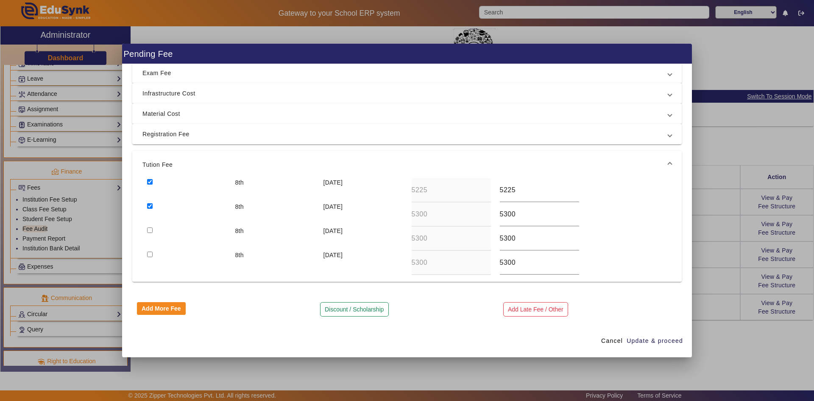
checkbox input "false"
click at [640, 344] on span "Update & proceed" at bounding box center [655, 340] width 56 height 9
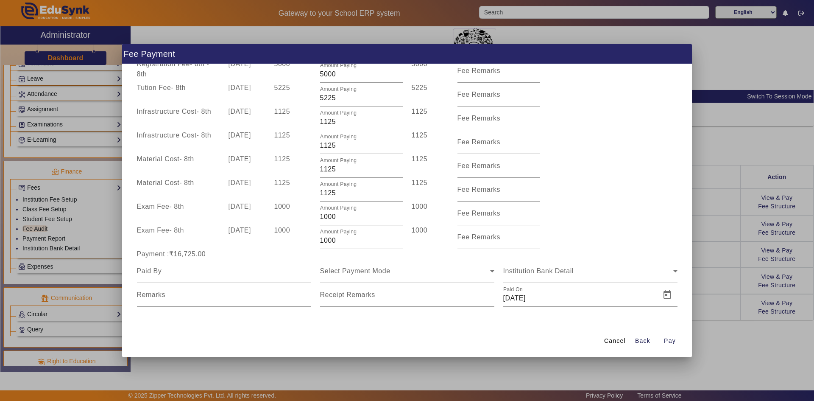
scroll to position [56, 0]
drag, startPoint x: 323, startPoint y: 191, endPoint x: 338, endPoint y: 191, distance: 15.3
click at [338, 191] on input "1125" at bounding box center [361, 192] width 83 height 10
type input "1000"
click at [586, 202] on div "Exam Fee - 8th [DATE] 1000 Amount Paying 1000 1000 Fee Remarks" at bounding box center [406, 213] width 549 height 24
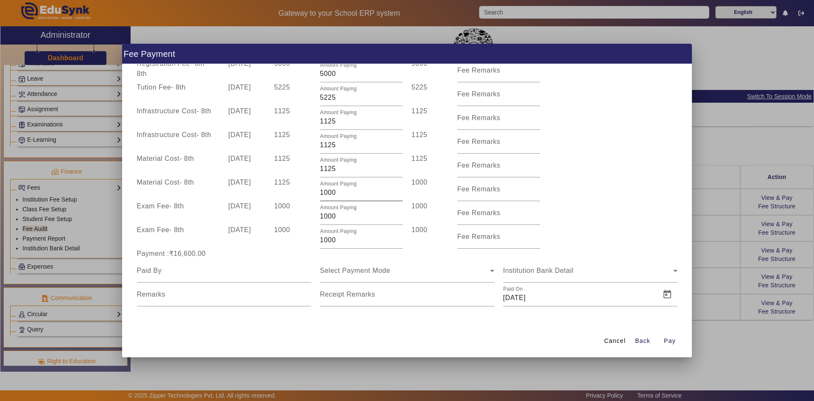
scroll to position [14, 0]
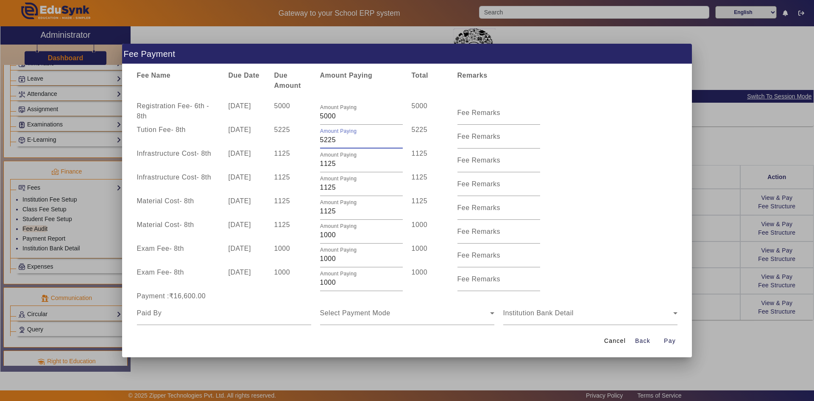
click at [320, 140] on input "5225" at bounding box center [361, 140] width 83 height 10
type input "2225"
click at [638, 192] on div "Infrastructure Cost - 8th [DATE] 1125 Amount Paying 1125 1125 Fee Remarks" at bounding box center [406, 184] width 549 height 24
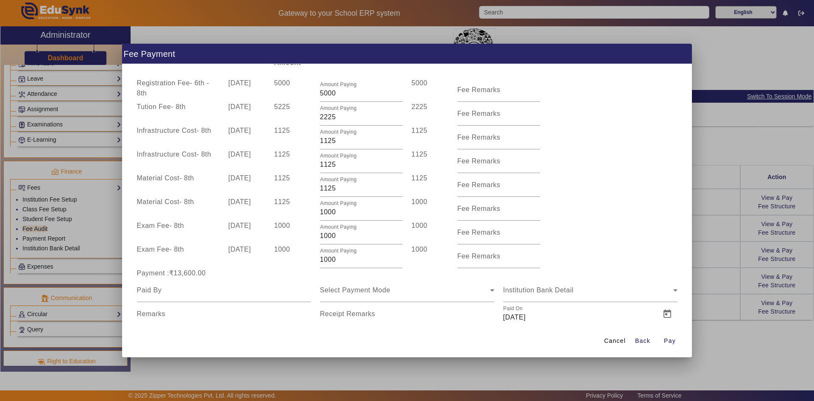
scroll to position [56, 0]
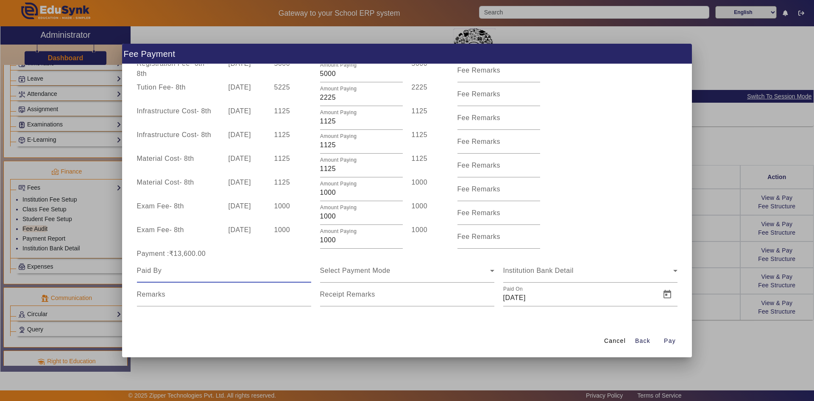
click at [209, 268] on input at bounding box center [224, 270] width 174 height 10
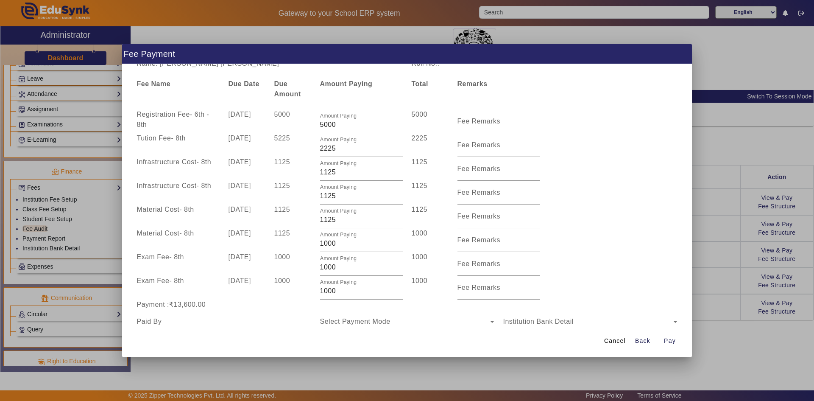
scroll to position [0, 0]
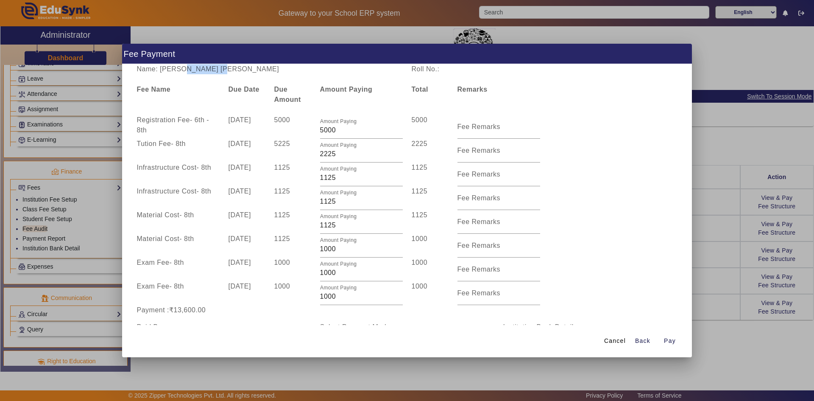
drag, startPoint x: 178, startPoint y: 70, endPoint x: 220, endPoint y: 71, distance: 42.4
click at [220, 71] on div "Name: [PERSON_NAME] [PERSON_NAME]" at bounding box center [269, 69] width 275 height 10
copy div "[PERSON_NAME]"
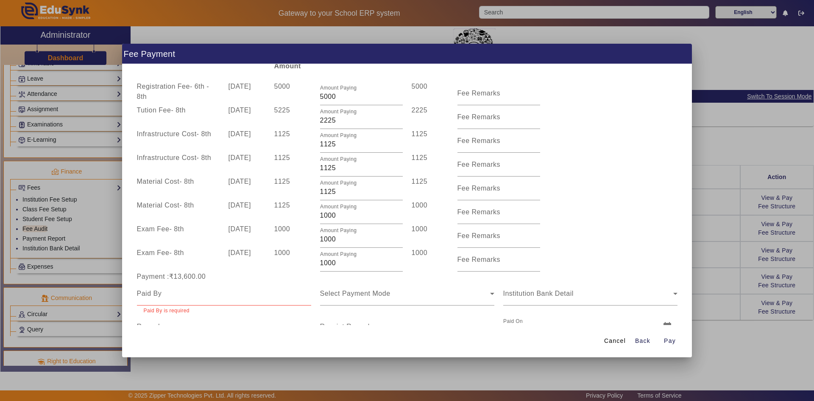
scroll to position [66, 0]
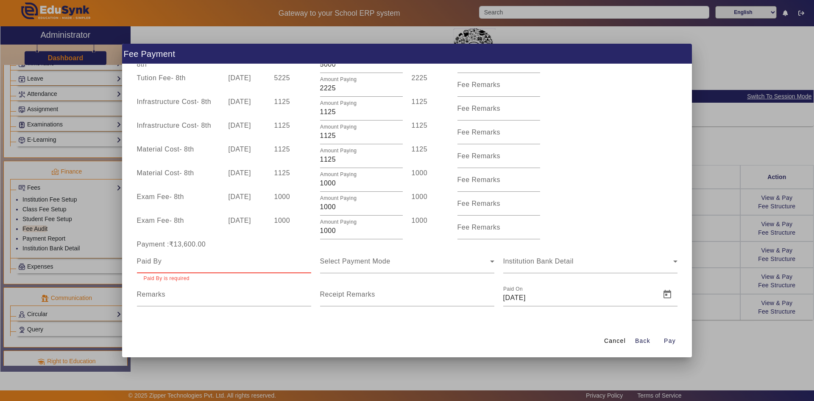
click at [192, 266] on input at bounding box center [224, 261] width 174 height 10
paste input "[PERSON_NAME]"
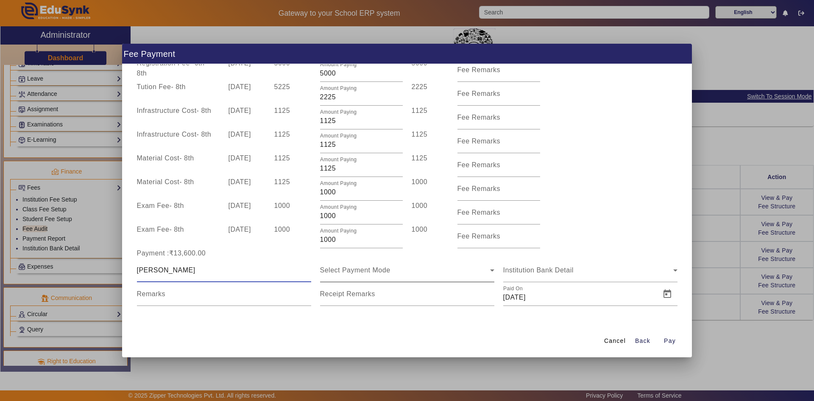
type input "[PERSON_NAME]"
click at [348, 273] on span "Select Payment Mode" at bounding box center [355, 269] width 70 height 7
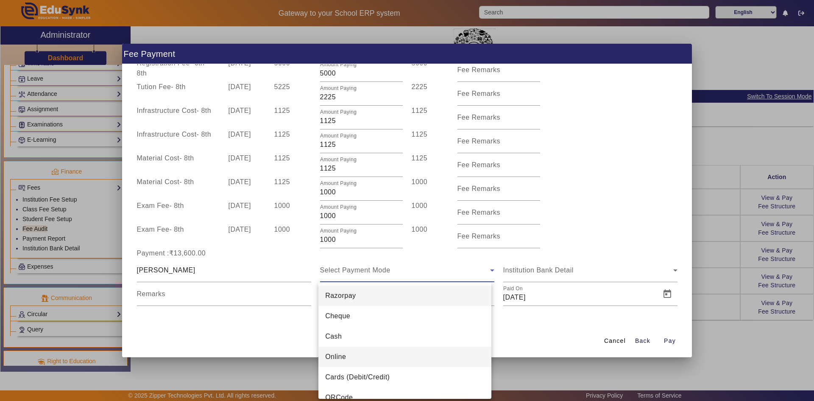
click at [330, 353] on span "Online" at bounding box center [335, 356] width 21 height 10
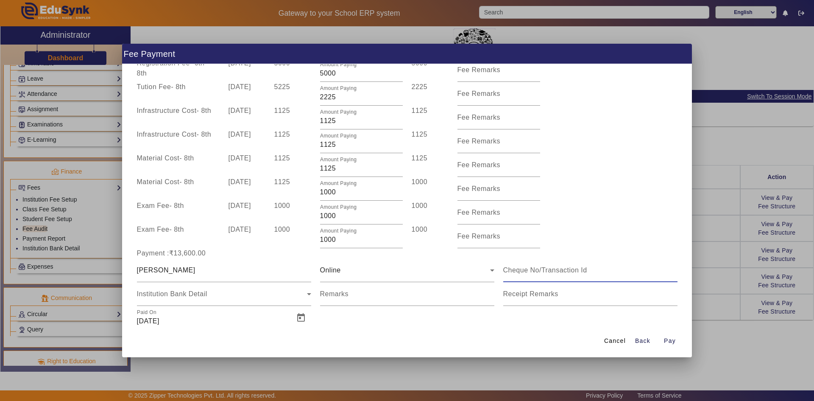
click at [538, 273] on input at bounding box center [590, 270] width 174 height 10
type input "548512706400"
click at [360, 289] on div "Remarks" at bounding box center [407, 294] width 174 height 24
click at [511, 296] on mat-label "Receipt Remarks" at bounding box center [530, 293] width 55 height 7
click at [511, 296] on input "Receipt Remarks" at bounding box center [590, 297] width 174 height 10
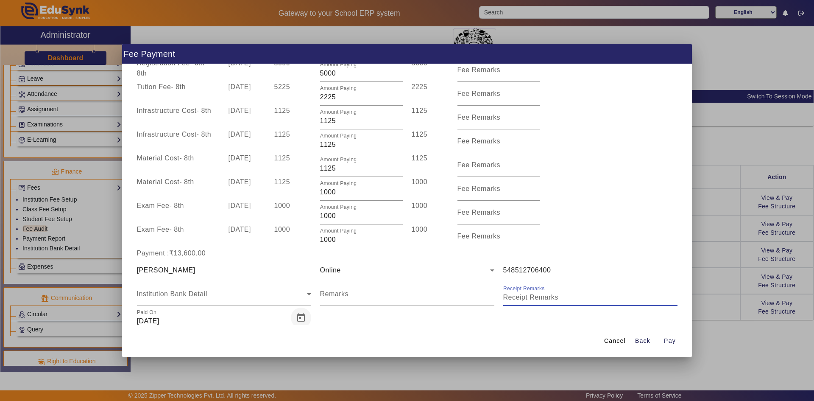
click at [295, 321] on span "Open calendar" at bounding box center [301, 317] width 20 height 20
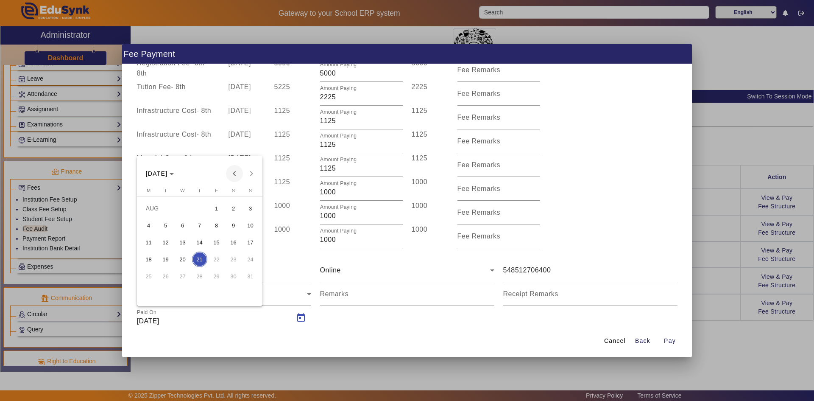
click at [237, 175] on span "Previous month" at bounding box center [234, 173] width 17 height 17
click at [170, 291] on span "29" at bounding box center [165, 292] width 15 height 15
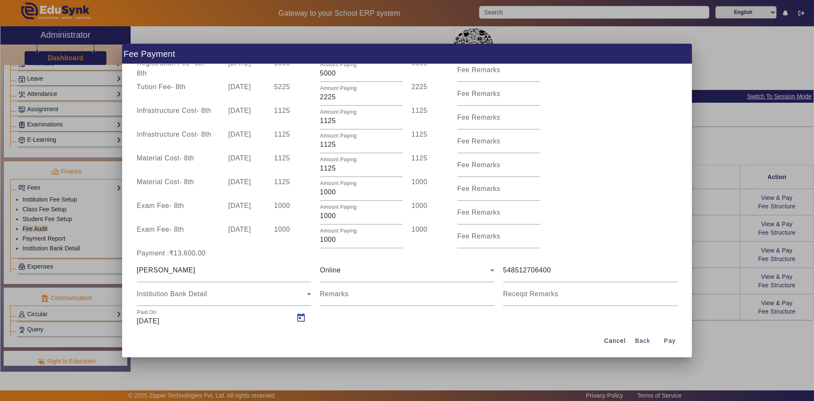
type input "[DATE]"
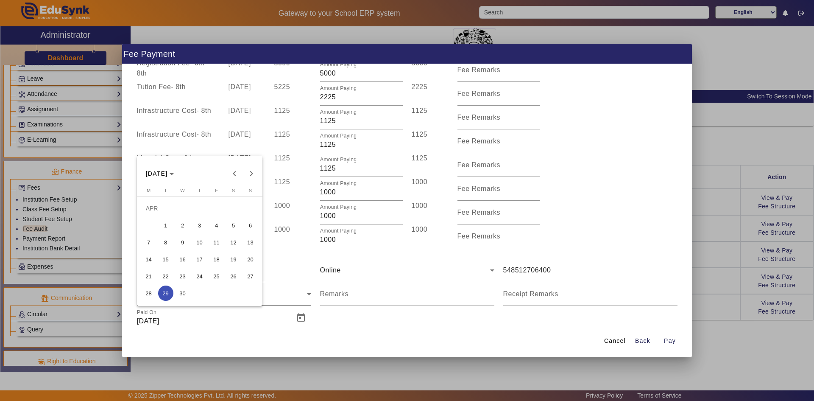
scroll to position [60, 0]
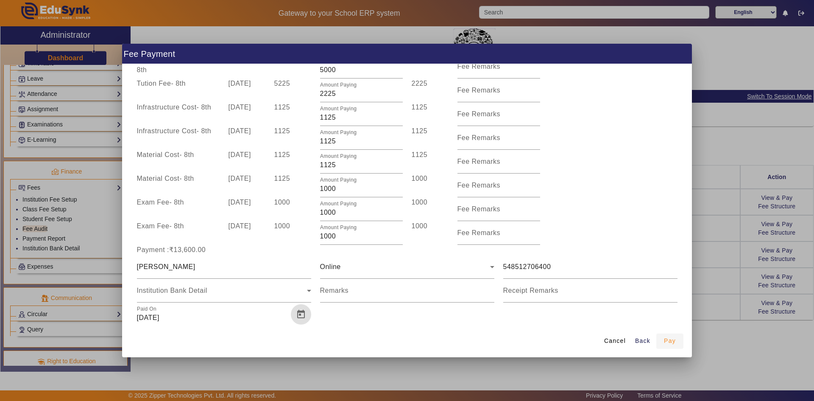
click at [664, 344] on span "Pay" at bounding box center [670, 340] width 12 height 9
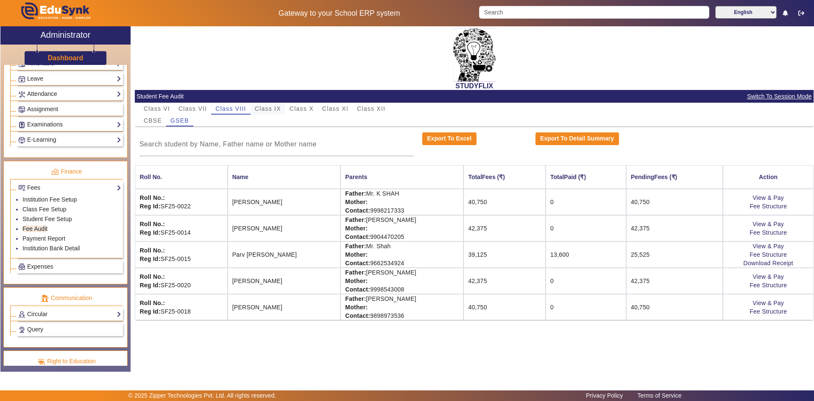
click at [277, 110] on span "Class IX" at bounding box center [268, 109] width 26 height 6
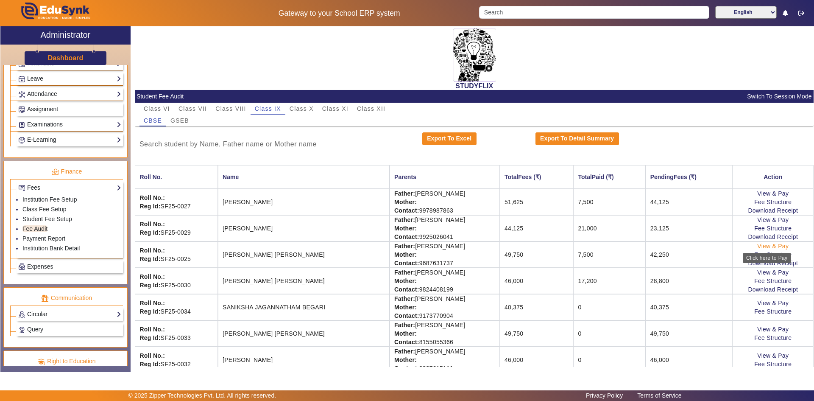
click at [775, 244] on link "View & Pay" at bounding box center [772, 246] width 31 height 7
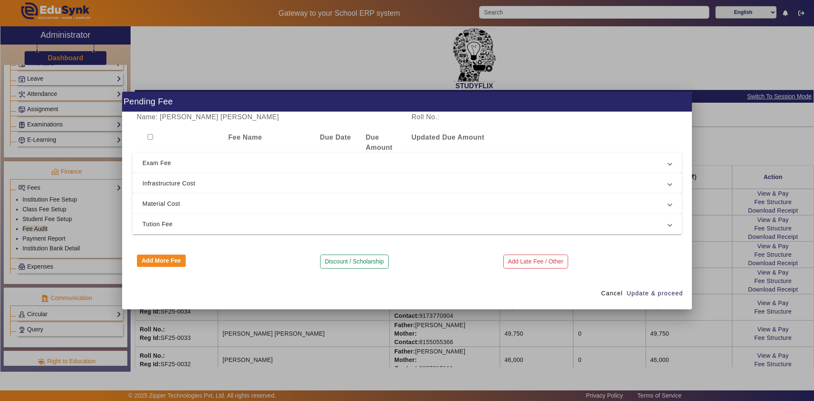
click at [148, 136] on input "checkbox" at bounding box center [151, 137] width 6 height 6
checkbox input "true"
click at [184, 163] on span "Exam Fee" at bounding box center [405, 163] width 526 height 10
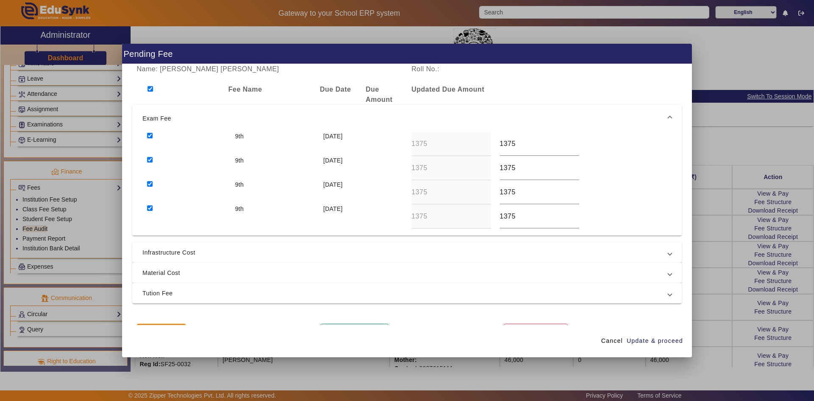
click at [149, 185] on input "checkbox" at bounding box center [150, 184] width 6 height 6
click at [150, 208] on input "checkbox" at bounding box center [150, 208] width 6 height 6
click at [158, 250] on span "Infrastructure Cost" at bounding box center [405, 252] width 526 height 10
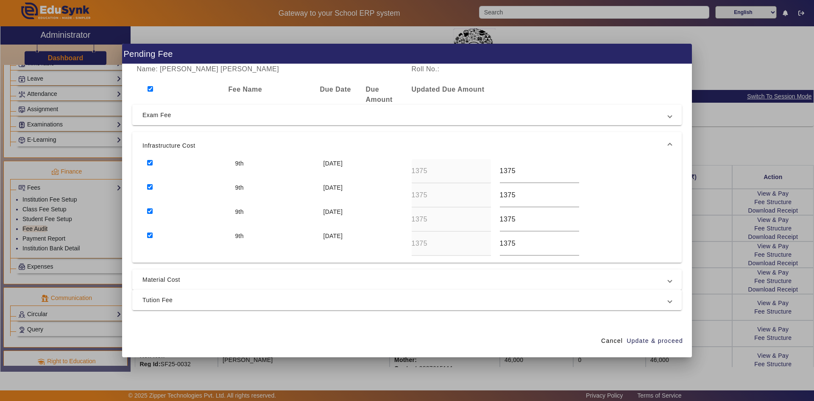
click at [151, 236] on input "checkbox" at bounding box center [150, 235] width 6 height 6
click at [151, 213] on input "checkbox" at bounding box center [150, 211] width 6 height 6
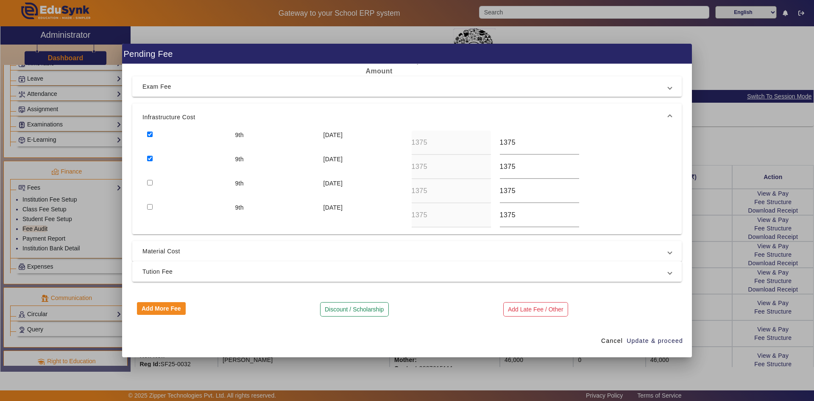
click at [159, 249] on span "Material Cost" at bounding box center [405, 251] width 526 height 10
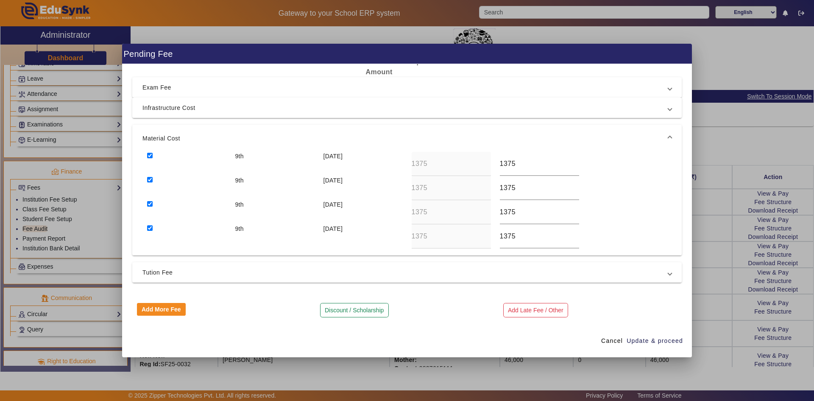
scroll to position [28, 0]
click at [152, 226] on input "checkbox" at bounding box center [150, 227] width 6 height 6
click at [151, 204] on input "checkbox" at bounding box center [150, 203] width 6 height 6
click at [160, 270] on span "Tution Fee" at bounding box center [405, 271] width 526 height 10
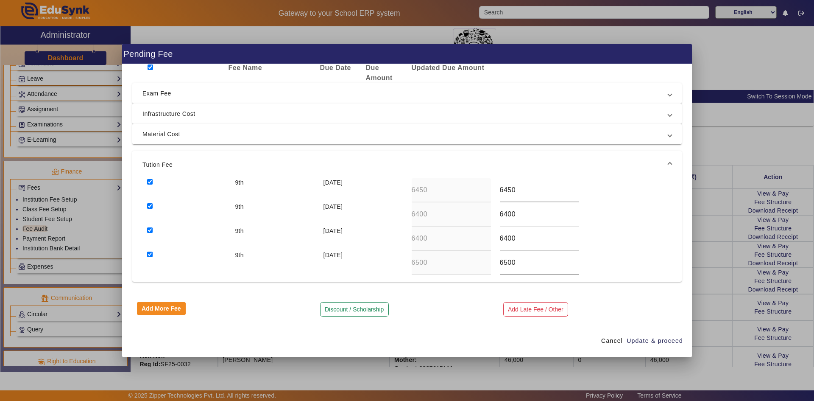
scroll to position [22, 0]
click at [149, 228] on input "checkbox" at bounding box center [150, 230] width 6 height 6
click at [150, 206] on input "checkbox" at bounding box center [150, 206] width 6 height 6
click at [149, 253] on input "checkbox" at bounding box center [150, 254] width 6 height 6
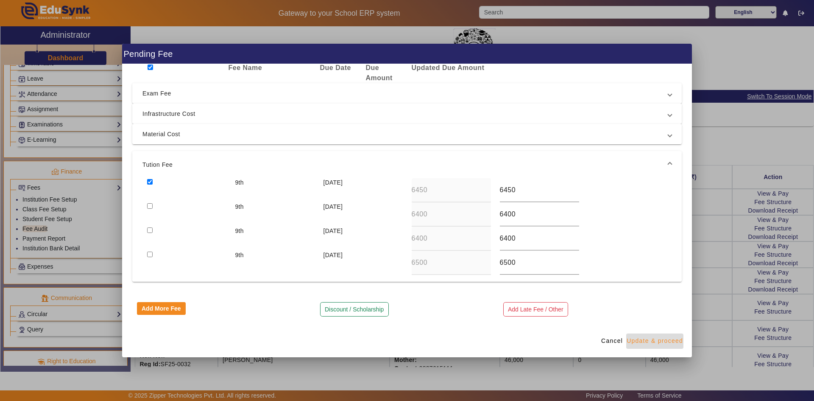
click at [655, 339] on span "Update & proceed" at bounding box center [655, 340] width 56 height 9
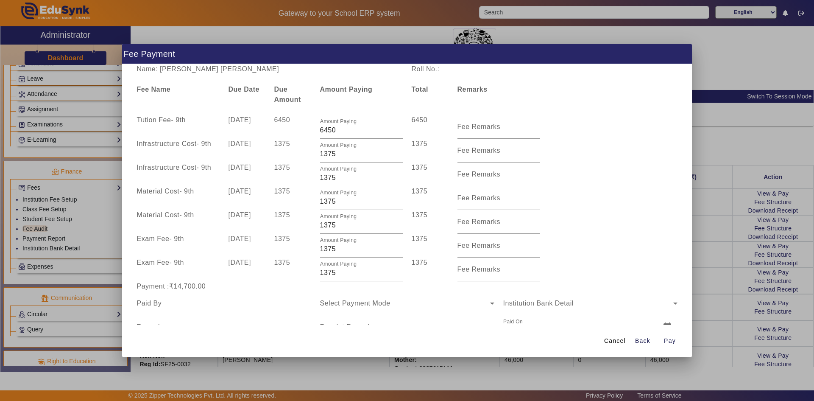
scroll to position [33, 0]
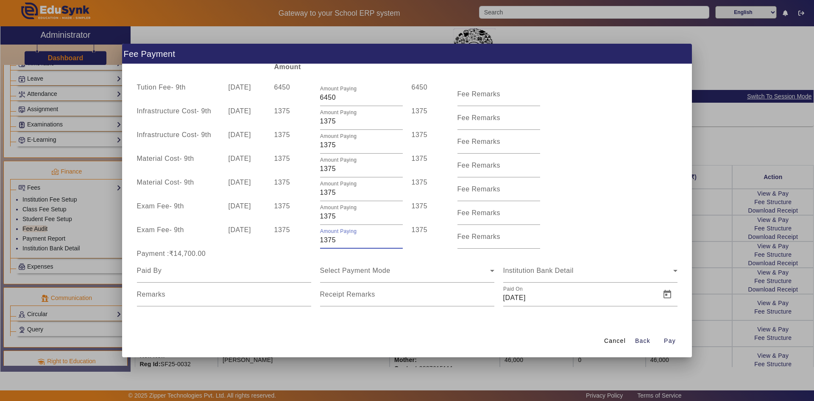
drag, startPoint x: 323, startPoint y: 240, endPoint x: 344, endPoint y: 240, distance: 20.4
click at [344, 240] on input "1375" at bounding box center [361, 240] width 83 height 10
drag, startPoint x: 322, startPoint y: 216, endPoint x: 347, endPoint y: 216, distance: 24.6
click at [347, 216] on input "1375" at bounding box center [361, 216] width 83 height 10
drag, startPoint x: 324, startPoint y: 192, endPoint x: 345, endPoint y: 192, distance: 20.8
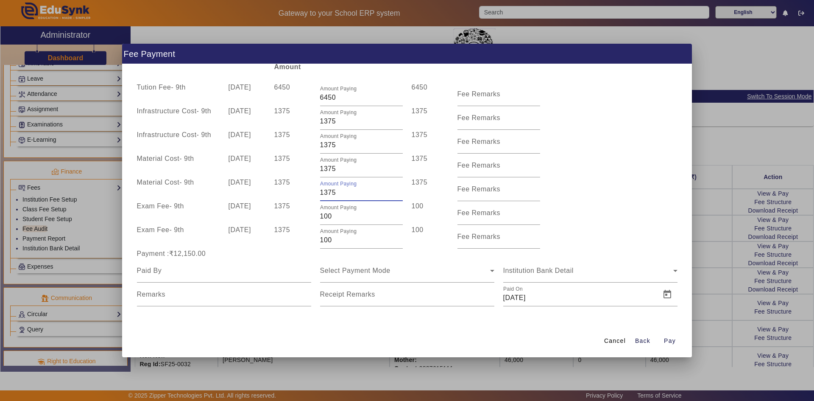
click at [345, 192] on input "1375" at bounding box center [361, 192] width 83 height 10
click at [645, 213] on div "Exam Fee - 9th [DATE] 1375 Amount Paying 100 100 Fee Remarks" at bounding box center [406, 213] width 549 height 24
drag, startPoint x: 323, startPoint y: 168, endPoint x: 340, endPoint y: 168, distance: 17.4
click at [340, 168] on input "1375" at bounding box center [361, 169] width 83 height 10
click at [592, 195] on div "Material Cost - 9th [DATE] 1375 Amount Paying 100 100 Fee Remarks" at bounding box center [406, 189] width 549 height 24
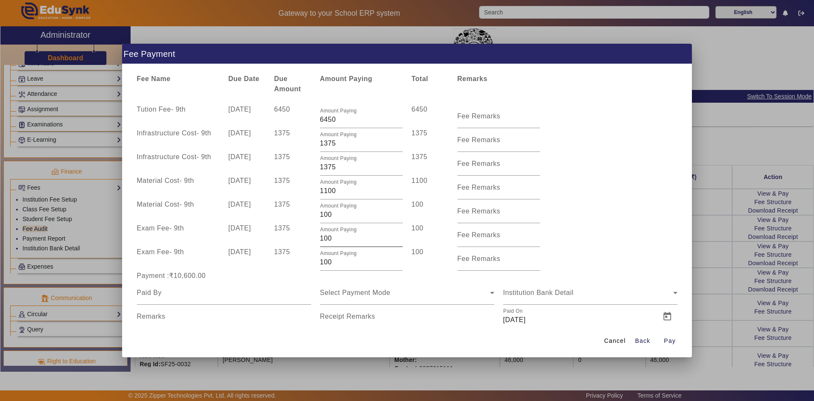
scroll to position [0, 0]
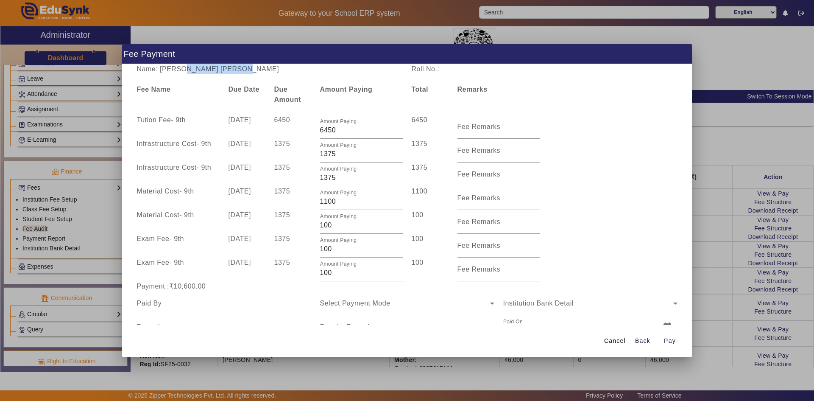
drag, startPoint x: 178, startPoint y: 67, endPoint x: 251, endPoint y: 70, distance: 72.5
click at [251, 70] on div "Name: [PERSON_NAME] [PERSON_NAME]" at bounding box center [269, 69] width 275 height 10
copy div "[PERSON_NAME]"
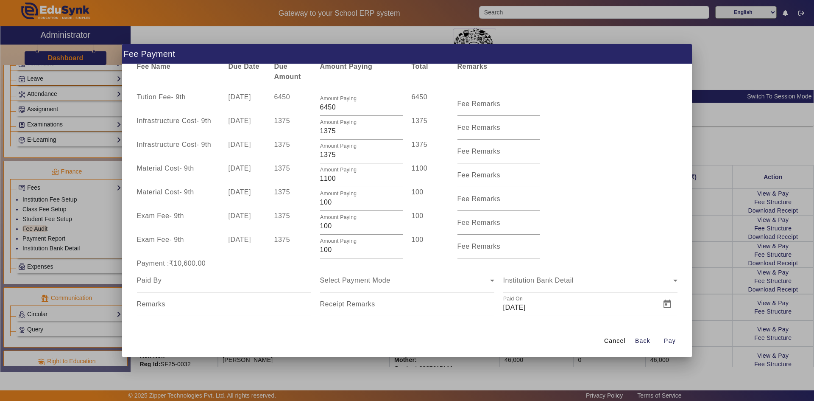
scroll to position [33, 0]
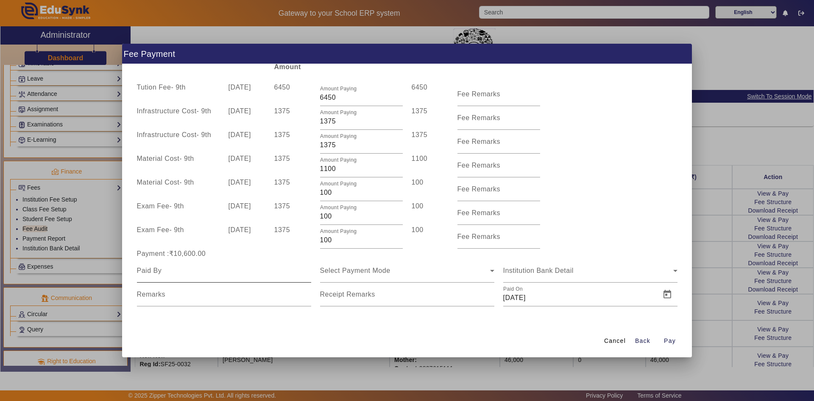
click at [181, 279] on div at bounding box center [224, 271] width 174 height 24
paste input "[PERSON_NAME]"
click at [354, 263] on div "Select Payment Mode" at bounding box center [407, 271] width 174 height 24
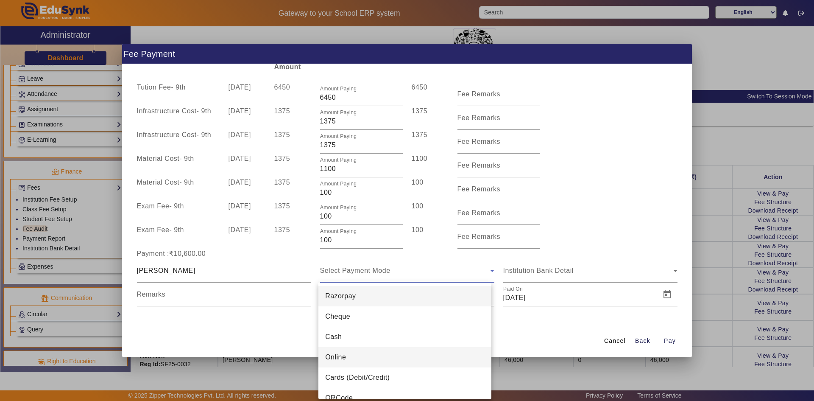
click at [333, 356] on span "Online" at bounding box center [335, 357] width 21 height 10
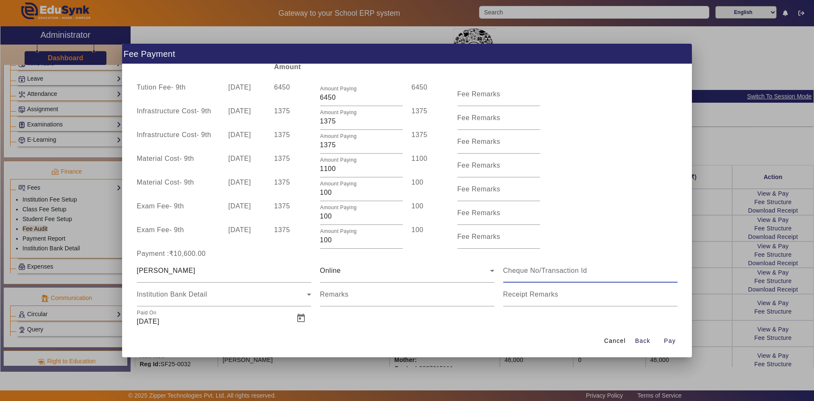
click at [529, 273] on input at bounding box center [590, 270] width 174 height 10
click at [297, 320] on span "Open calendar" at bounding box center [301, 318] width 20 height 20
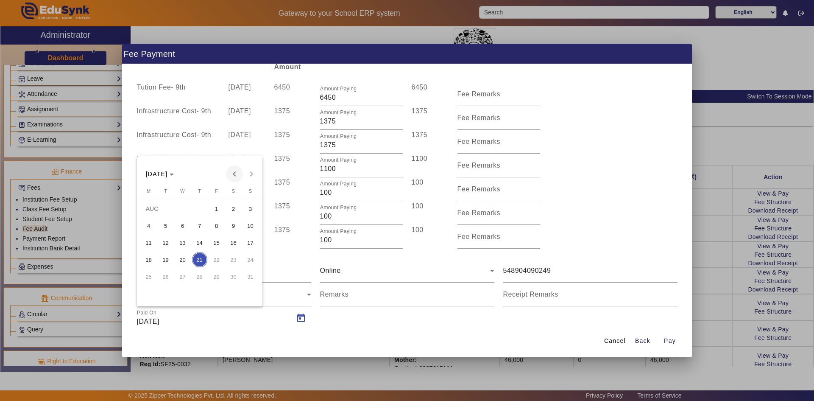
click at [234, 175] on span "Previous month" at bounding box center [234, 173] width 17 height 17
click at [234, 208] on span "3" at bounding box center [233, 208] width 15 height 15
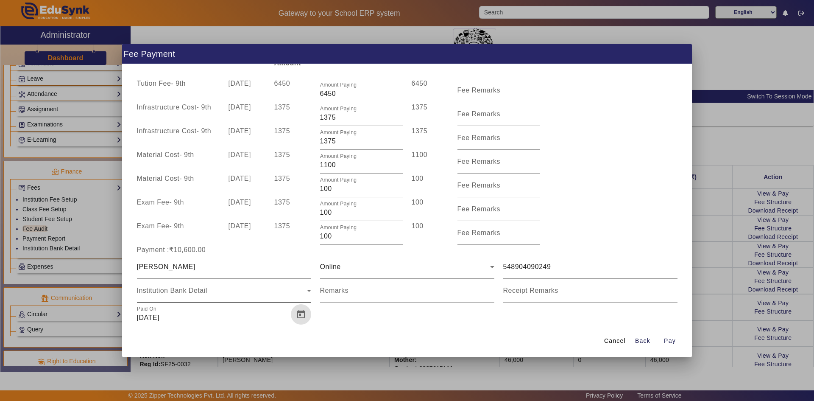
scroll to position [56, 0]
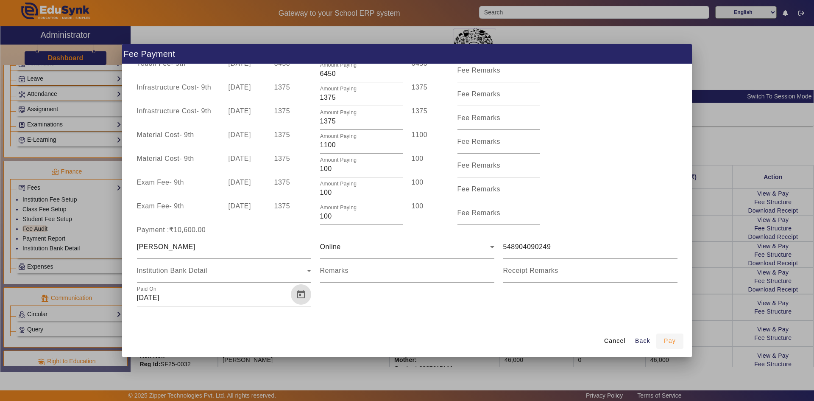
click at [660, 338] on span "button" at bounding box center [669, 341] width 27 height 20
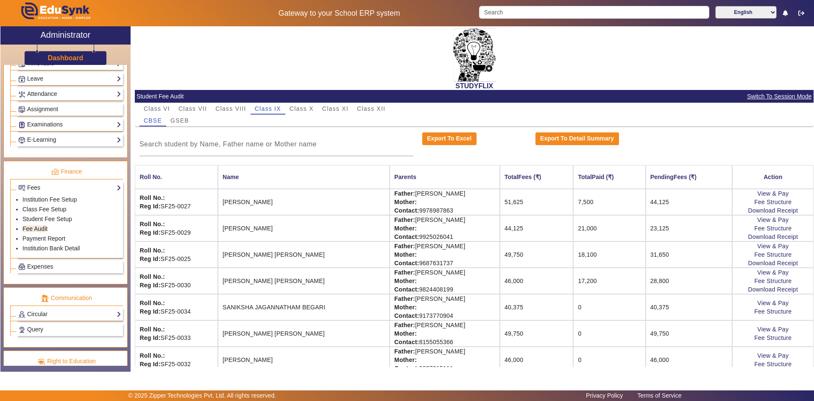
scroll to position [42, 0]
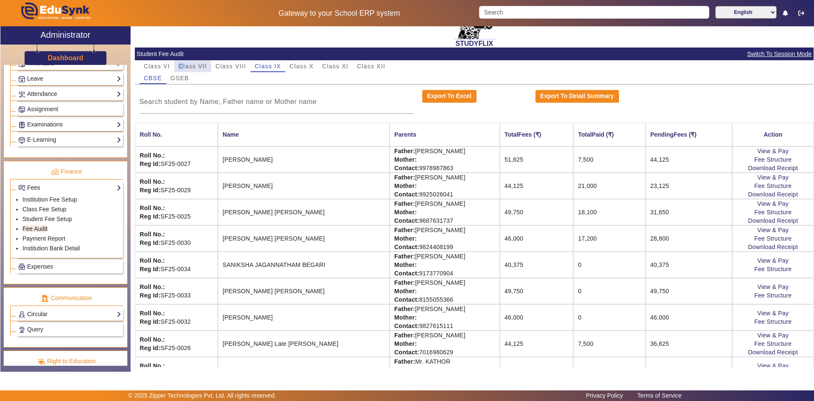
click at [181, 64] on span "Class VII" at bounding box center [192, 66] width 28 height 6
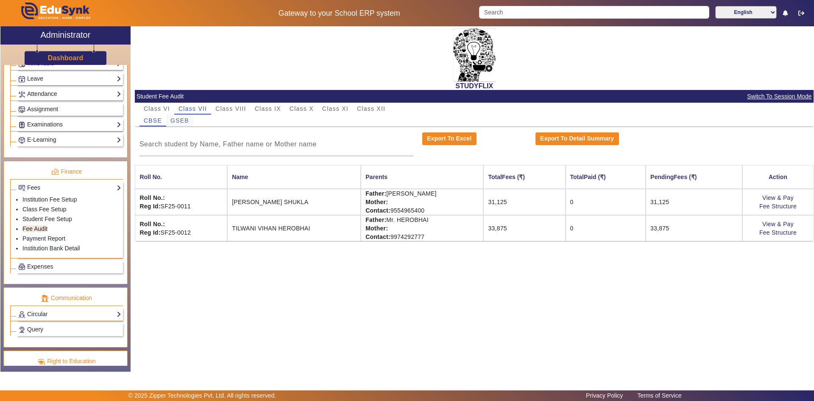
click at [183, 121] on span "GSEB" at bounding box center [179, 120] width 19 height 6
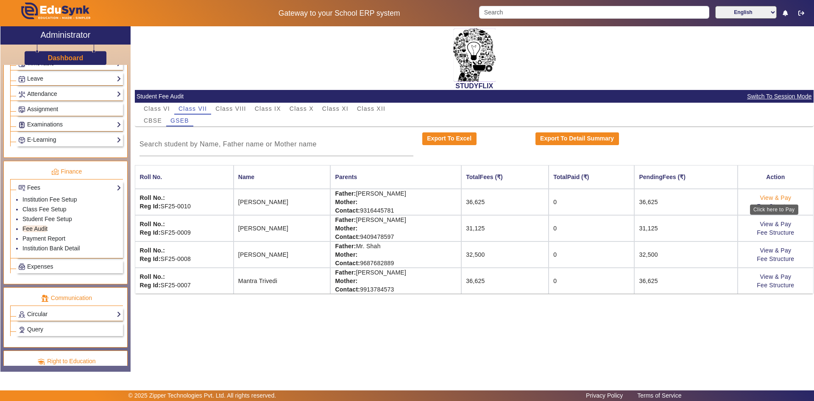
click at [772, 198] on link "View & Pay" at bounding box center [775, 197] width 31 height 7
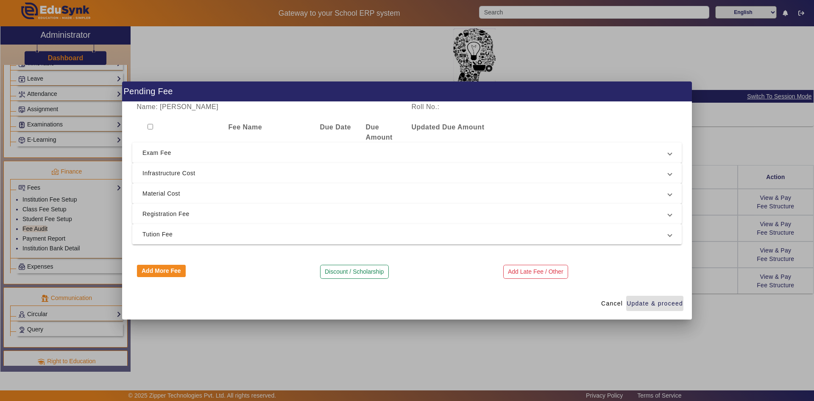
click at [152, 126] on input "checkbox" at bounding box center [151, 127] width 6 height 6
click at [155, 154] on span "Exam Fee" at bounding box center [405, 153] width 526 height 10
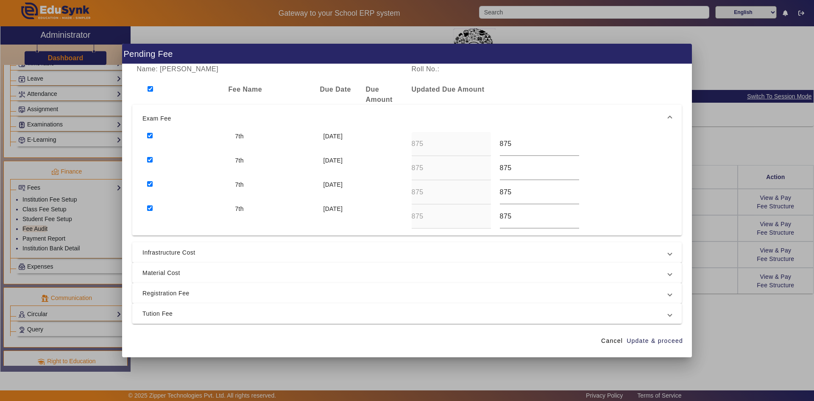
click at [149, 160] on input "checkbox" at bounding box center [150, 160] width 6 height 6
click at [150, 187] on div at bounding box center [186, 192] width 88 height 24
click at [148, 183] on input "checkbox" at bounding box center [150, 184] width 6 height 6
click at [149, 207] on input "checkbox" at bounding box center [150, 208] width 6 height 6
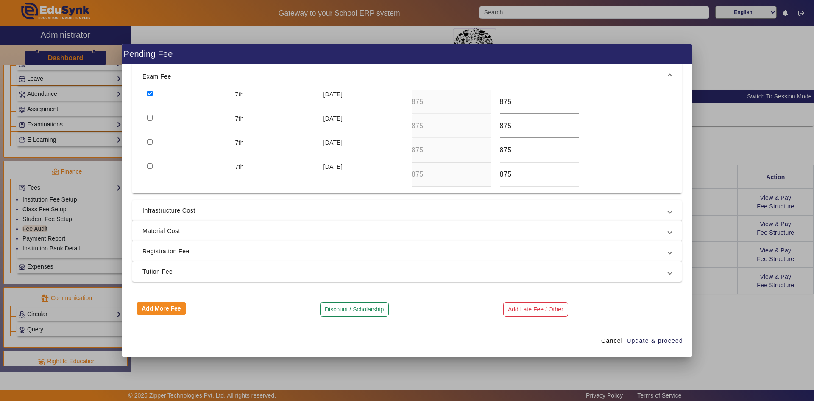
click at [180, 212] on span "Infrastructure Cost" at bounding box center [405, 210] width 526 height 10
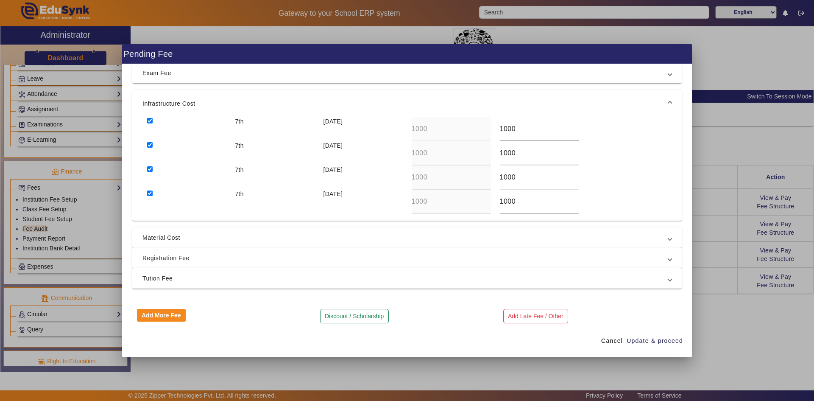
click at [150, 166] on input "checkbox" at bounding box center [150, 169] width 6 height 6
click at [151, 194] on input "checkbox" at bounding box center [150, 193] width 6 height 6
click at [151, 145] on input "checkbox" at bounding box center [150, 145] width 6 height 6
click at [158, 237] on span "Material Cost" at bounding box center [405, 237] width 526 height 10
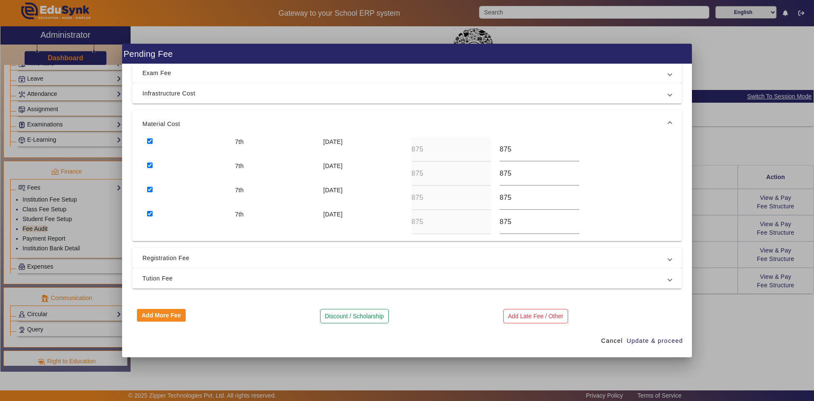
click at [151, 212] on input "checkbox" at bounding box center [150, 214] width 6 height 6
click at [151, 190] on input "checkbox" at bounding box center [150, 190] width 6 height 6
click at [151, 166] on input "checkbox" at bounding box center [150, 165] width 6 height 6
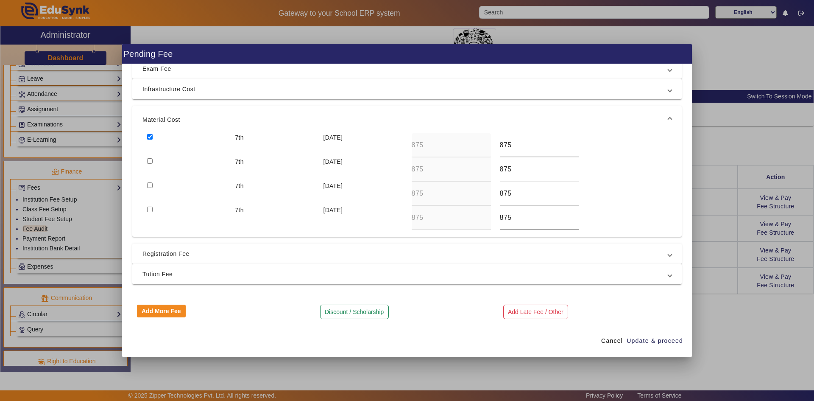
scroll to position [49, 0]
click at [165, 254] on span "Registration Fee" at bounding box center [405, 251] width 526 height 10
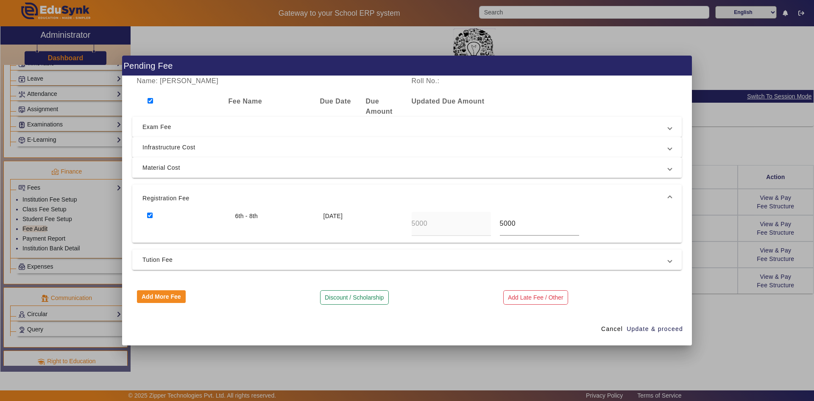
click at [162, 165] on span "Material Cost" at bounding box center [405, 167] width 526 height 10
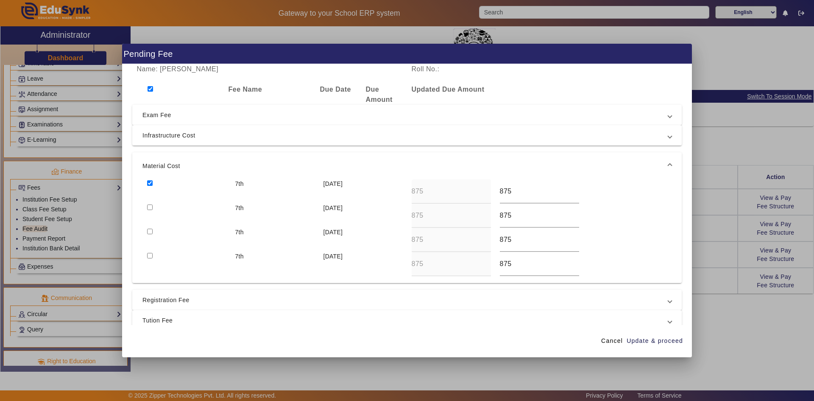
click at [150, 180] on div at bounding box center [186, 191] width 88 height 24
click at [151, 181] on input "checkbox" at bounding box center [150, 183] width 6 height 6
click at [158, 137] on span "Infrastructure Cost" at bounding box center [405, 135] width 526 height 10
click at [150, 165] on input "checkbox" at bounding box center [150, 163] width 6 height 6
click at [160, 121] on mat-expansion-panel-header "Exam Fee" at bounding box center [406, 115] width 549 height 20
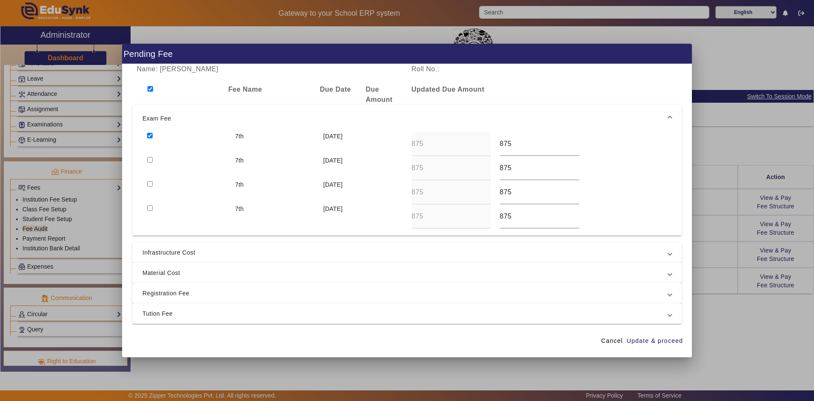
click at [149, 135] on input "checkbox" at bounding box center [150, 136] width 6 height 6
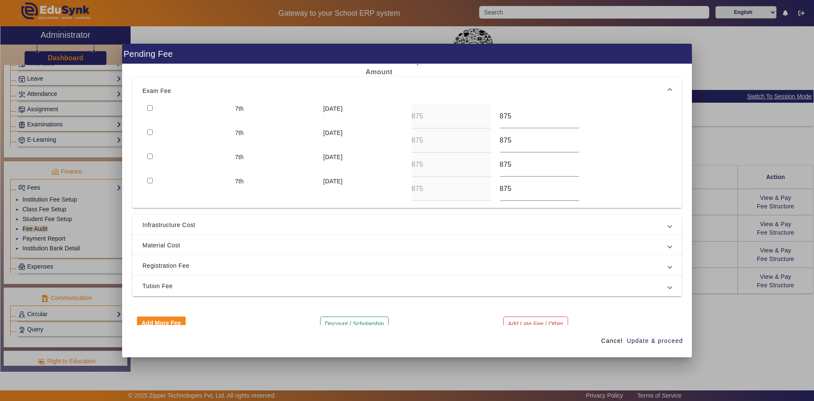
scroll to position [42, 0]
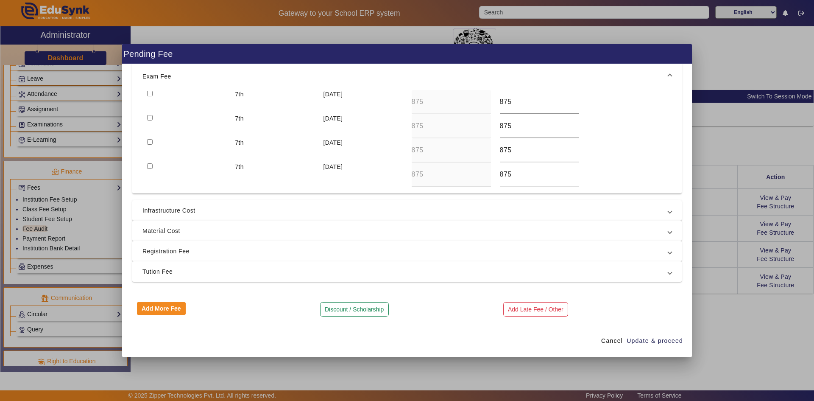
click at [181, 265] on mat-expansion-panel-header "Tution Fee" at bounding box center [406, 271] width 549 height 20
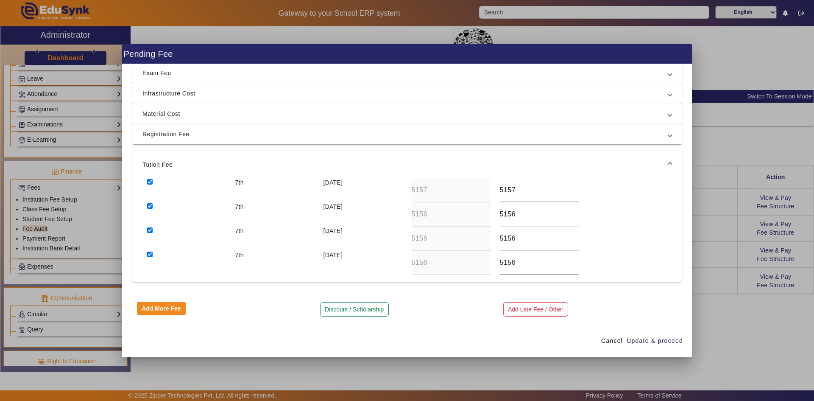
click at [151, 250] on div at bounding box center [186, 238] width 88 height 24
click at [151, 230] on input "checkbox" at bounding box center [150, 230] width 6 height 6
click at [151, 254] on input "checkbox" at bounding box center [150, 254] width 6 height 6
click at [151, 205] on input "checkbox" at bounding box center [150, 206] width 6 height 6
click at [151, 183] on input "checkbox" at bounding box center [150, 182] width 6 height 6
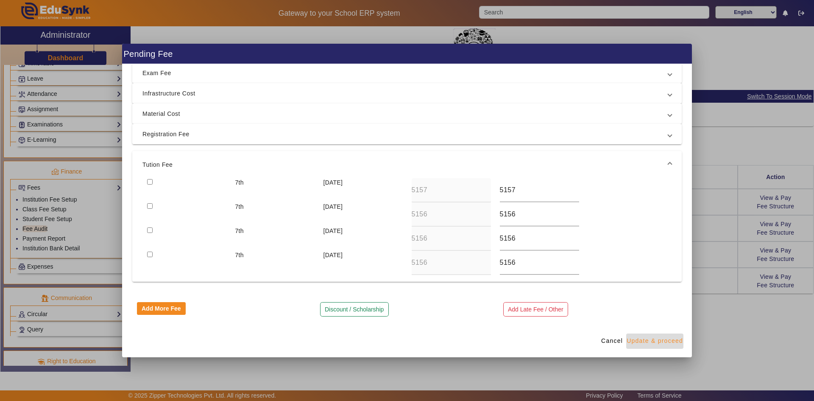
click at [653, 337] on span "Update & proceed" at bounding box center [655, 340] width 56 height 9
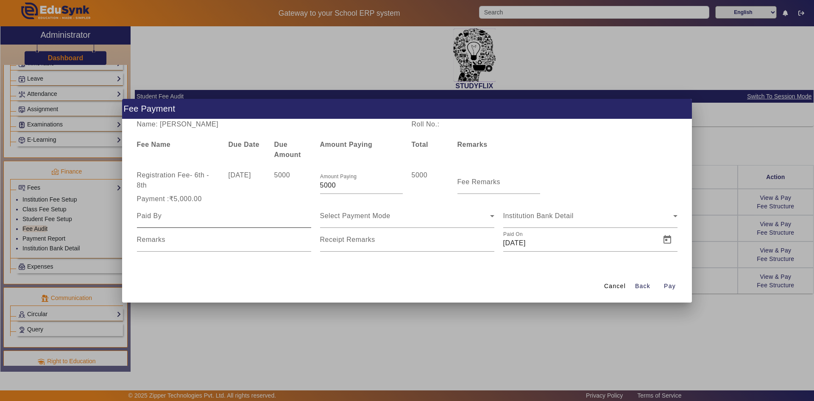
click at [215, 218] on input at bounding box center [224, 216] width 174 height 10
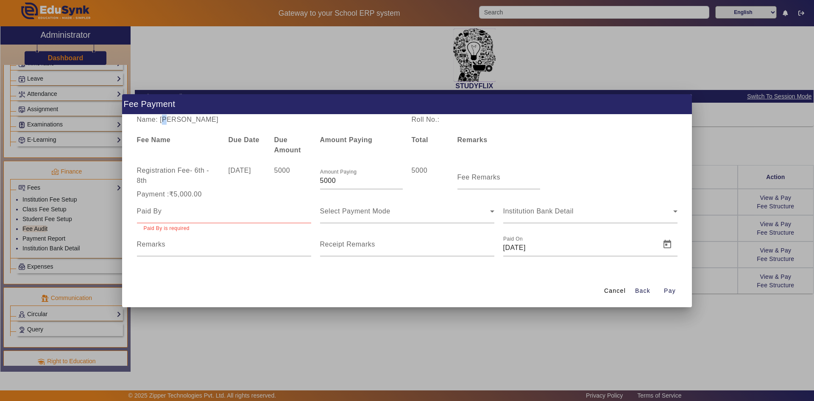
click at [165, 122] on div "Name: [PERSON_NAME]" at bounding box center [269, 119] width 275 height 10
click at [165, 121] on div "Name: [PERSON_NAME]" at bounding box center [269, 119] width 275 height 10
click at [170, 214] on input at bounding box center [224, 211] width 174 height 10
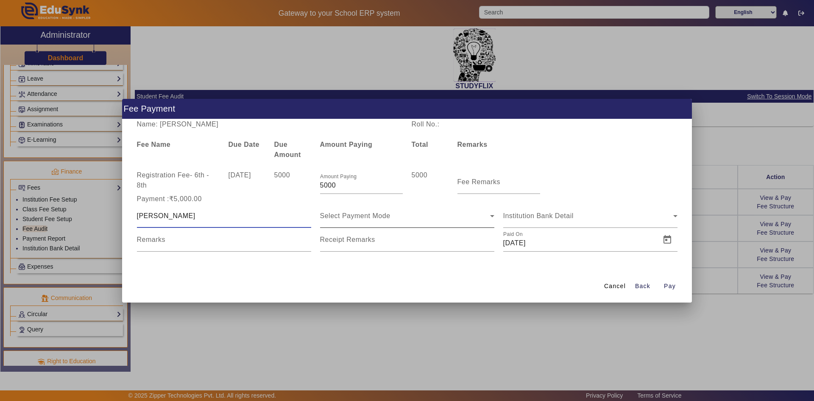
click at [391, 218] on div "Select Payment Mode" at bounding box center [405, 216] width 170 height 10
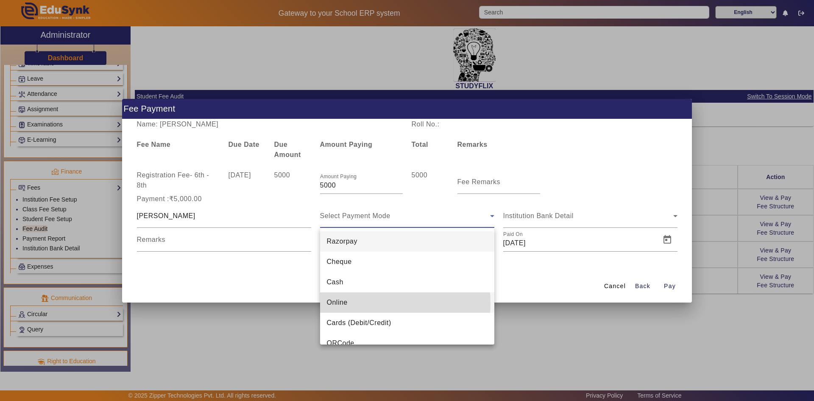
click at [363, 303] on mat-option "Online" at bounding box center [407, 302] width 174 height 20
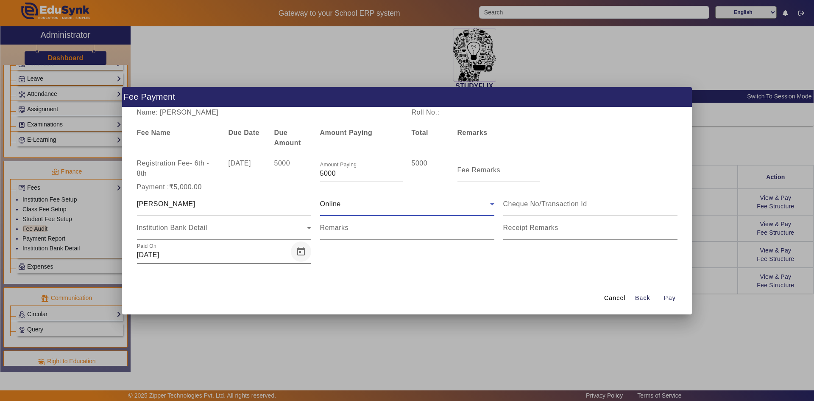
click at [301, 250] on span "Open calendar" at bounding box center [301, 251] width 20 height 20
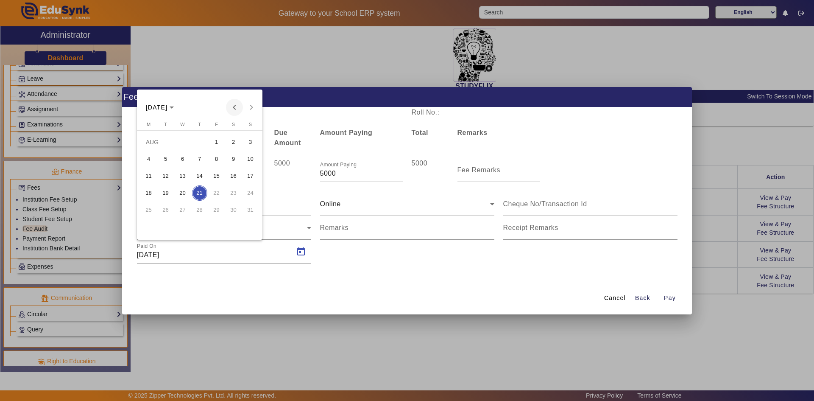
click at [233, 106] on span "Previous month" at bounding box center [234, 107] width 17 height 17
click at [234, 142] on span "3" at bounding box center [233, 141] width 15 height 15
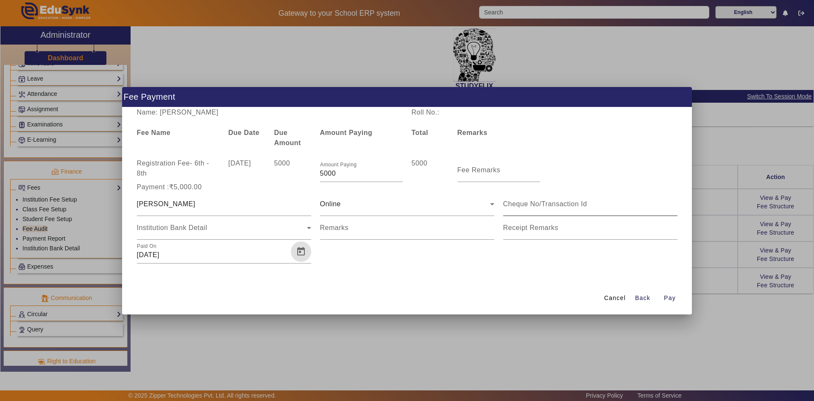
click at [529, 205] on input at bounding box center [590, 204] width 174 height 10
click at [664, 301] on span "button" at bounding box center [669, 298] width 27 height 20
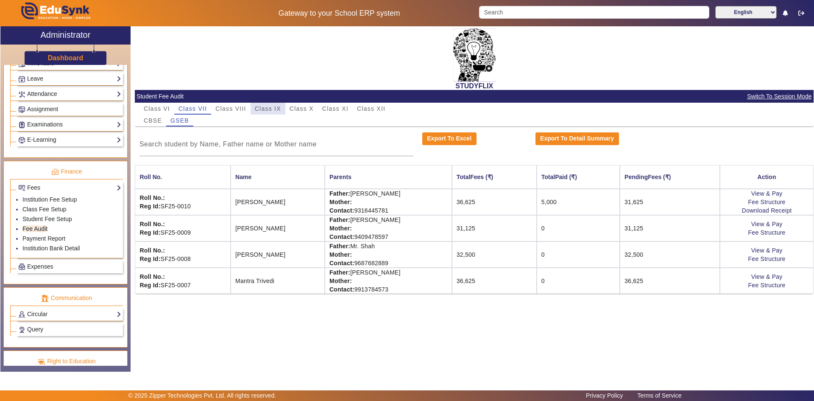
click at [270, 109] on span "Class IX" at bounding box center [268, 109] width 26 height 6
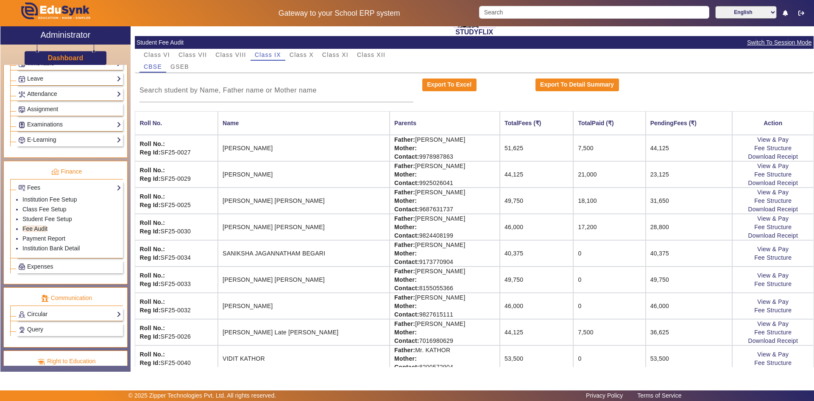
scroll to position [64, 0]
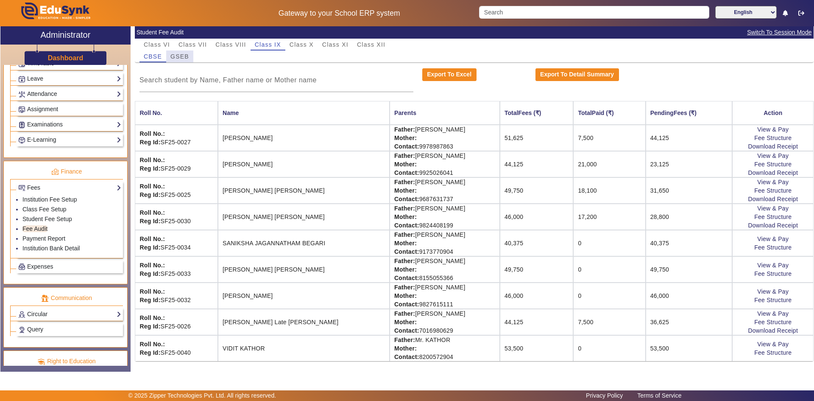
click at [183, 57] on span "GSEB" at bounding box center [179, 56] width 19 height 6
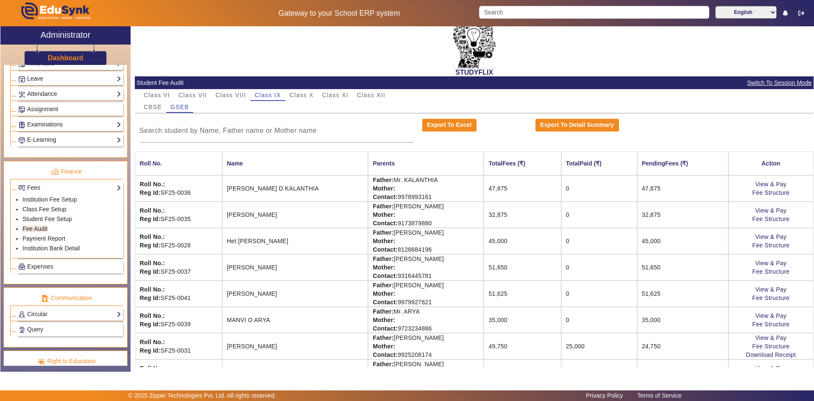
scroll to position [38, 0]
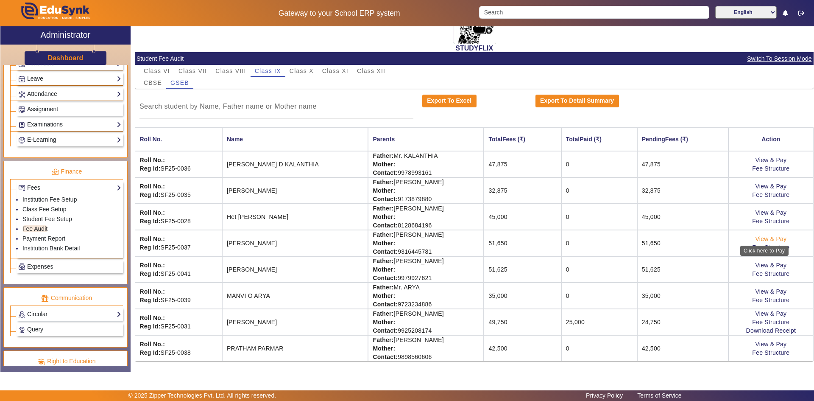
click at [766, 238] on link "View & Pay" at bounding box center [770, 238] width 31 height 7
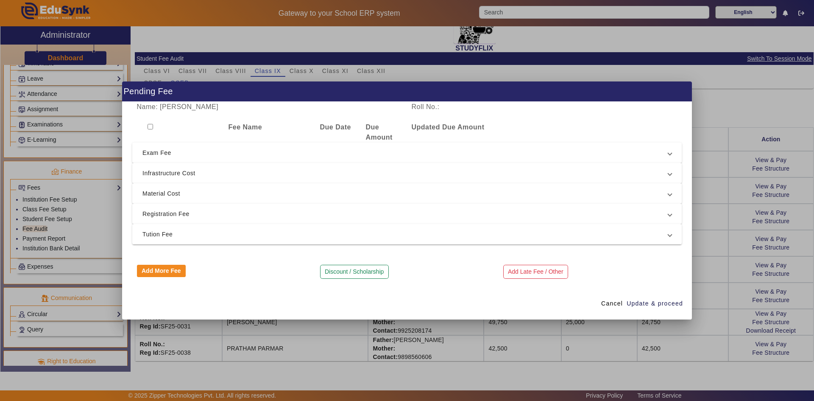
click at [151, 128] on input "checkbox" at bounding box center [151, 127] width 6 height 6
click at [211, 170] on span "Infrastructure Cost" at bounding box center [405, 173] width 526 height 10
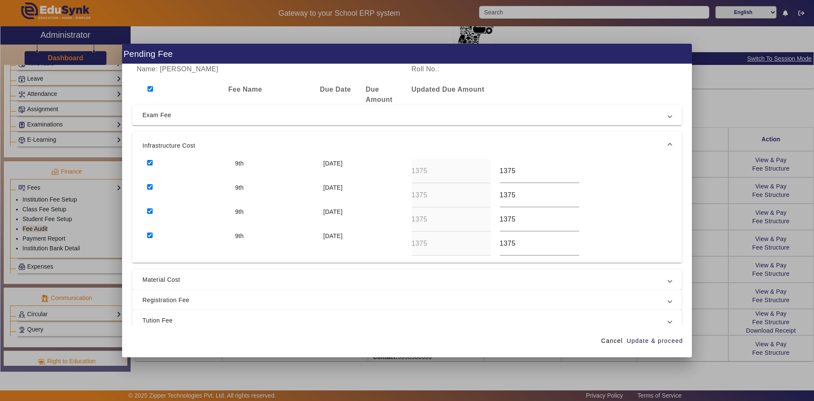
click at [148, 186] on input "checkbox" at bounding box center [150, 187] width 6 height 6
click at [149, 210] on input "checkbox" at bounding box center [150, 211] width 6 height 6
click at [149, 236] on input "checkbox" at bounding box center [150, 235] width 6 height 6
click at [181, 112] on span "Exam Fee" at bounding box center [405, 115] width 526 height 10
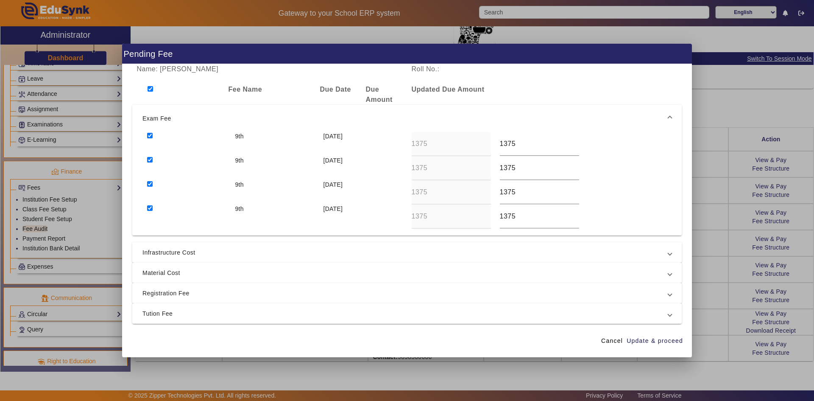
click at [151, 159] on input "checkbox" at bounding box center [150, 160] width 6 height 6
click at [152, 184] on input "checkbox" at bounding box center [150, 184] width 6 height 6
click at [151, 206] on input "checkbox" at bounding box center [150, 208] width 6 height 6
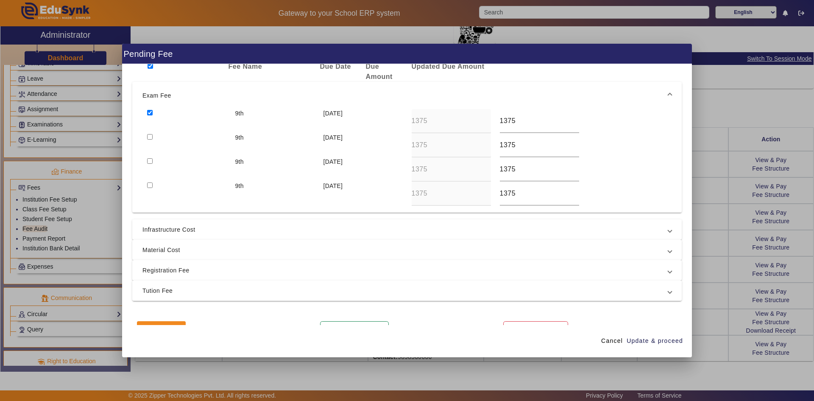
scroll to position [42, 0]
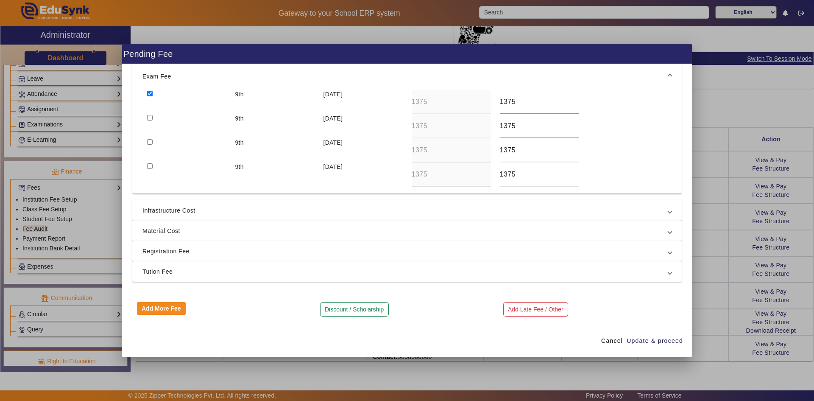
click at [164, 230] on span "Material Cost" at bounding box center [405, 231] width 526 height 10
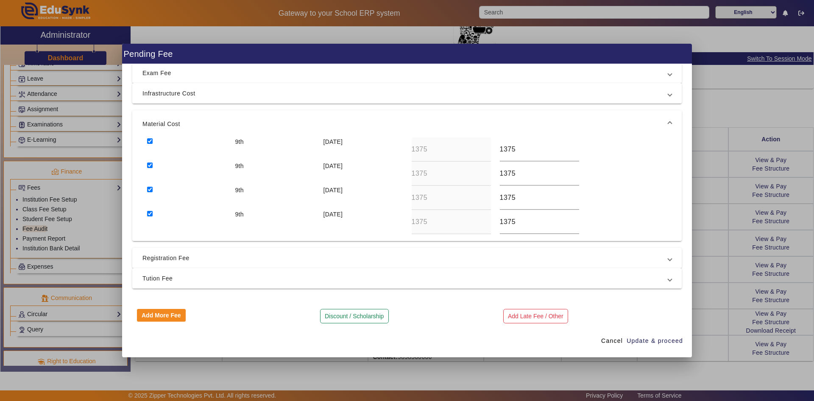
drag, startPoint x: 151, startPoint y: 215, endPoint x: 151, endPoint y: 206, distance: 8.9
click at [151, 215] on input "checkbox" at bounding box center [150, 214] width 6 height 6
click at [152, 187] on input "checkbox" at bounding box center [150, 190] width 6 height 6
click at [152, 165] on input "checkbox" at bounding box center [150, 165] width 6 height 6
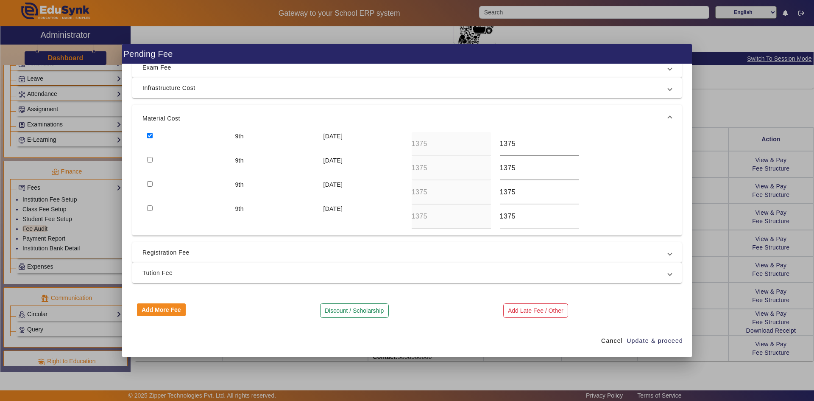
scroll to position [49, 0]
click at [178, 259] on mat-expansion-panel-header "Registration Fee" at bounding box center [406, 251] width 549 height 20
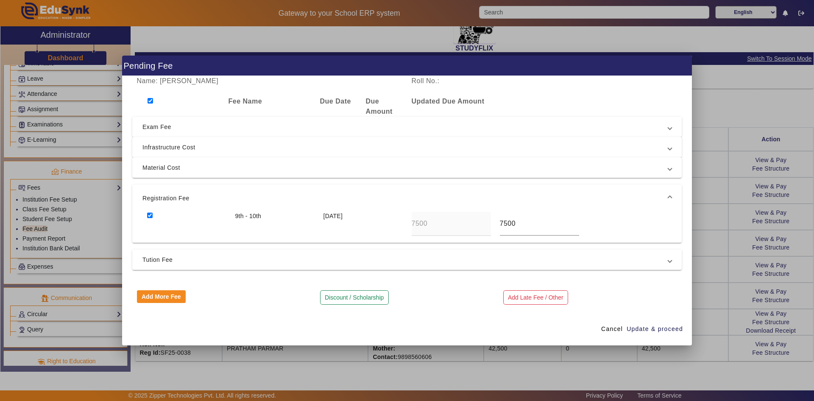
click at [161, 131] on span "Exam Fee" at bounding box center [405, 127] width 526 height 10
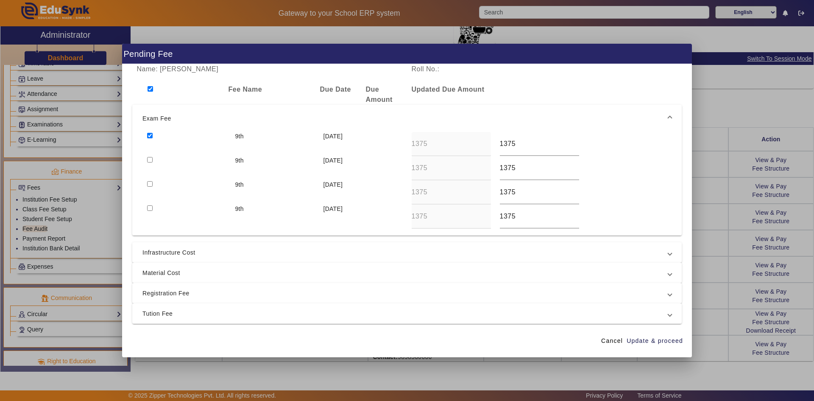
click at [151, 134] on input "checkbox" at bounding box center [150, 136] width 6 height 6
click at [165, 252] on span "Infrastructure Cost" at bounding box center [405, 252] width 526 height 10
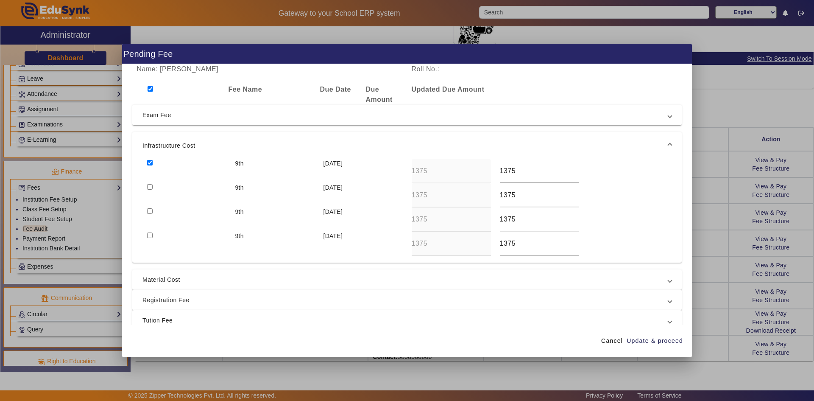
click at [152, 162] on input "checkbox" at bounding box center [150, 163] width 6 height 6
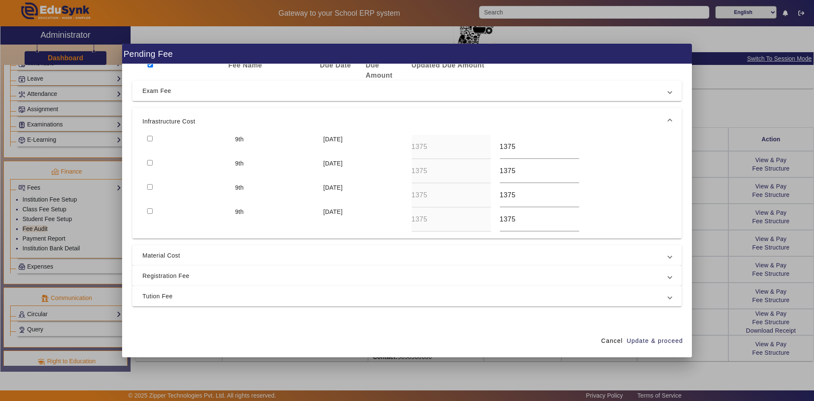
scroll to position [49, 0]
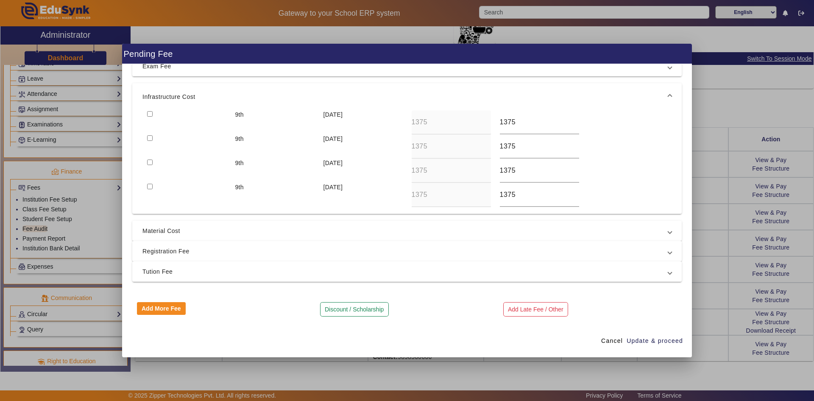
click at [160, 250] on span "Registration Fee" at bounding box center [405, 251] width 526 height 10
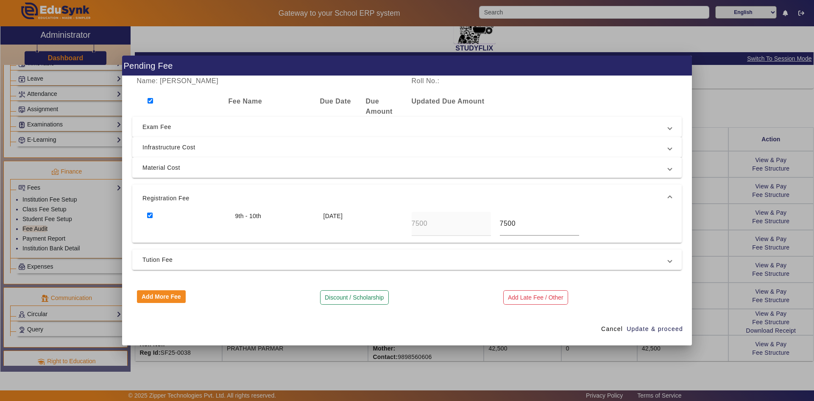
scroll to position [0, 0]
click at [163, 259] on span "Tution Fee" at bounding box center [405, 259] width 526 height 10
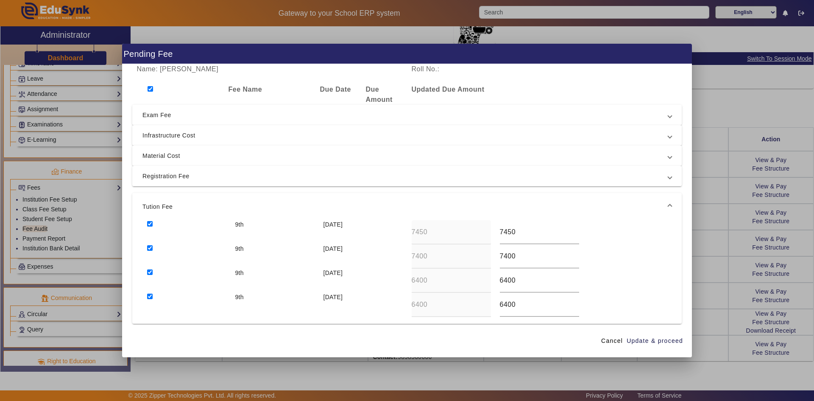
click at [150, 295] on input "checkbox" at bounding box center [150, 296] width 6 height 6
click at [151, 273] on input "checkbox" at bounding box center [150, 272] width 6 height 6
click at [152, 245] on input "checkbox" at bounding box center [150, 248] width 6 height 6
click at [151, 223] on input "checkbox" at bounding box center [150, 224] width 6 height 6
click at [649, 343] on span "Update & proceed" at bounding box center [655, 340] width 56 height 9
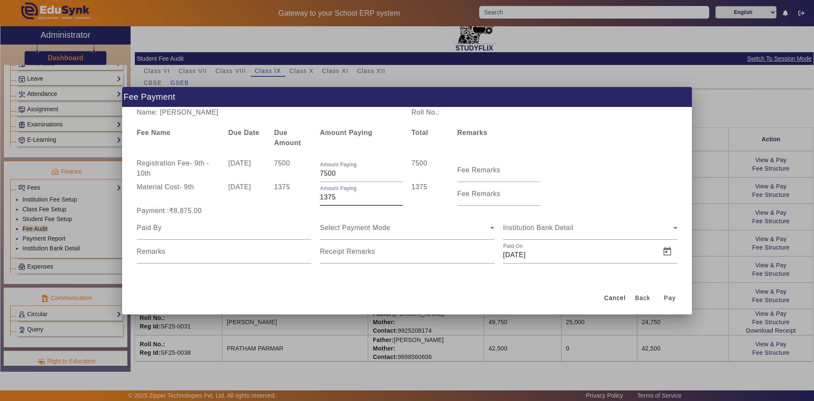
drag, startPoint x: 343, startPoint y: 199, endPoint x: 319, endPoint y: 200, distance: 23.3
click at [319, 200] on div "Amount Paying 1375" at bounding box center [361, 194] width 92 height 24
click at [556, 166] on div "Registration Fee - 9th - 10th [DATE] 7500 Amount Paying 7500 7500 Fee Remarks" at bounding box center [406, 170] width 549 height 24
drag, startPoint x: 325, startPoint y: 176, endPoint x: 348, endPoint y: 175, distance: 22.9
click at [348, 175] on input "7500" at bounding box center [361, 173] width 83 height 10
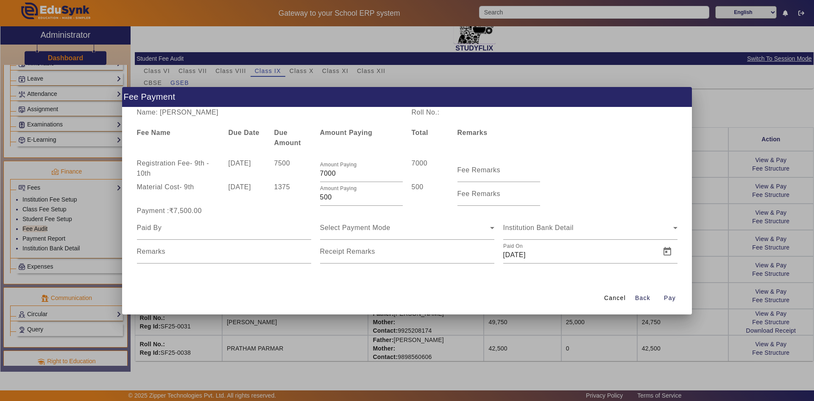
click at [639, 190] on div "Material Cost - 9th [DATE] 1375 Amount Paying 500 500 Fee Remarks" at bounding box center [406, 194] width 549 height 24
click at [188, 231] on input at bounding box center [224, 228] width 174 height 10
click at [177, 231] on input at bounding box center [224, 228] width 174 height 10
click at [367, 231] on span "Select Payment Mode" at bounding box center [355, 227] width 70 height 7
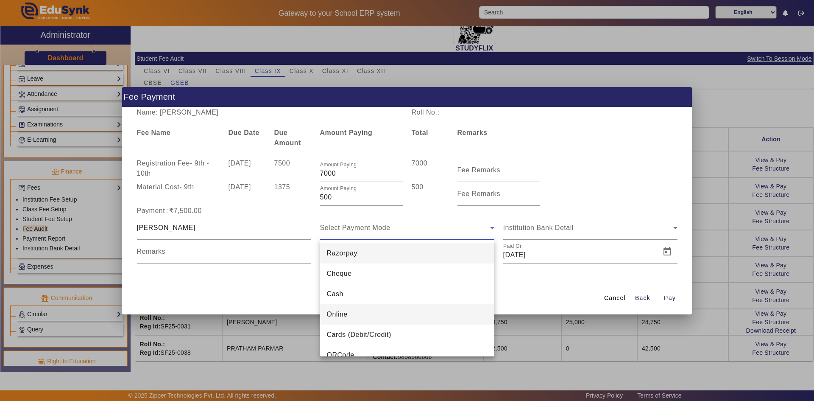
click at [345, 317] on span "Online" at bounding box center [337, 314] width 21 height 10
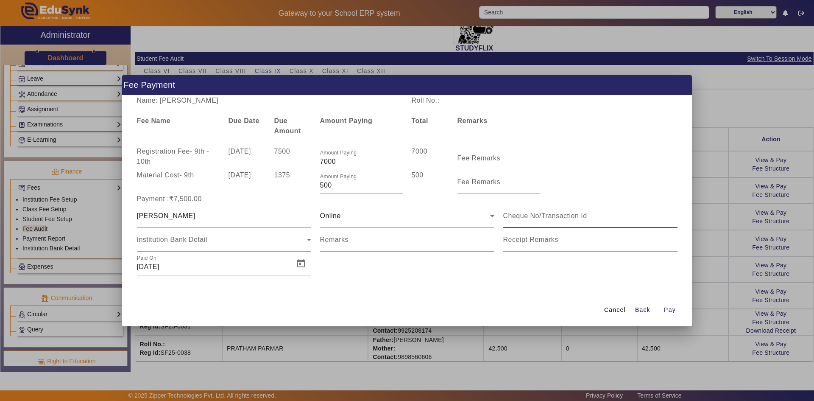
click at [523, 218] on input at bounding box center [590, 216] width 174 height 10
click at [304, 261] on span "Open calendar" at bounding box center [301, 263] width 20 height 20
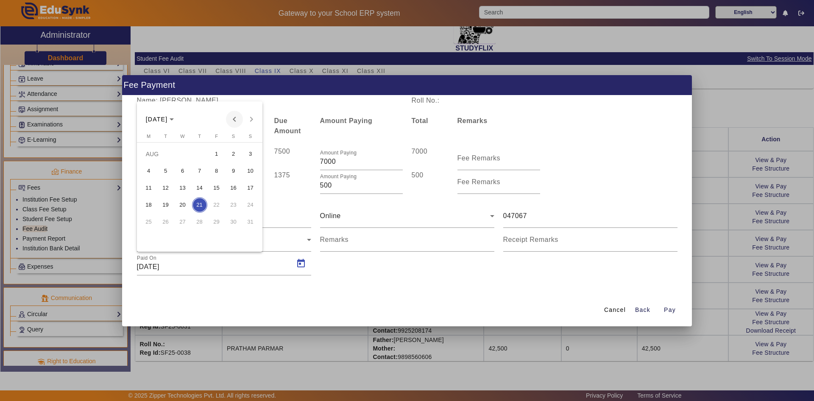
click at [231, 120] on span "Previous month" at bounding box center [234, 119] width 17 height 17
click at [251, 120] on span "Next month" at bounding box center [251, 119] width 17 height 17
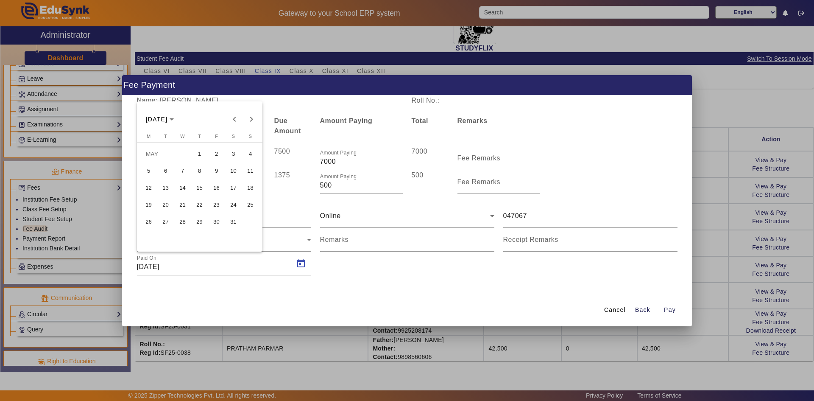
click at [232, 154] on span "3" at bounding box center [233, 153] width 15 height 15
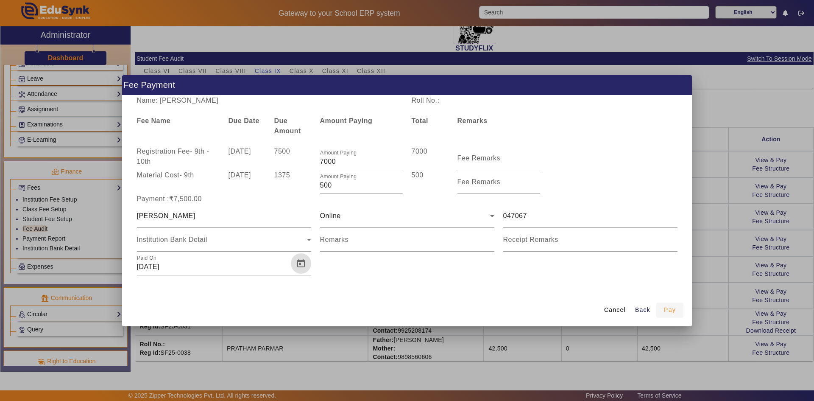
click at [666, 312] on span "Pay" at bounding box center [670, 309] width 12 height 9
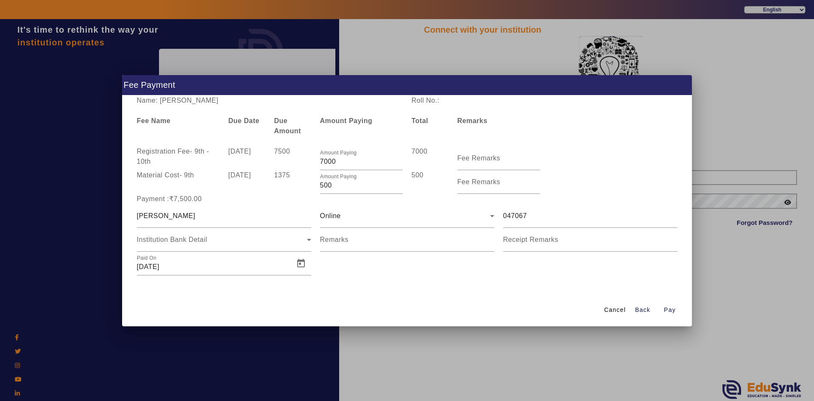
click at [708, 276] on div at bounding box center [407, 200] width 814 height 401
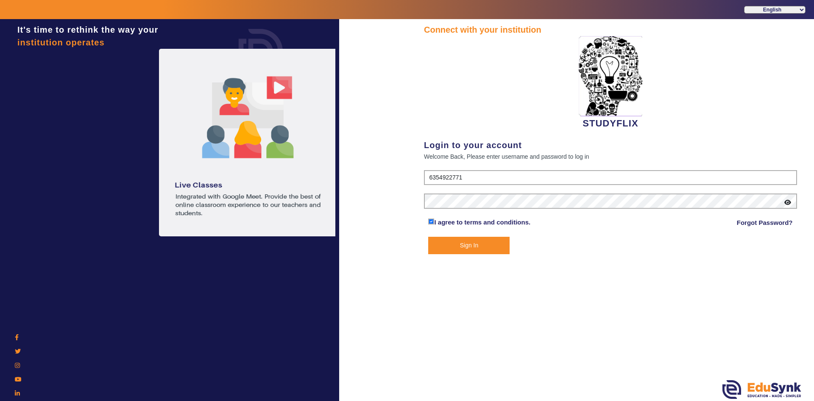
click at [499, 240] on button "Sign In" at bounding box center [468, 245] width 81 height 17
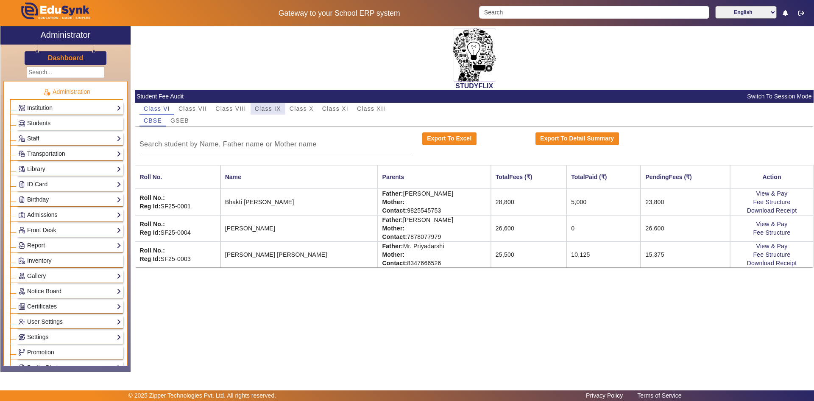
click at [277, 112] on span "Class IX" at bounding box center [268, 109] width 26 height 6
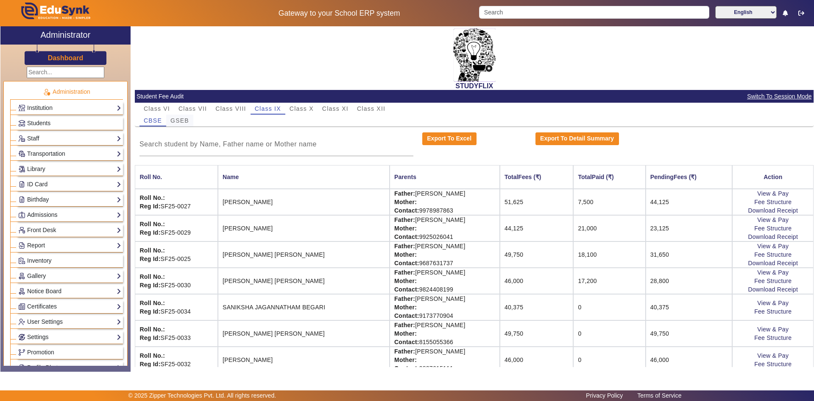
click at [175, 118] on span "GSEB" at bounding box center [179, 120] width 19 height 6
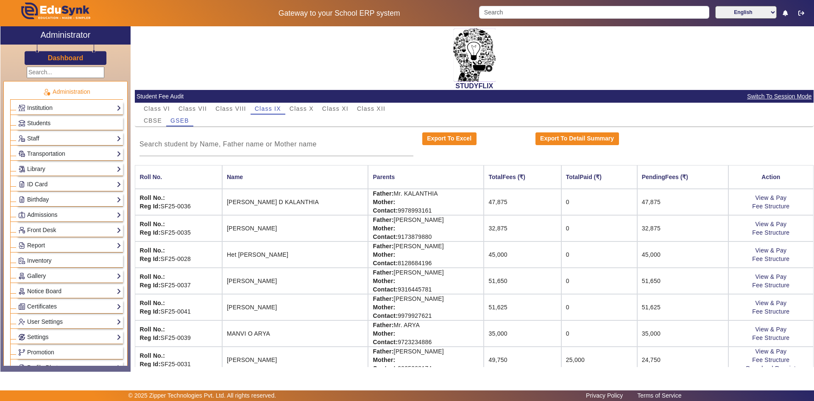
scroll to position [38, 0]
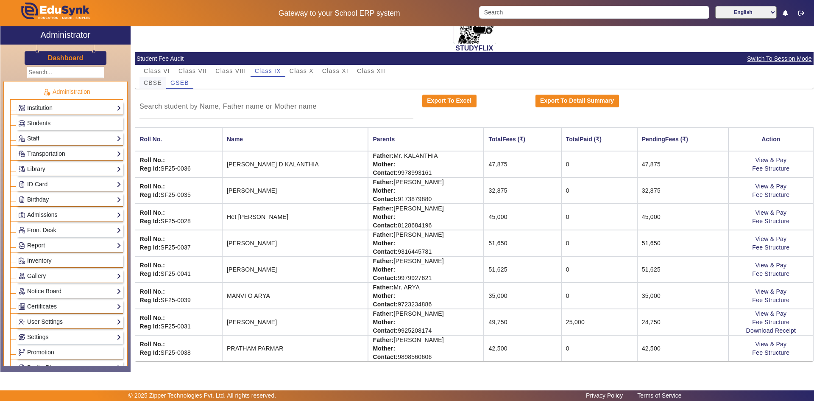
click at [162, 81] on span "CBSE" at bounding box center [153, 83] width 18 height 6
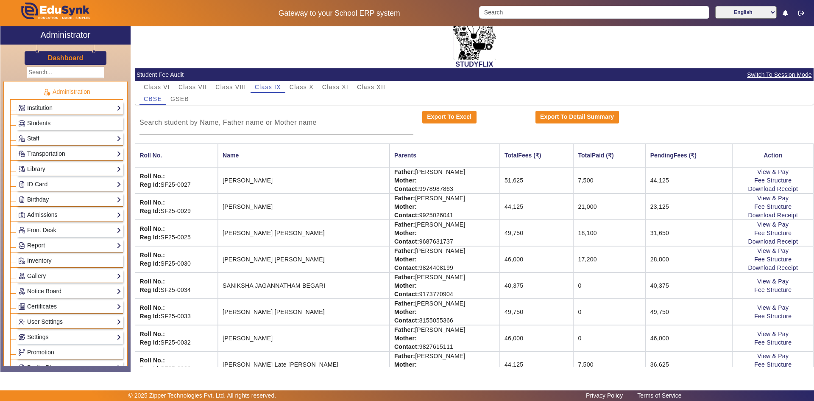
scroll to position [64, 0]
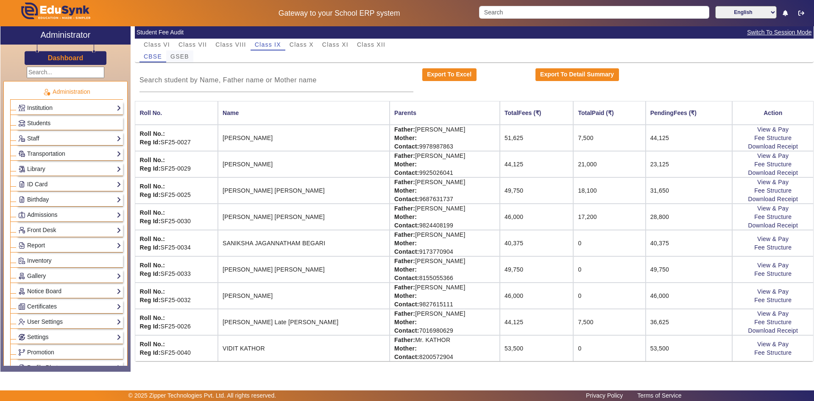
click at [184, 56] on span "GSEB" at bounding box center [179, 56] width 19 height 6
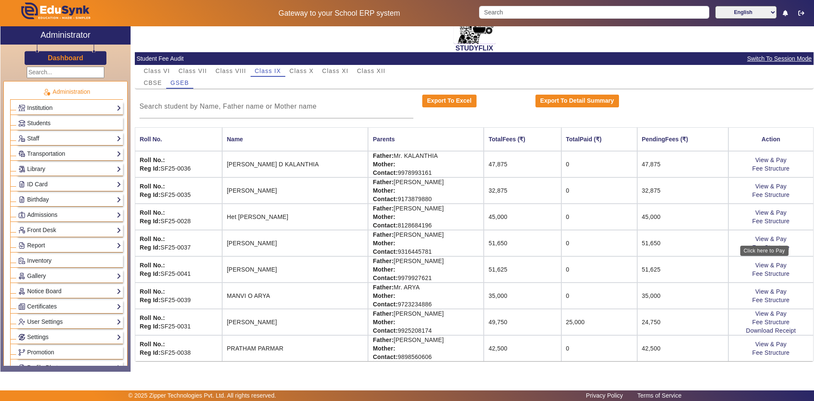
click at [767, 245] on div "Click here to Pay" at bounding box center [764, 250] width 48 height 10
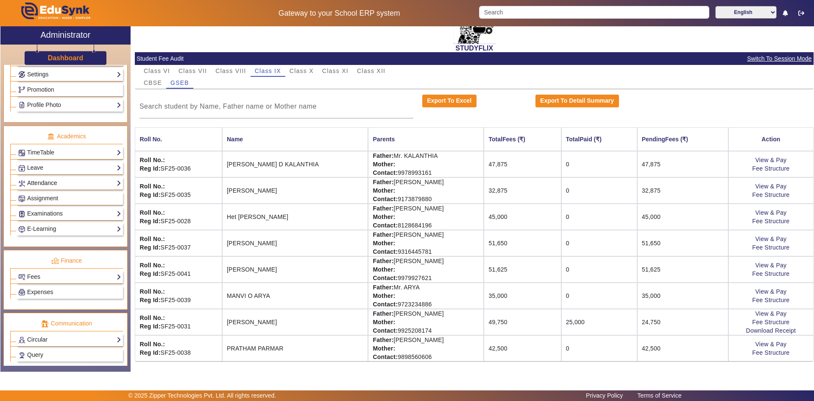
scroll to position [317, 0]
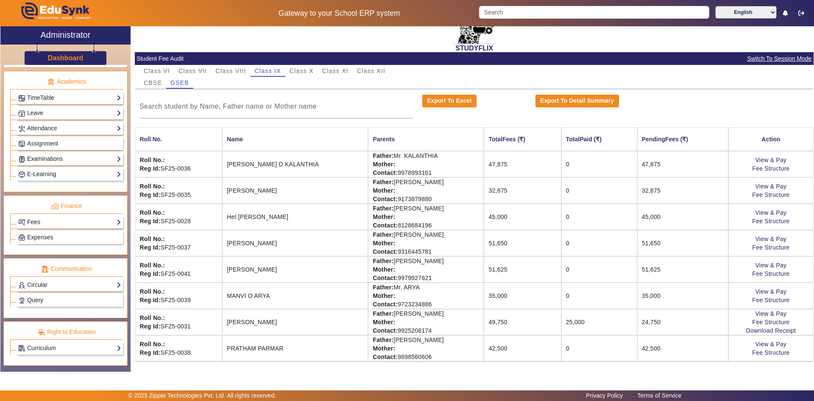
click at [41, 161] on link "Examinations" at bounding box center [69, 159] width 103 height 10
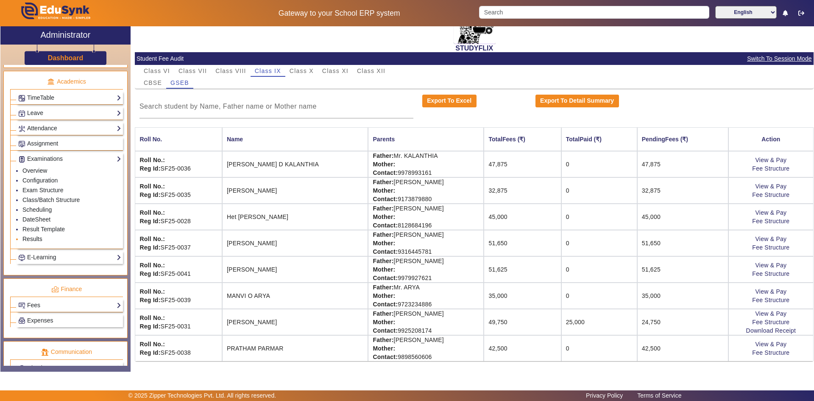
click at [33, 237] on link "Results" at bounding box center [32, 238] width 20 height 7
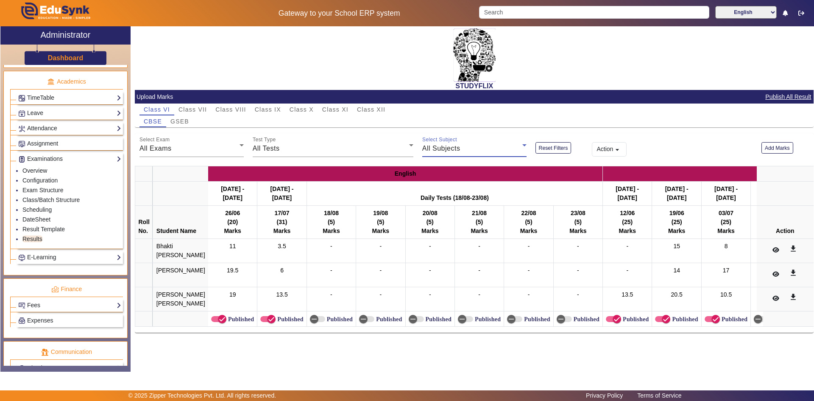
click at [440, 148] on span "All Subjects" at bounding box center [441, 148] width 38 height 7
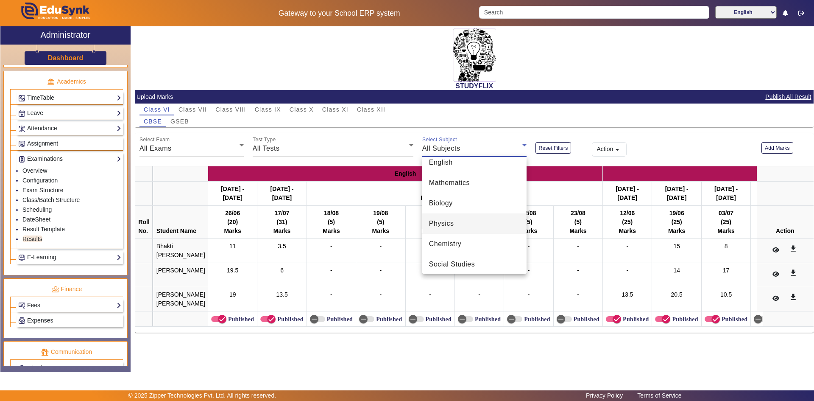
scroll to position [42, 0]
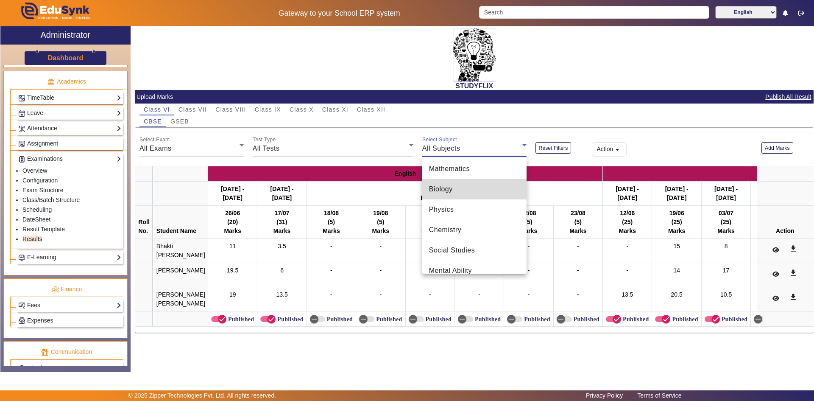
click at [476, 182] on mat-option "Biology" at bounding box center [474, 189] width 104 height 20
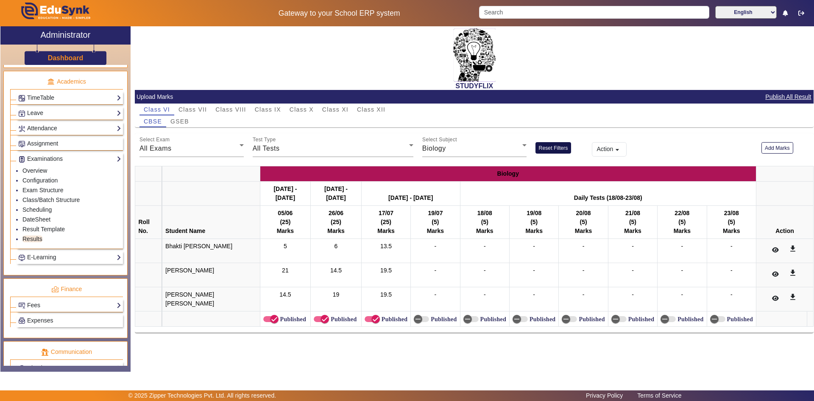
click at [549, 145] on button "Reset Filters" at bounding box center [553, 147] width 36 height 11
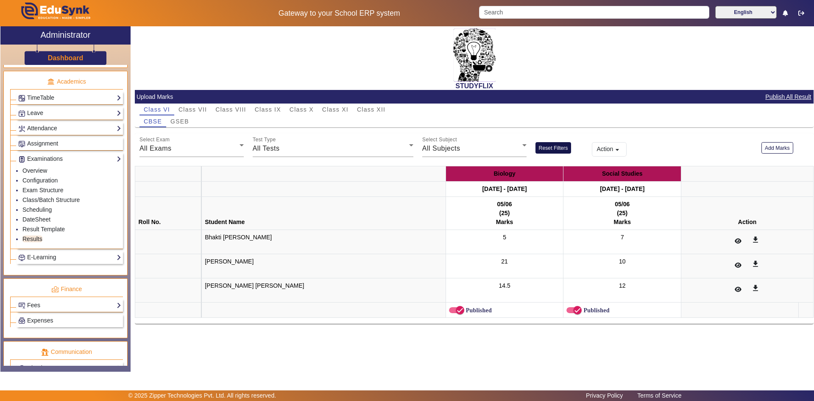
click at [549, 145] on button "Reset Filters" at bounding box center [553, 147] width 36 height 11
click at [597, 150] on button "Action arrow_drop_down" at bounding box center [609, 149] width 35 height 14
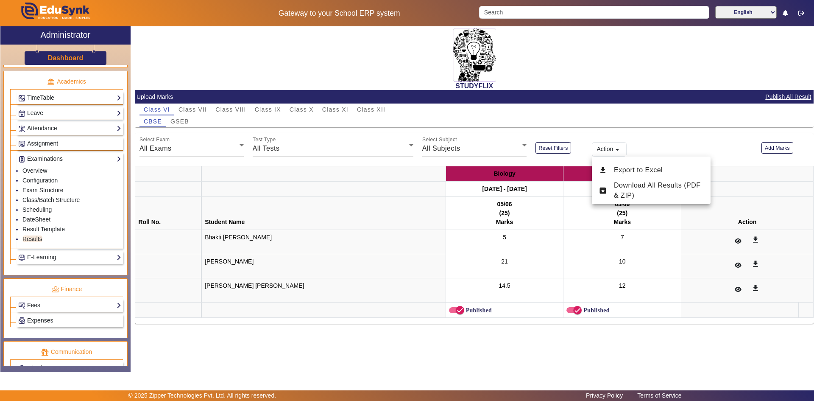
click at [600, 137] on div at bounding box center [407, 200] width 814 height 401
click at [28, 179] on link "Configuration" at bounding box center [39, 180] width 35 height 7
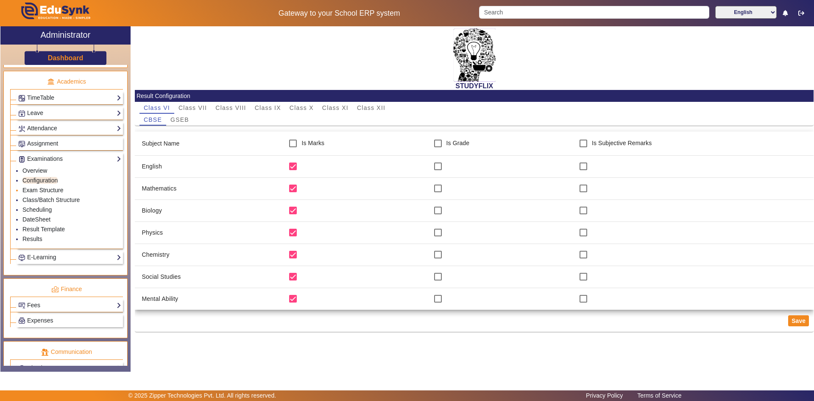
click at [36, 189] on link "Exam Structure" at bounding box center [42, 190] width 41 height 7
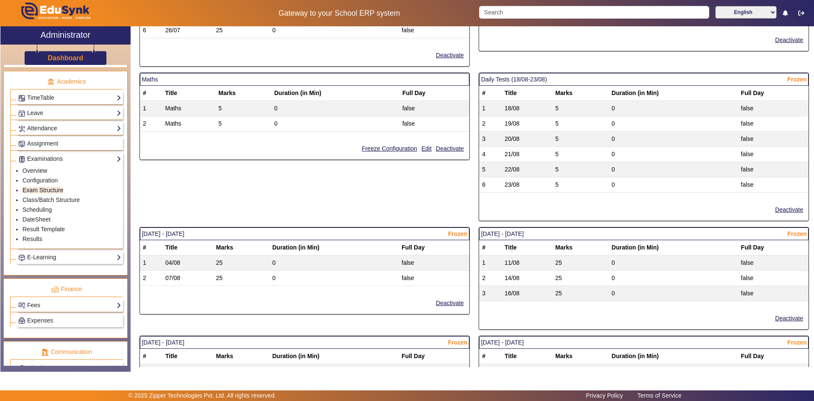
scroll to position [641, 0]
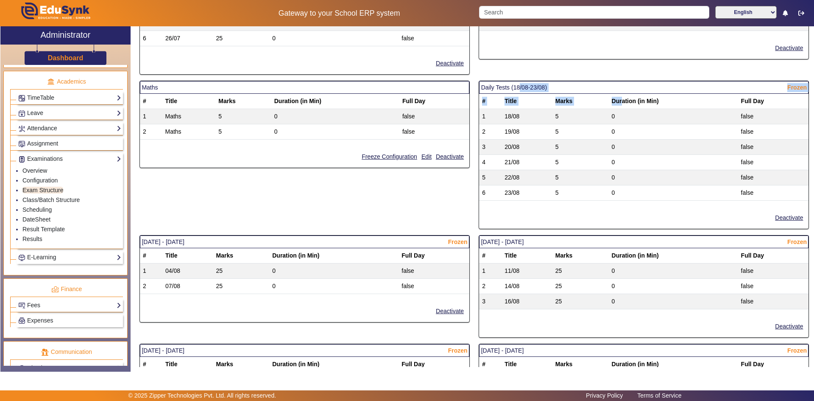
drag, startPoint x: 516, startPoint y: 90, endPoint x: 688, endPoint y: 108, distance: 173.5
click at [648, 100] on mat-card "Daily Tests (18/08-23/08) Frozen # Title Marks Duration (in Min) Full Day 1 18/…" at bounding box center [644, 155] width 330 height 148
click at [797, 91] on span "Frozen" at bounding box center [797, 87] width 20 height 9
click at [44, 200] on link "Class/Batch Structure" at bounding box center [50, 199] width 57 height 7
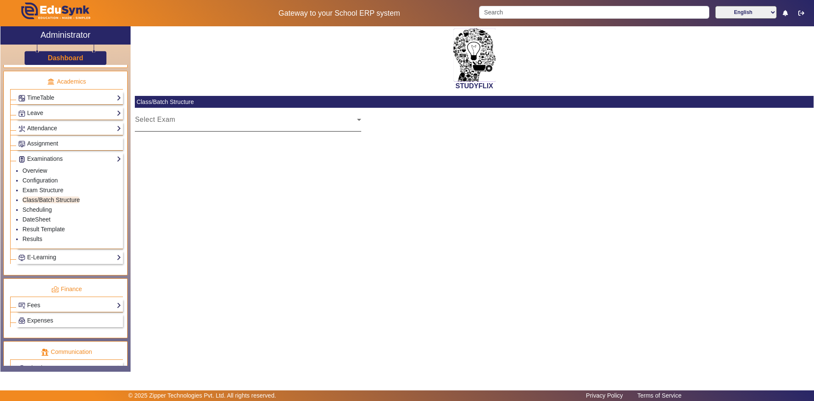
click at [155, 114] on div "Select Exam Select Exam" at bounding box center [248, 120] width 226 height 24
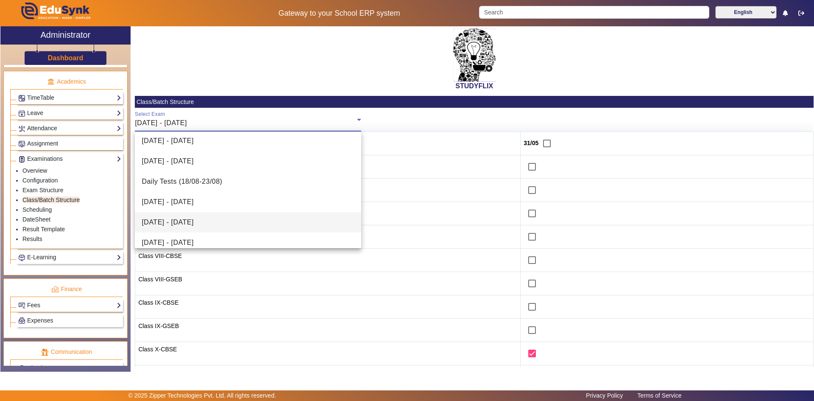
scroll to position [170, 0]
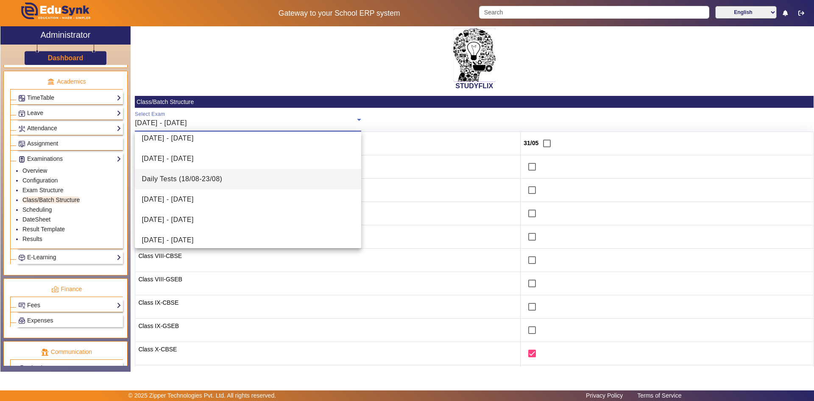
click at [157, 173] on mat-option "Daily Tests (18/08-23/08)" at bounding box center [248, 179] width 226 height 20
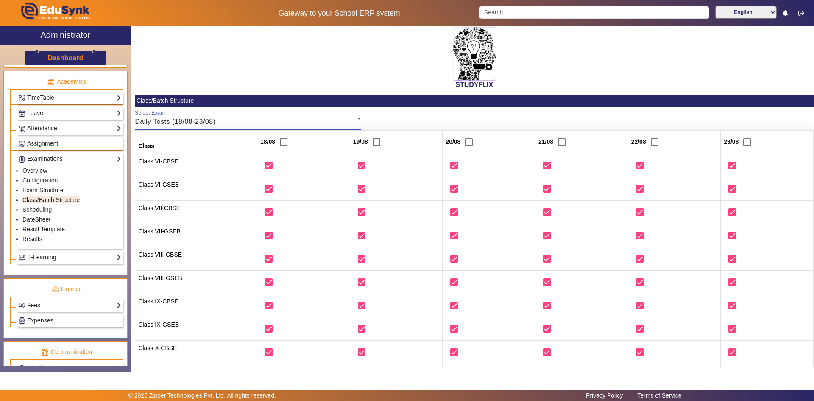
scroll to position [0, 0]
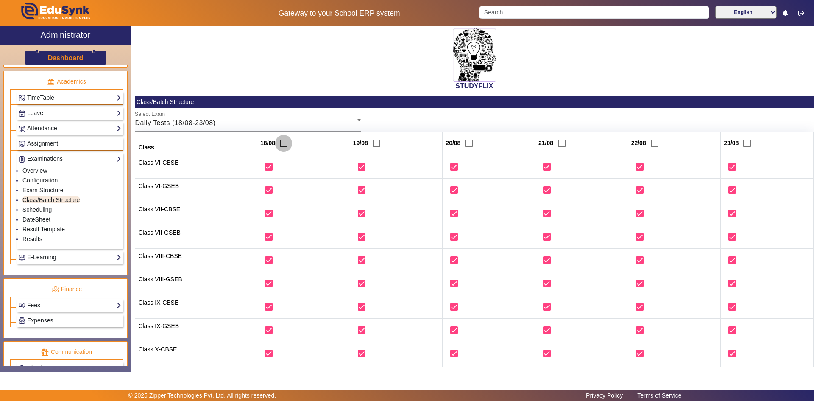
click at [283, 142] on input "checkbox" at bounding box center [283, 143] width 17 height 17
click at [373, 143] on input "checkbox" at bounding box center [376, 143] width 17 height 17
click at [467, 144] on input "checkbox" at bounding box center [468, 143] width 17 height 17
click at [557, 141] on input "checkbox" at bounding box center [561, 143] width 17 height 17
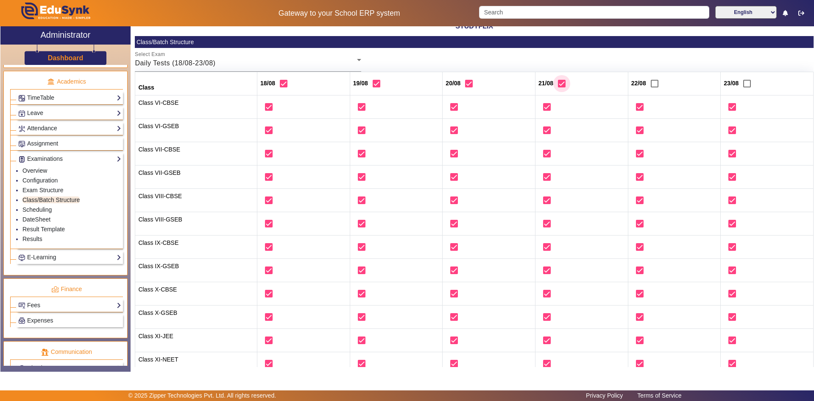
scroll to position [128, 0]
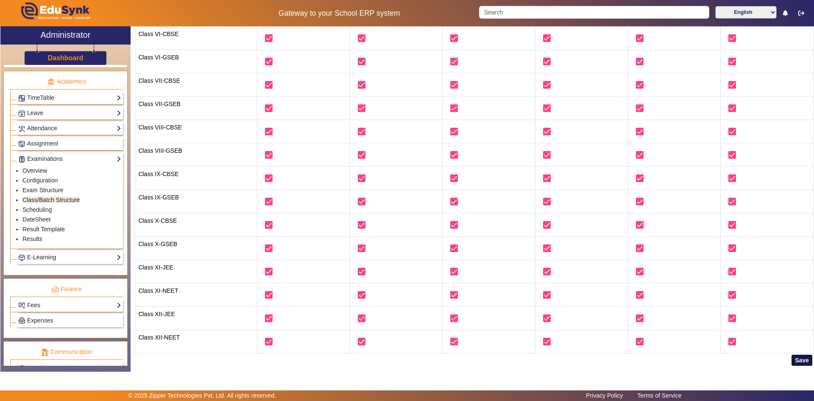
click at [799, 356] on button "Save" at bounding box center [802, 359] width 21 height 11
click at [795, 363] on button "Save" at bounding box center [802, 359] width 21 height 11
click at [45, 210] on link "Scheduling" at bounding box center [36, 209] width 29 height 7
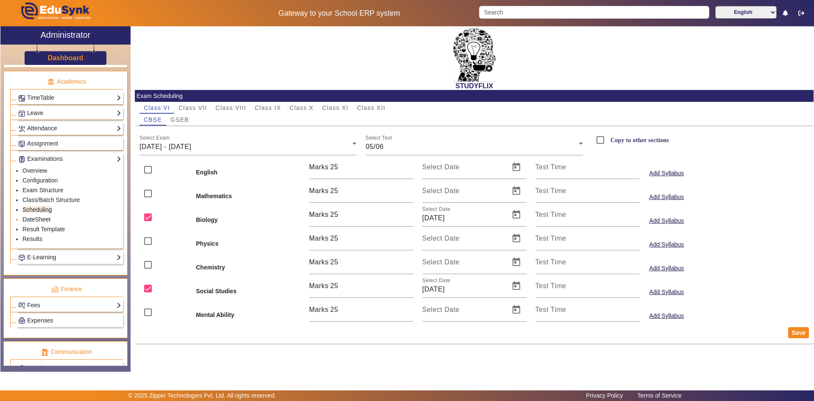
click at [46, 219] on link "DateSheet" at bounding box center [36, 219] width 28 height 7
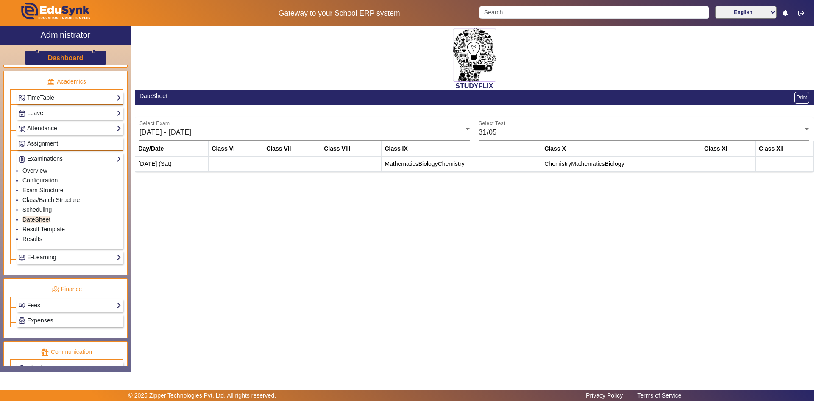
click at [314, 251] on div "STUDYFLIX DateSheet Print Select Exam [DATE] - [DATE] Select Test 31/05 Day/Dat…" at bounding box center [472, 194] width 683 height 336
click at [258, 153] on th "Class VI" at bounding box center [236, 148] width 55 height 15
click at [253, 151] on th "Class VI" at bounding box center [236, 148] width 55 height 15
click at [242, 165] on td at bounding box center [236, 163] width 55 height 15
click at [155, 159] on td "[DATE] (Sat)" at bounding box center [171, 163] width 73 height 15
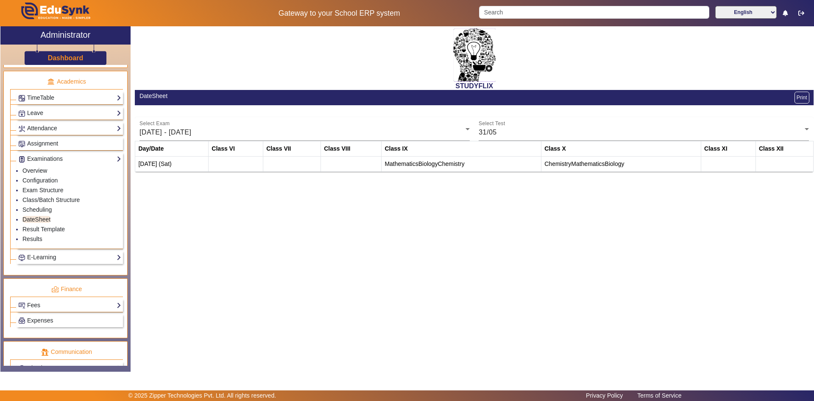
click at [155, 165] on td "[DATE] (Sat)" at bounding box center [171, 163] width 73 height 15
click at [167, 163] on td "[DATE] (Sat)" at bounding box center [171, 163] width 73 height 15
click at [234, 136] on div "[DATE] - [DATE]" at bounding box center [302, 132] width 326 height 10
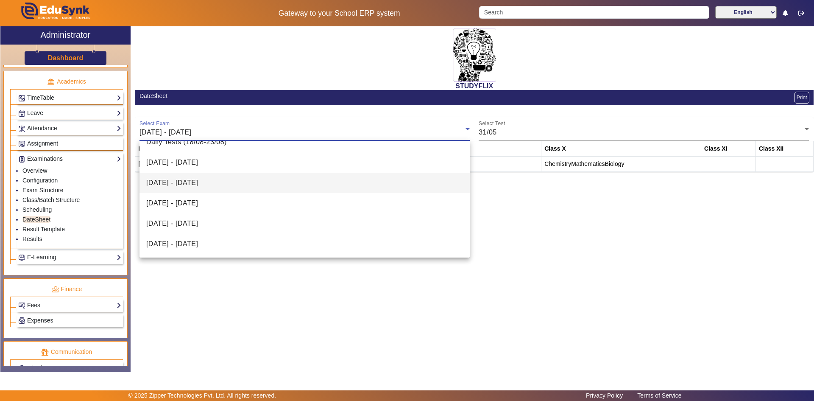
scroll to position [173, 0]
click at [206, 180] on span "Daily Tests (18/08-23/08)" at bounding box center [186, 184] width 81 height 10
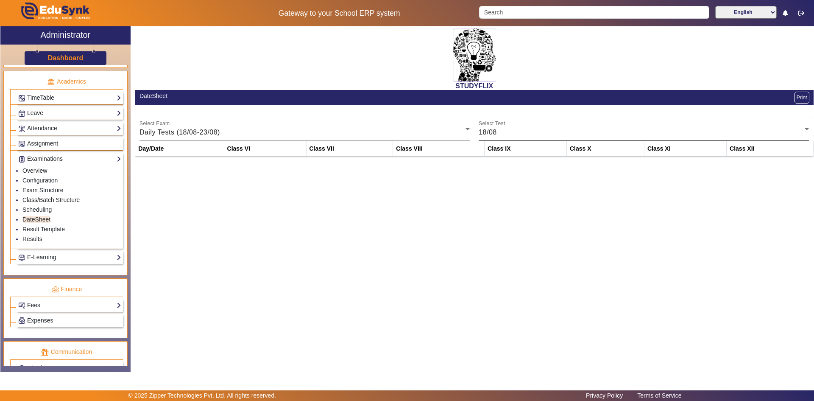
click at [508, 127] on div "Select Test 18/08" at bounding box center [644, 129] width 330 height 24
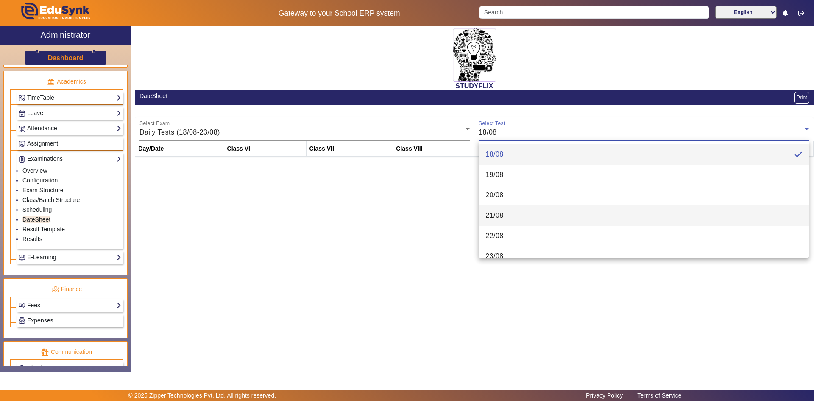
click at [494, 210] on span "21/08" at bounding box center [494, 215] width 18 height 10
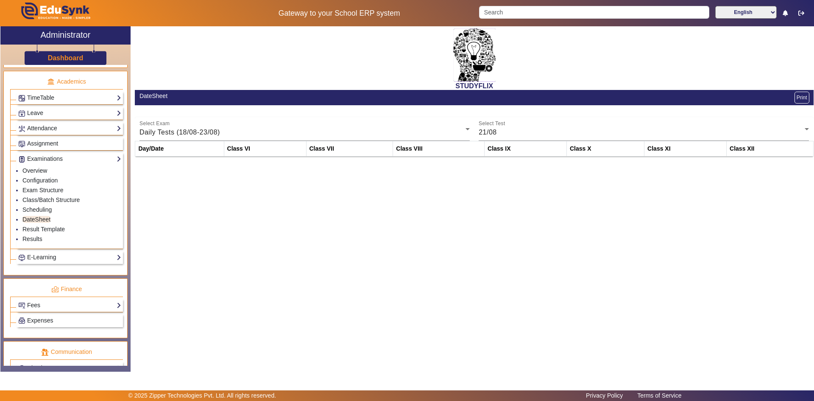
click at [480, 174] on div "STUDYFLIX DateSheet Print Select Exam Daily Tests (18/08-23/08) Select Test 21/…" at bounding box center [472, 194] width 683 height 336
click at [502, 135] on div "21/08" at bounding box center [642, 132] width 326 height 10
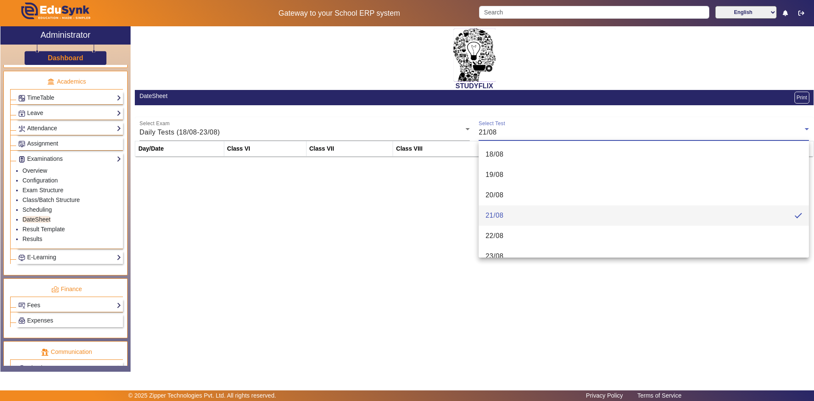
click at [502, 135] on div at bounding box center [407, 200] width 814 height 401
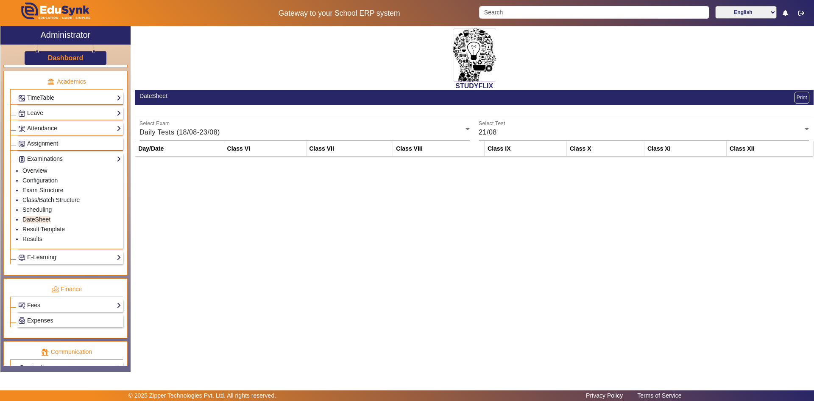
click at [413, 153] on th "Class VIII" at bounding box center [439, 148] width 92 height 15
click at [808, 129] on icon at bounding box center [807, 129] width 4 height 2
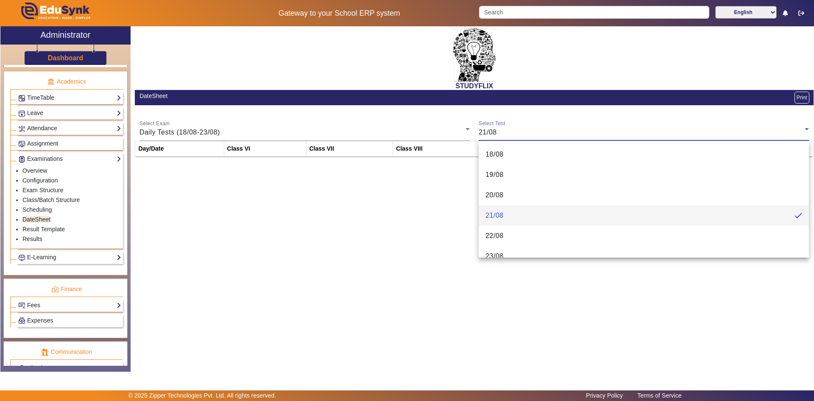
click at [808, 129] on div at bounding box center [407, 200] width 814 height 401
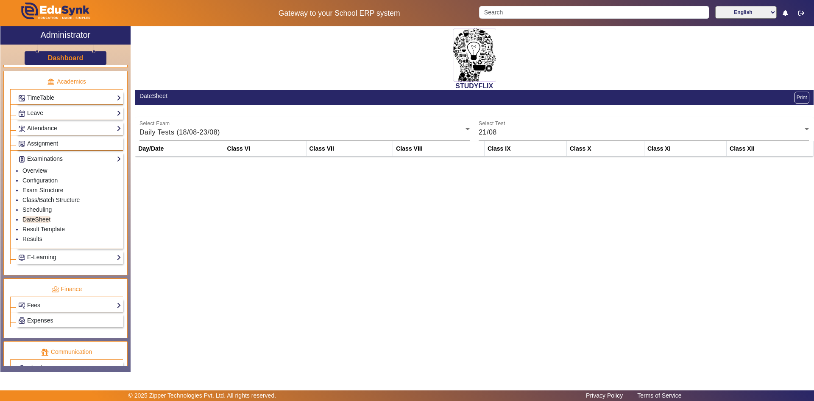
click at [461, 248] on div "STUDYFLIX DateSheet Print Select Exam Daily Tests (18/08-23/08) Select Test 21/…" at bounding box center [472, 194] width 683 height 336
click at [202, 264] on div "STUDYFLIX DateSheet Print Select Exam Daily Tests (18/08-23/08) Select Test 21/…" at bounding box center [472, 194] width 683 height 336
click at [56, 231] on link "Result Template" at bounding box center [43, 229] width 42 height 7
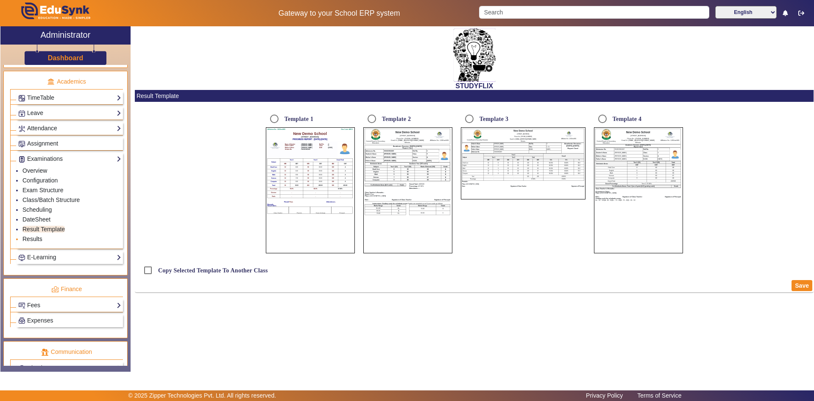
click at [36, 235] on link "Results" at bounding box center [32, 238] width 20 height 7
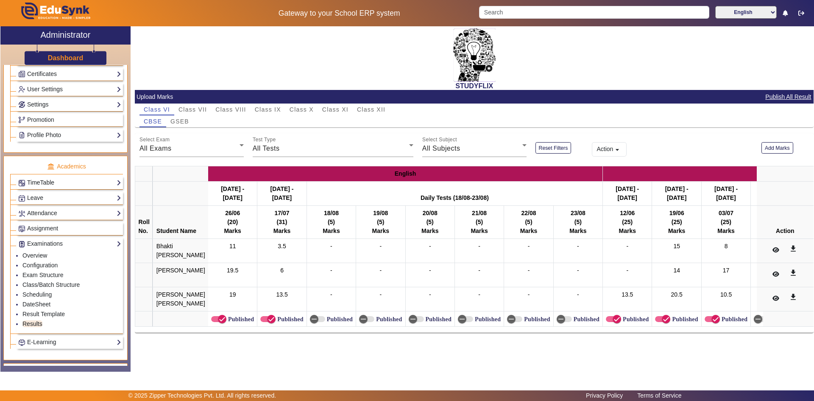
scroll to position [190, 0]
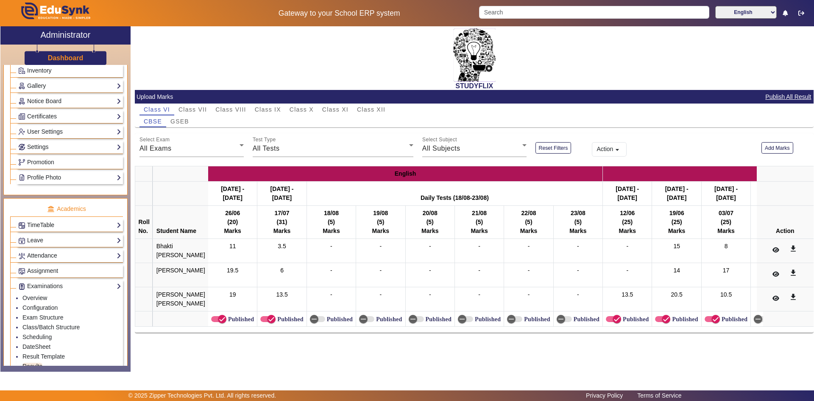
click at [42, 222] on link "TimeTable" at bounding box center [69, 225] width 103 height 10
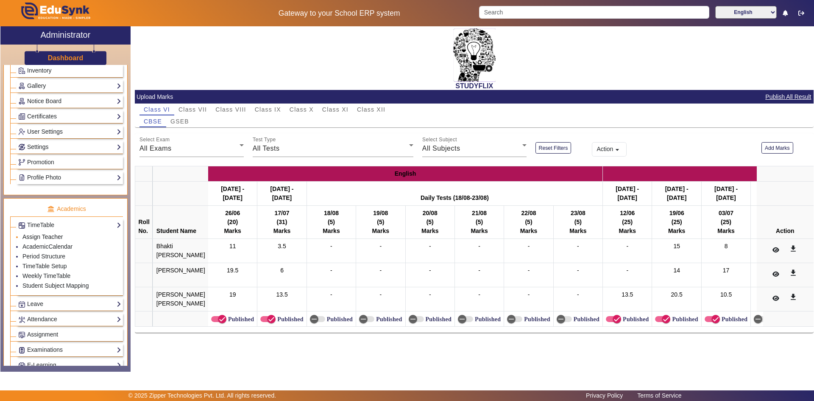
click at [39, 236] on link "Assign Teacher" at bounding box center [42, 236] width 40 height 7
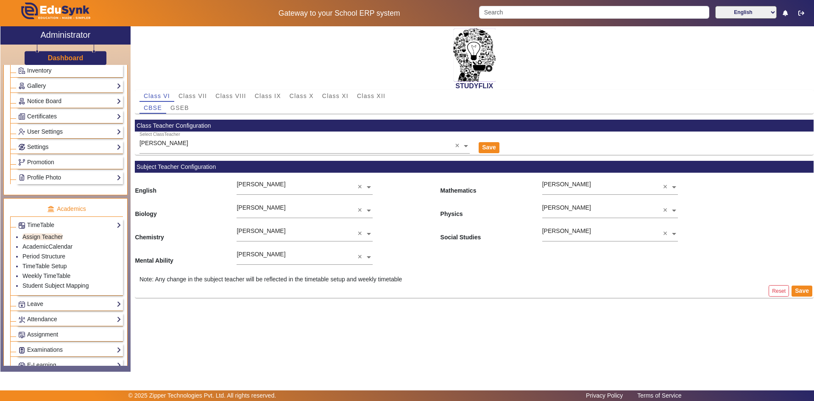
click at [293, 212] on ng-select "[PERSON_NAME] ×" at bounding box center [305, 207] width 136 height 23
click at [289, 205] on div "[PERSON_NAME]" at bounding box center [297, 205] width 121 height 19
click at [429, 238] on div "Chemistry [PERSON_NAME] × Social Studies [PERSON_NAME] ×" at bounding box center [474, 230] width 679 height 23
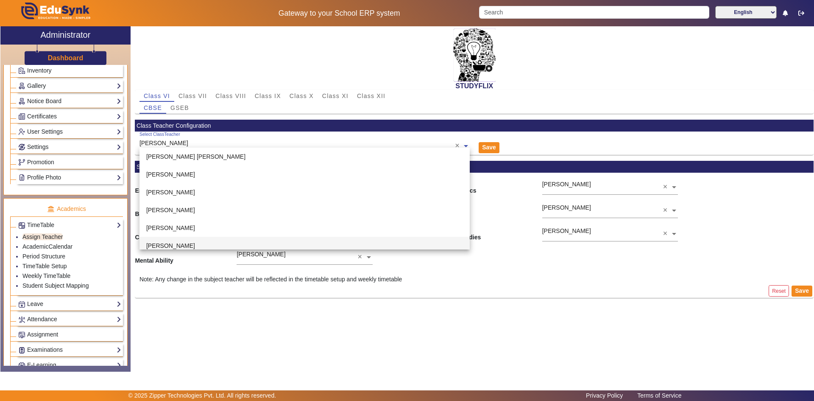
click at [270, 149] on ng-select "Select ClassTeacher [PERSON_NAME] × [PERSON_NAME] [PERSON_NAME] [PERSON_NAME] […" at bounding box center [304, 142] width 330 height 23
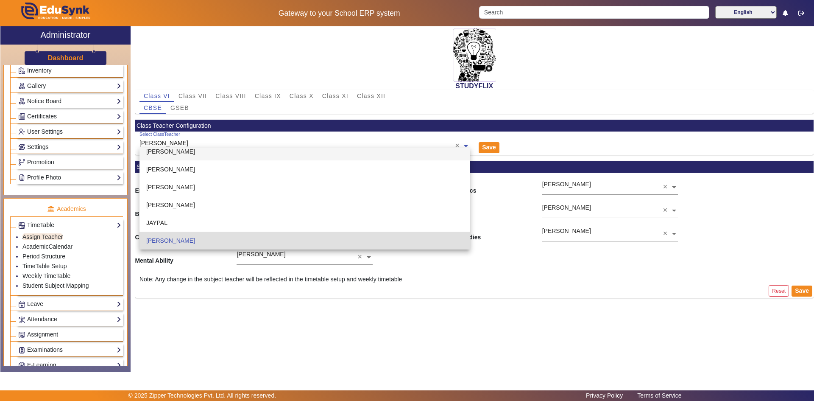
click at [543, 139] on div "Save" at bounding box center [530, 142] width 113 height 23
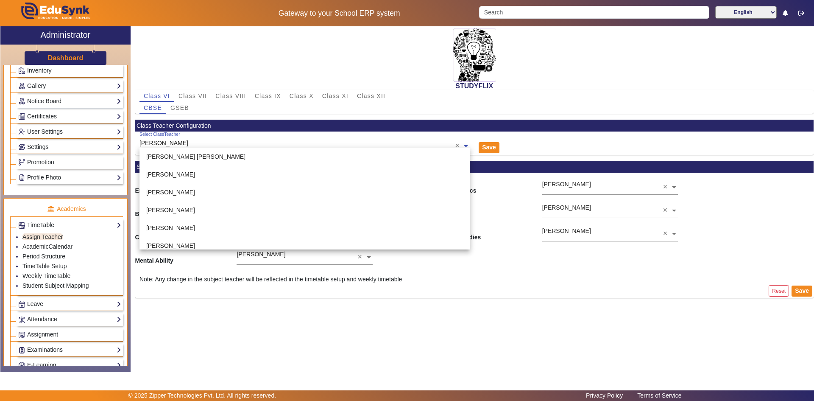
click at [466, 146] on span at bounding box center [466, 145] width 8 height 9
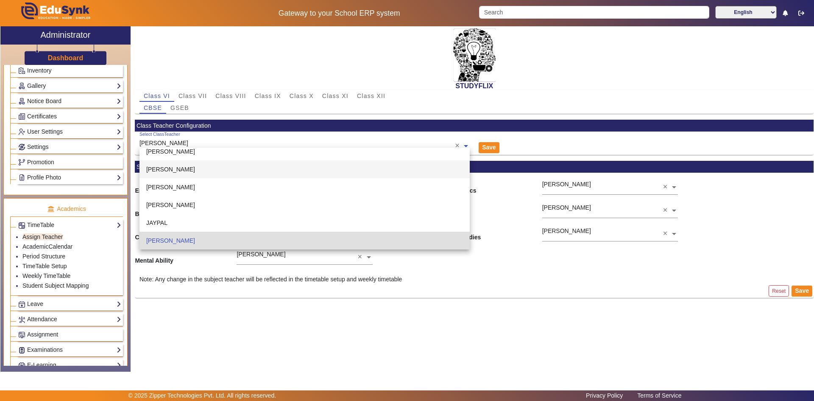
click at [524, 148] on div "Save" at bounding box center [530, 142] width 113 height 23
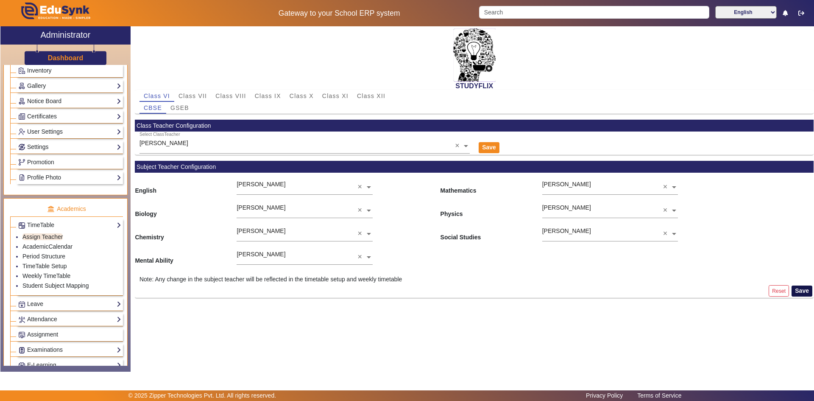
click at [802, 290] on button "Save" at bounding box center [802, 290] width 21 height 11
drag, startPoint x: 143, startPoint y: 212, endPoint x: 288, endPoint y: 199, distance: 146.0
click at [0, 0] on span "Biology [PERSON_NAME] ×" at bounding box center [0, 0] width 0 height 0
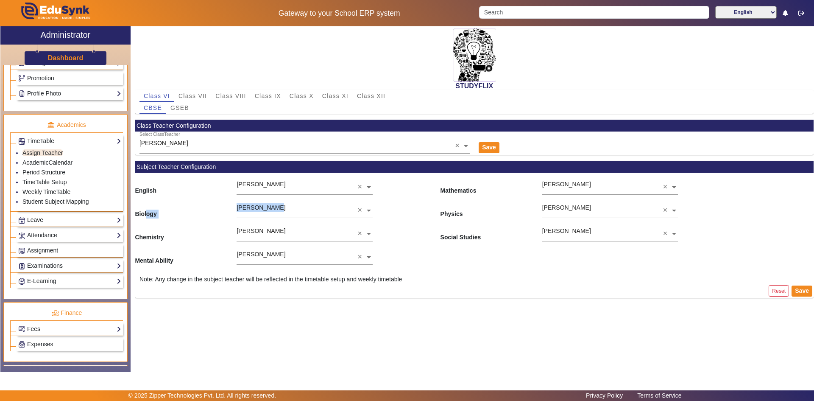
scroll to position [275, 0]
click at [37, 250] on span "Assignment" at bounding box center [42, 249] width 31 height 7
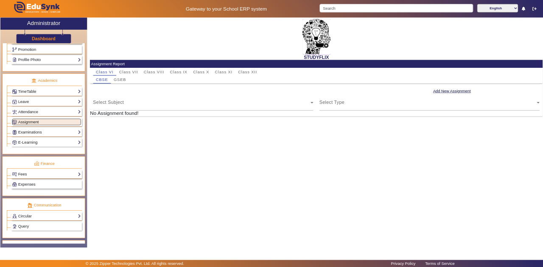
scroll to position [317, 0]
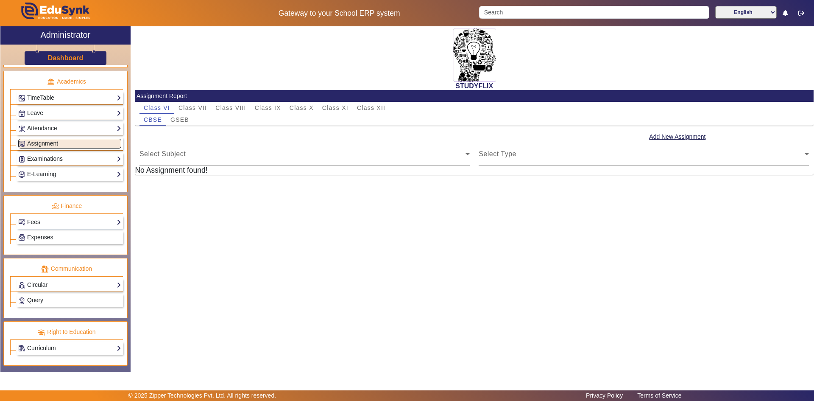
click at [38, 161] on link "Examinations" at bounding box center [69, 159] width 103 height 10
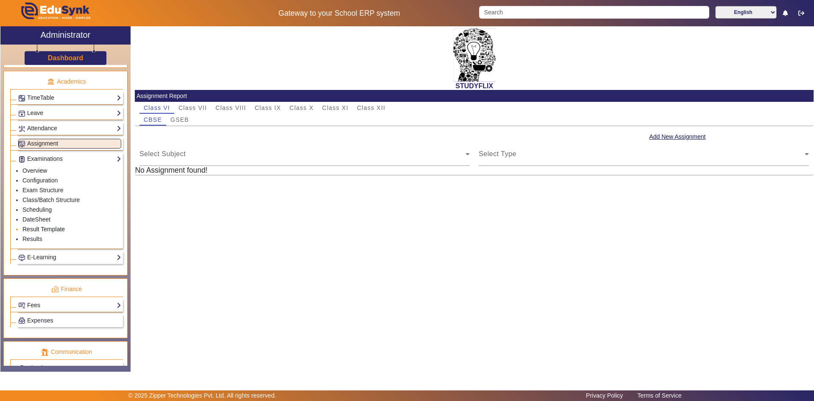
click at [32, 229] on link "Result Template" at bounding box center [43, 229] width 42 height 7
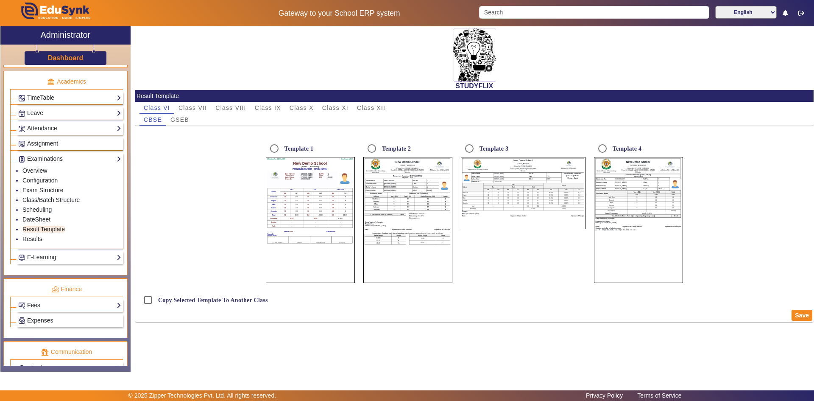
click at [296, 201] on td "6.00" at bounding box center [296, 201] width 13 height 4
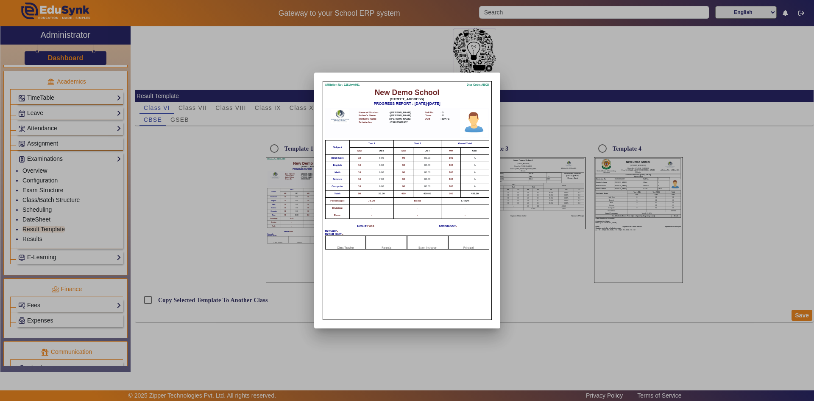
click at [400, 181] on td "90" at bounding box center [404, 179] width 20 height 7
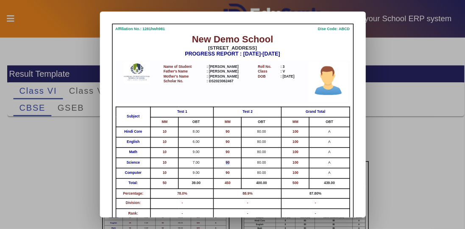
scroll to position [51, 0]
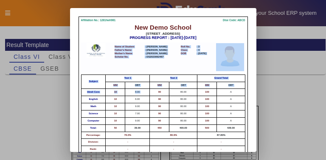
drag, startPoint x: 150, startPoint y: 88, endPoint x: 151, endPoint y: 64, distance: 24.2
click at [151, 61] on div "Affiliation No.: 1281hwh981 Dise Code: ABCD New Demo School [STREET_ADDRESS] PR…" at bounding box center [163, 101] width 168 height 169
click at [153, 79] on th "Test 2" at bounding box center [173, 78] width 47 height 7
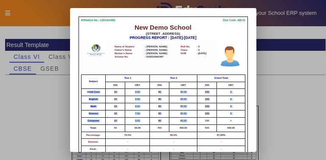
drag, startPoint x: 90, startPoint y: 90, endPoint x: 203, endPoint y: 118, distance: 116.3
click at [203, 118] on tbody "Hindi Core 10 8.00 90 80.00 100 A English 10 6.00 90 80.00 100 A Math 10 9.00 9…" at bounding box center [163, 121] width 164 height 64
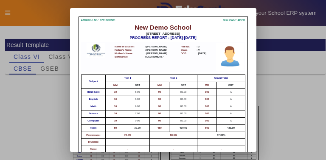
click at [255, 92] on div "Affiliation No.: 1281hwh981 Dise Code: ABCD New Demo School [STREET_ADDRESS] PR…" at bounding box center [163, 80] width 186 height 144
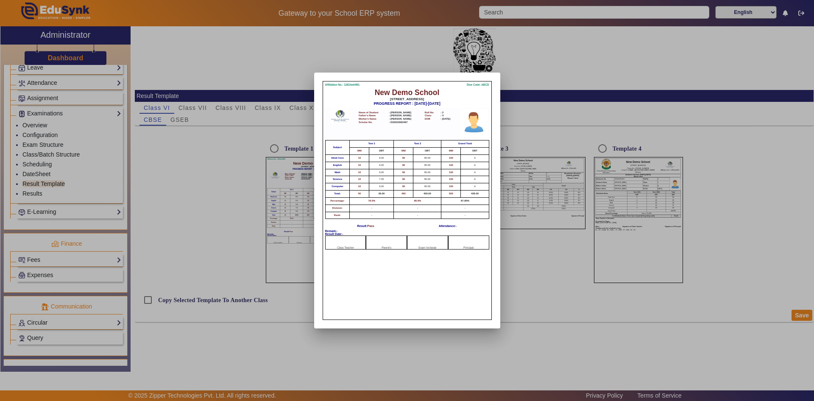
scroll to position [363, 0]
click at [626, 216] on div at bounding box center [407, 200] width 814 height 401
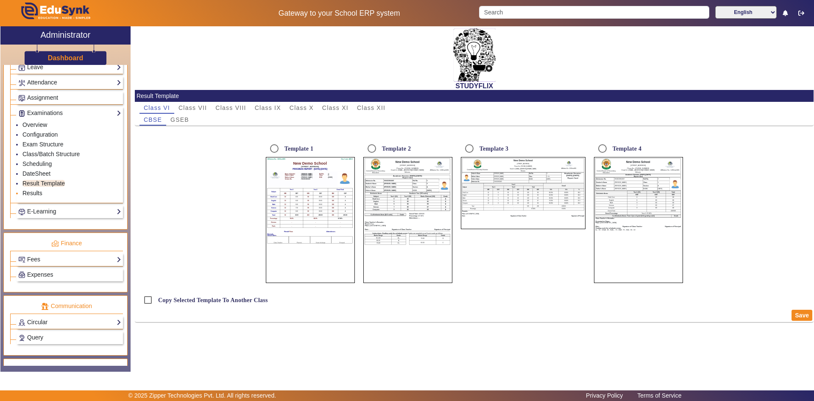
click at [33, 194] on link "Results" at bounding box center [32, 193] width 20 height 7
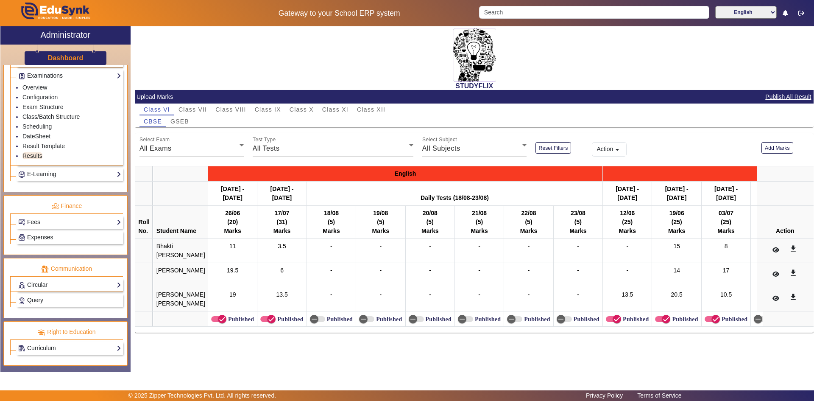
scroll to position [358, 0]
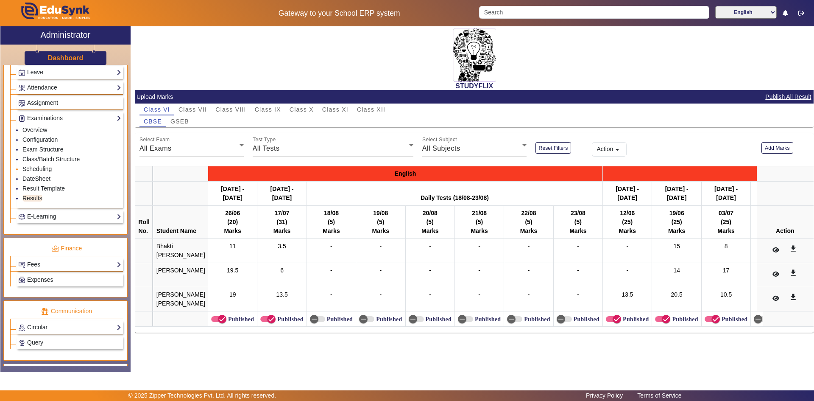
click at [45, 171] on link "Scheduling" at bounding box center [36, 168] width 29 height 7
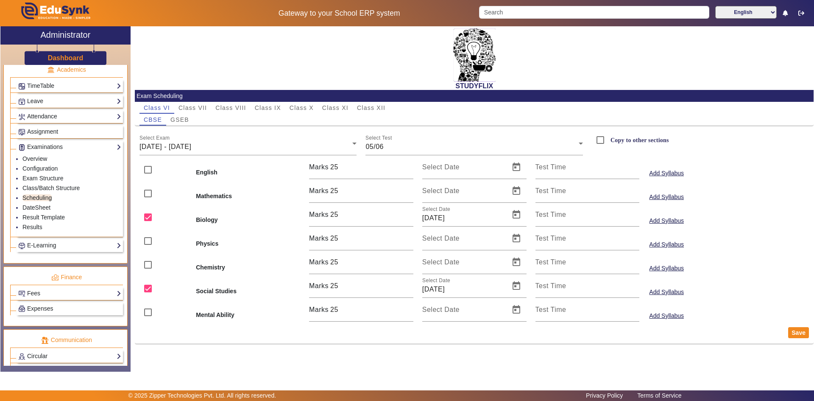
scroll to position [315, 0]
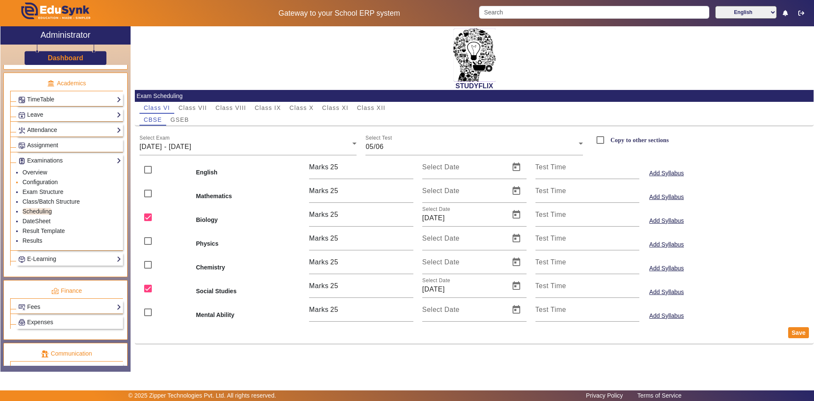
click at [55, 180] on link "Configuration" at bounding box center [39, 181] width 35 height 7
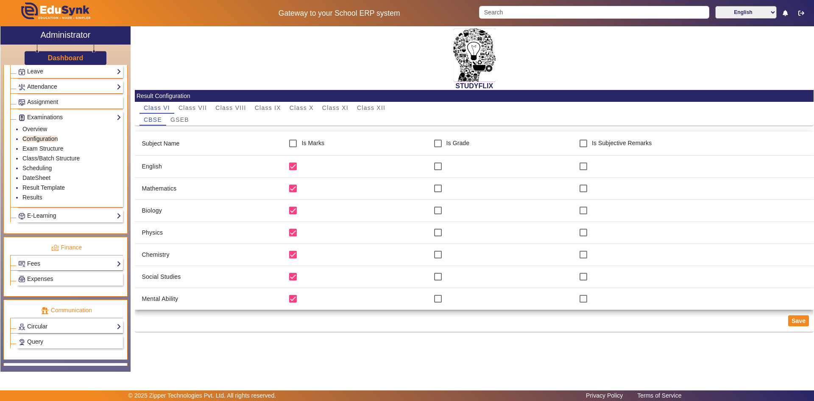
scroll to position [400, 0]
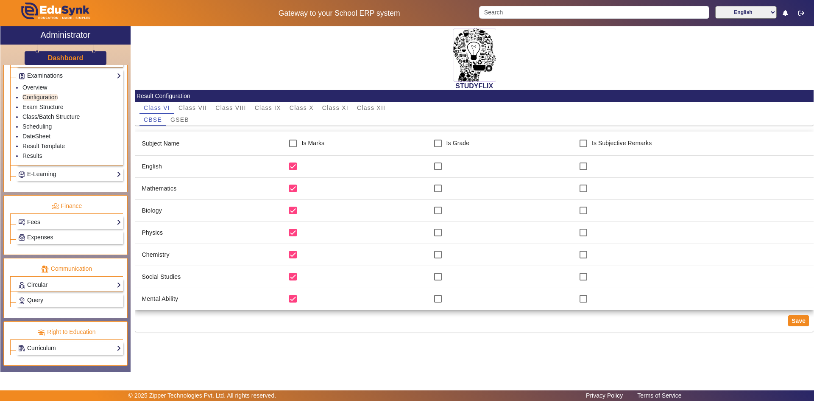
click at [45, 225] on link "Fees" at bounding box center [69, 222] width 103 height 10
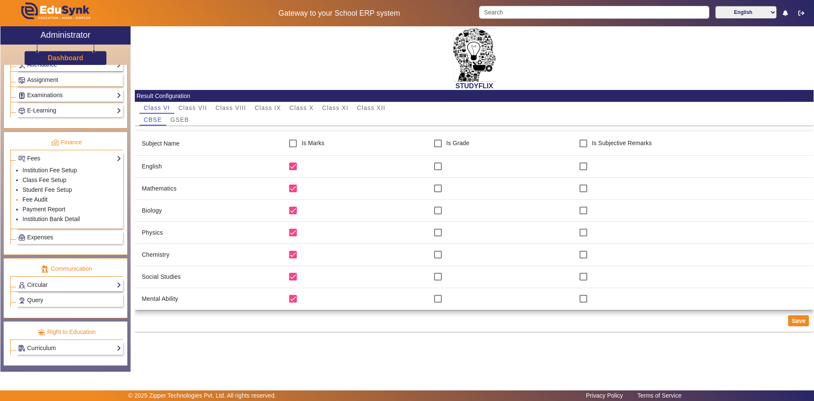
click at [42, 200] on link "Fee Audit" at bounding box center [34, 199] width 25 height 7
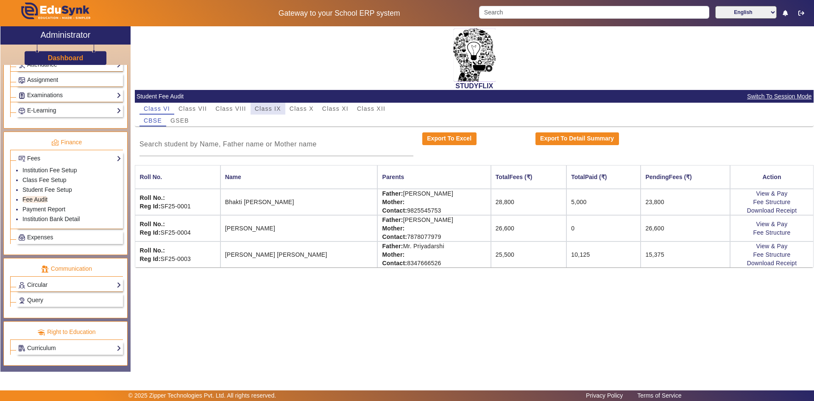
click at [272, 108] on span "Class IX" at bounding box center [268, 109] width 26 height 6
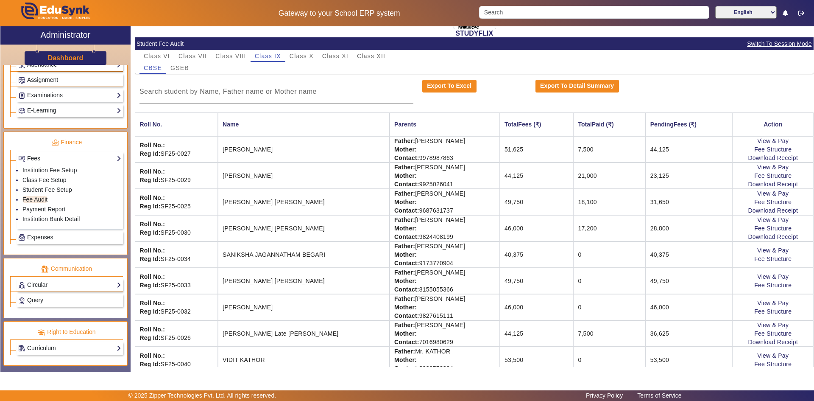
scroll to position [64, 0]
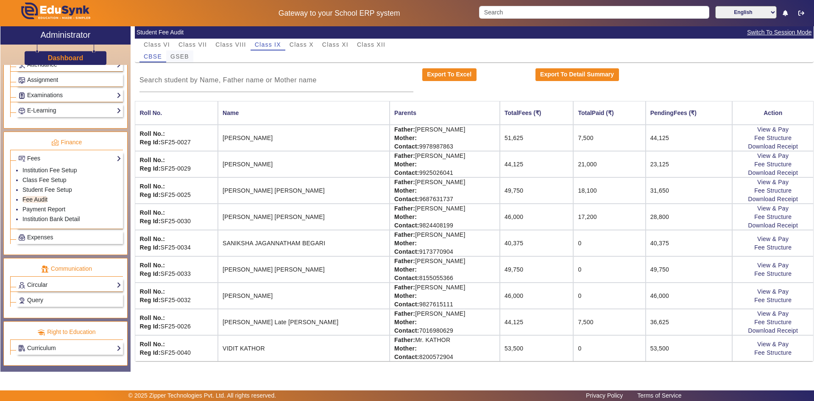
click at [181, 54] on span "GSEB" at bounding box center [179, 56] width 19 height 6
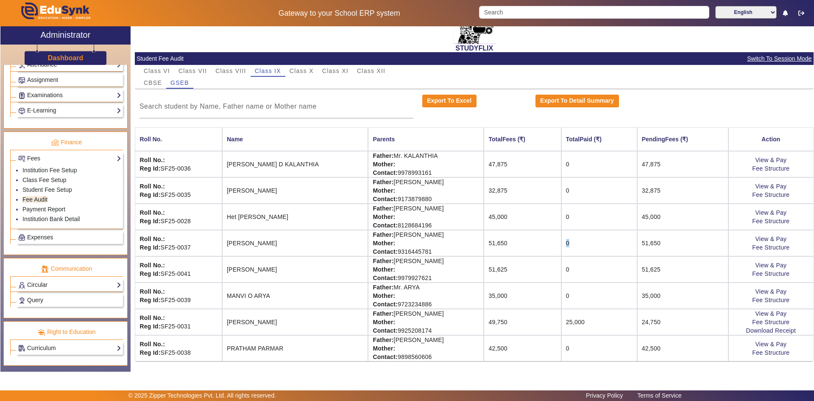
drag, startPoint x: 552, startPoint y: 243, endPoint x: 541, endPoint y: 245, distance: 11.6
click at [541, 245] on tr "Roll No.: Reg Id: SF25-0037 [PERSON_NAME] Father: [PERSON_NAME] Mother: Contact…" at bounding box center [474, 243] width 679 height 26
click at [770, 240] on link "View & Pay" at bounding box center [770, 238] width 31 height 7
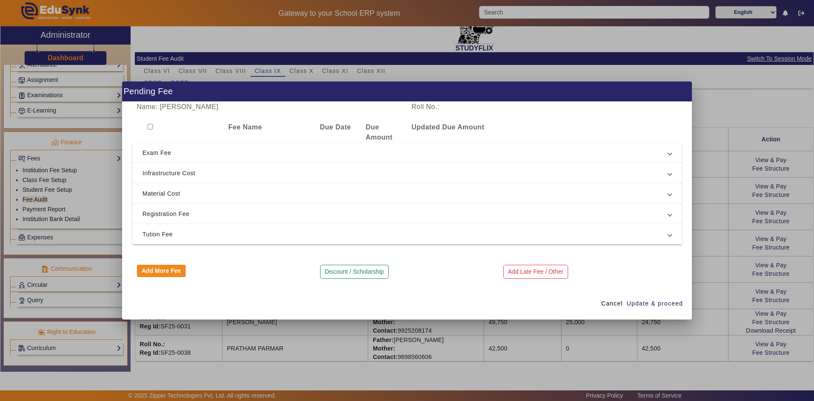
click at [151, 122] on div at bounding box center [178, 132] width 92 height 20
click at [152, 128] on input "checkbox" at bounding box center [151, 127] width 6 height 6
click at [152, 127] on input "checkbox" at bounding box center [151, 127] width 6 height 6
click at [174, 215] on span "Registration Fee" at bounding box center [405, 214] width 526 height 10
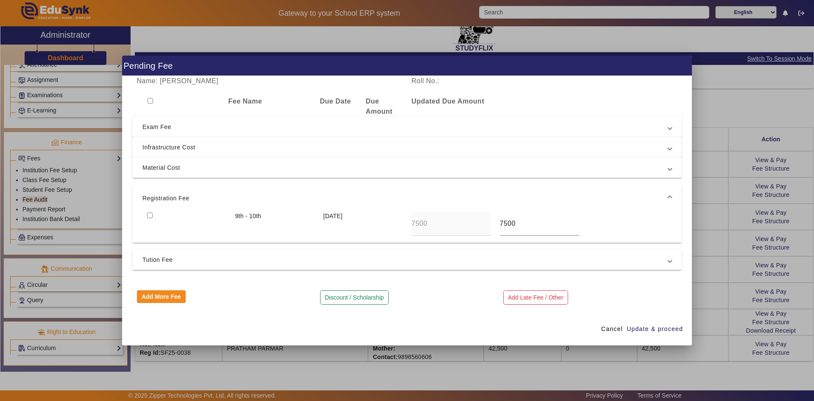
click at [152, 215] on input "checkbox" at bounding box center [150, 215] width 6 height 6
click at [640, 329] on span "Update & proceed" at bounding box center [655, 328] width 56 height 9
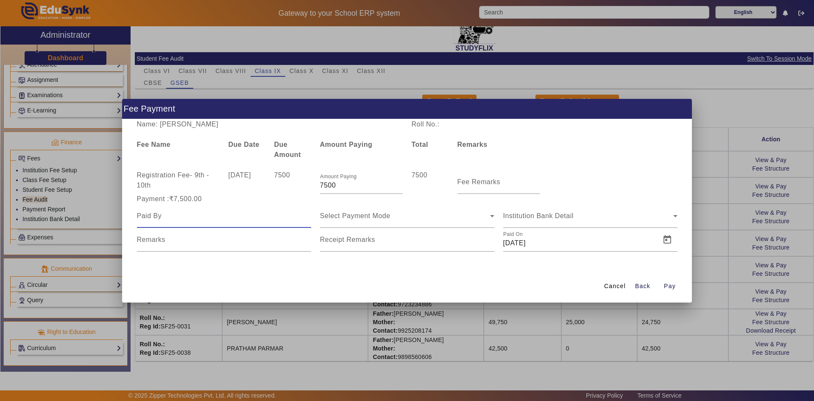
click at [212, 218] on input at bounding box center [224, 216] width 174 height 10
click at [346, 223] on div "Select Payment Mode" at bounding box center [407, 216] width 174 height 24
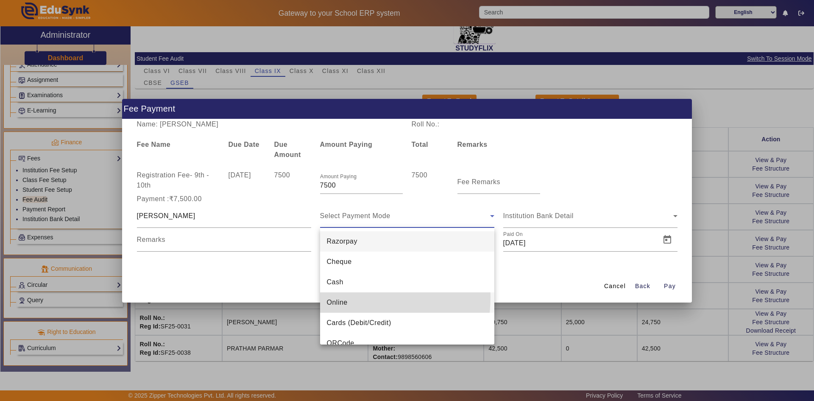
click at [335, 296] on mat-option "Online" at bounding box center [407, 302] width 174 height 20
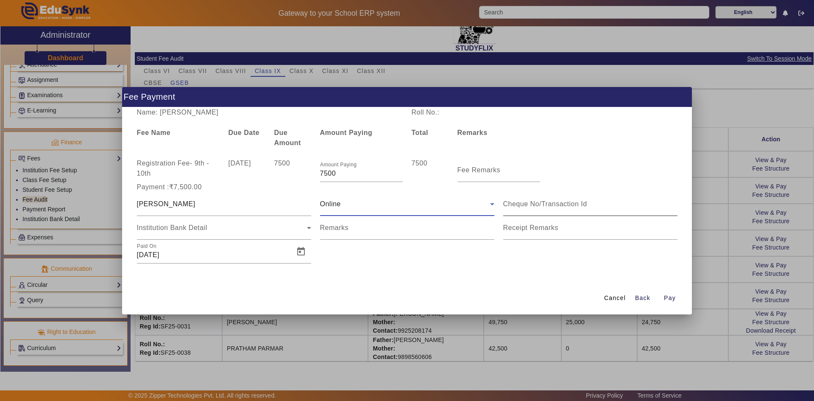
click at [540, 209] on div at bounding box center [590, 204] width 174 height 24
click at [300, 255] on span "Open calendar" at bounding box center [301, 251] width 20 height 20
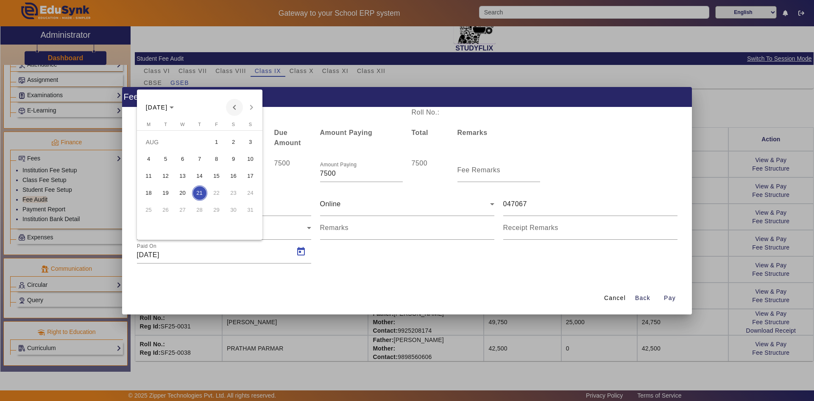
click at [231, 109] on span "Previous month" at bounding box center [234, 107] width 17 height 17
click at [227, 144] on span "3" at bounding box center [233, 141] width 15 height 15
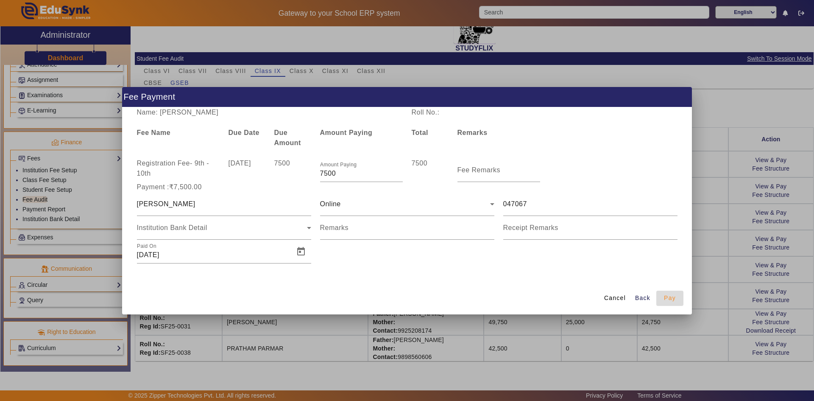
click at [667, 296] on span "Pay" at bounding box center [670, 297] width 12 height 9
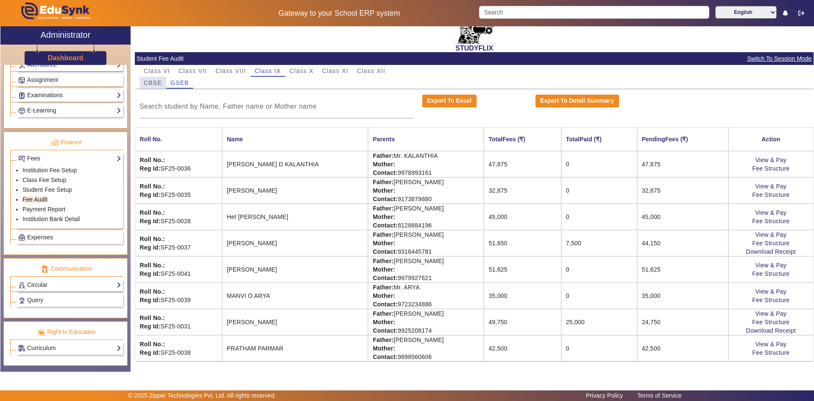
click at [160, 86] on span "CBSE" at bounding box center [153, 83] width 18 height 6
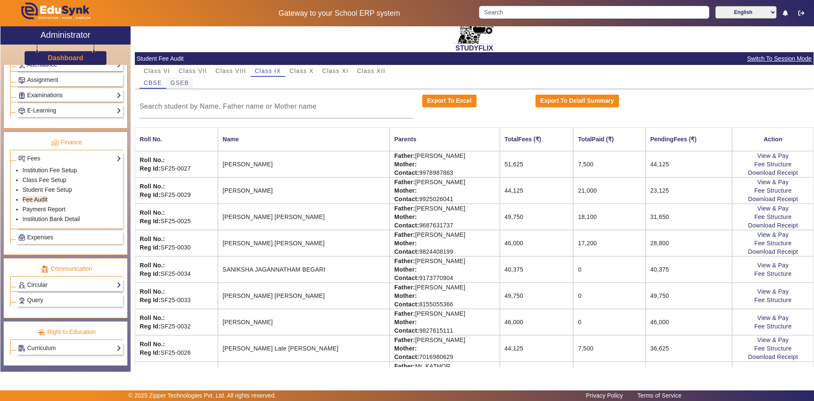
click at [173, 82] on span "GSEB" at bounding box center [179, 83] width 19 height 6
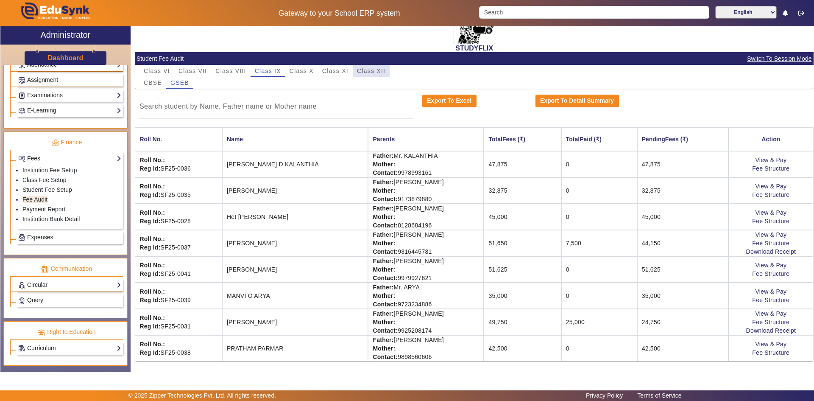
click at [357, 72] on span "Class XII" at bounding box center [371, 71] width 28 height 6
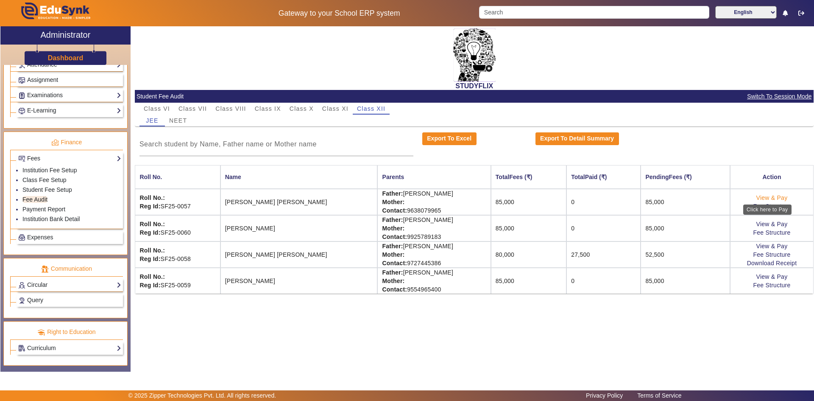
click at [768, 198] on link "View & Pay" at bounding box center [771, 197] width 31 height 7
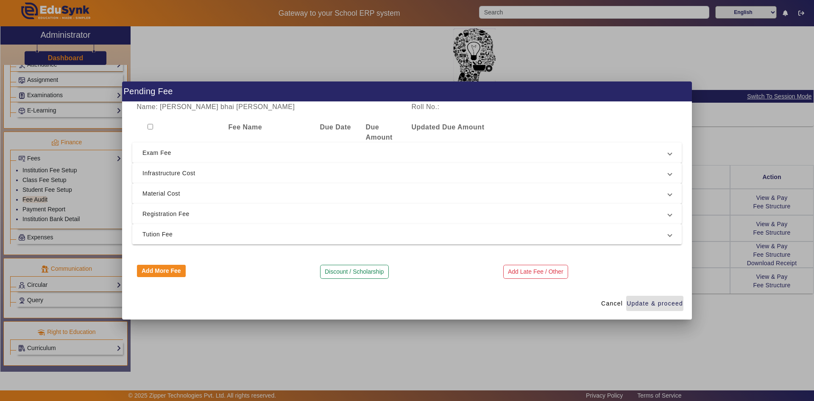
click at [152, 126] on input "checkbox" at bounding box center [151, 127] width 6 height 6
click at [161, 216] on span "Registration Fee" at bounding box center [405, 214] width 526 height 10
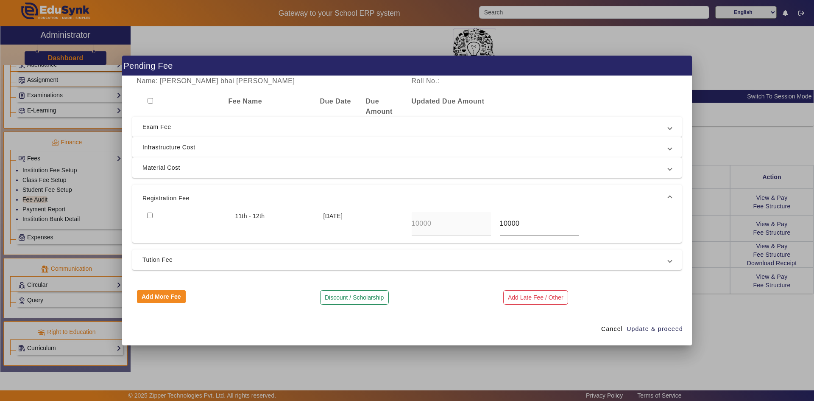
click at [150, 215] on input "checkbox" at bounding box center [150, 215] width 6 height 6
click at [644, 326] on span "Update & proceed" at bounding box center [655, 328] width 56 height 9
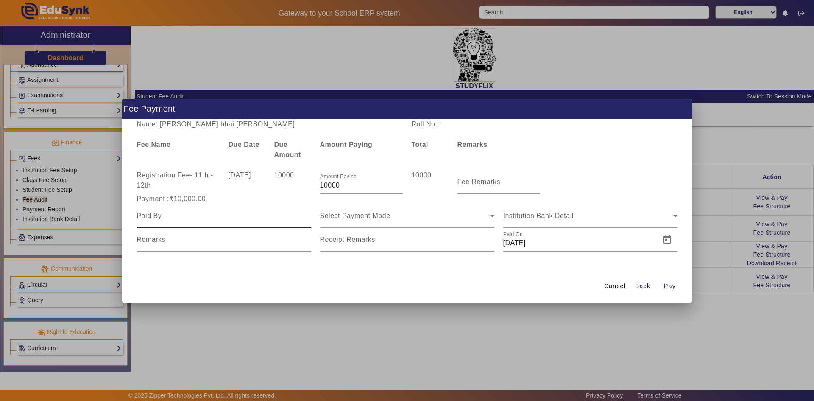
click at [173, 216] on input at bounding box center [224, 216] width 174 height 10
click at [340, 221] on div "Select Payment Mode" at bounding box center [407, 216] width 174 height 24
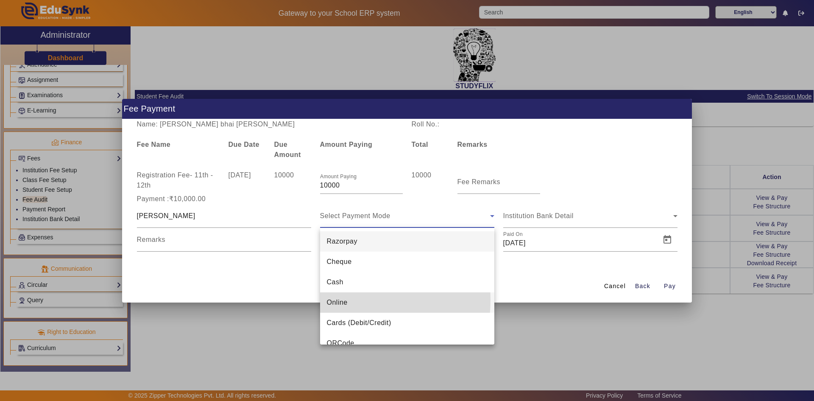
click at [336, 299] on span "Online" at bounding box center [337, 302] width 21 height 10
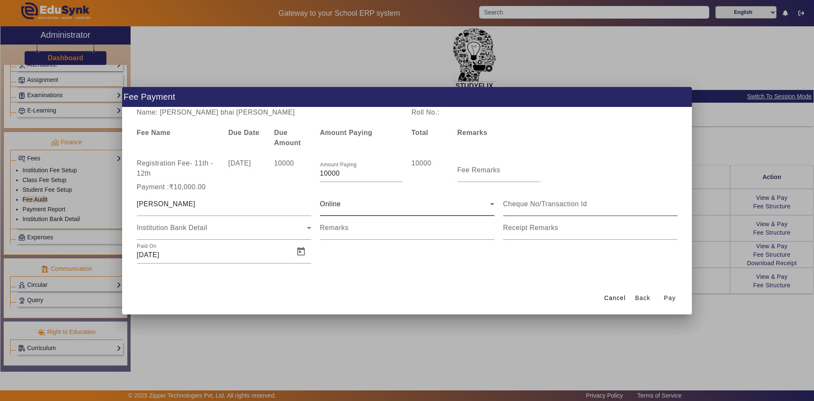
click at [522, 207] on input at bounding box center [590, 204] width 174 height 10
click at [304, 256] on span "Open calendar" at bounding box center [301, 251] width 20 height 20
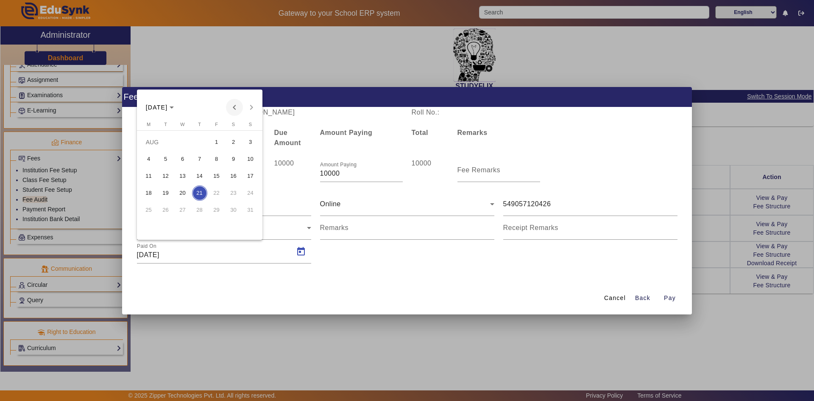
click at [231, 106] on span "Previous month" at bounding box center [234, 107] width 17 height 17
click at [245, 143] on span "4" at bounding box center [250, 141] width 15 height 15
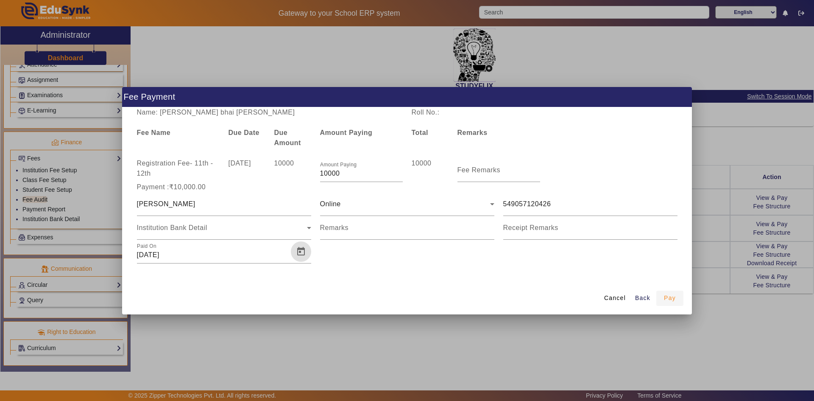
click at [670, 298] on span "Pay" at bounding box center [670, 297] width 12 height 9
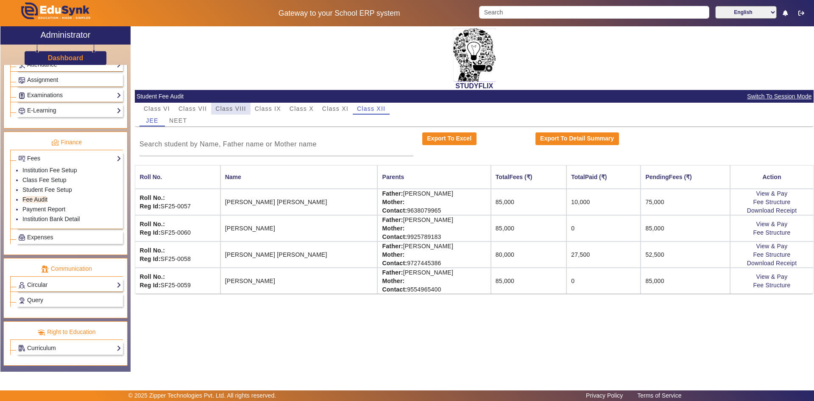
click at [244, 108] on span "Class VIII" at bounding box center [230, 109] width 31 height 6
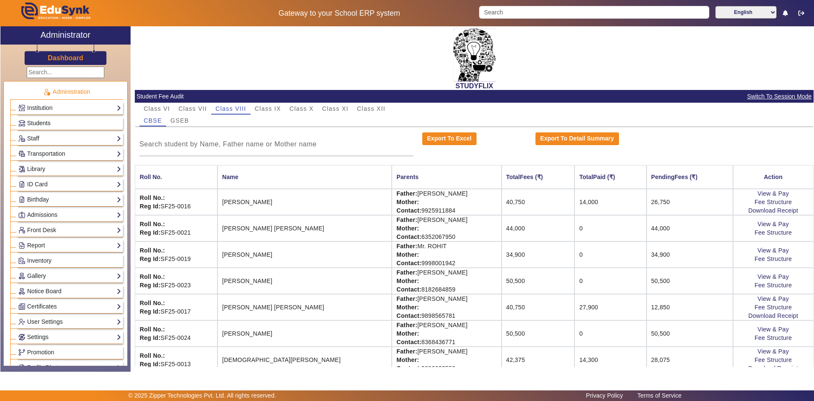
click at [42, 122] on span "Students" at bounding box center [38, 123] width 23 height 7
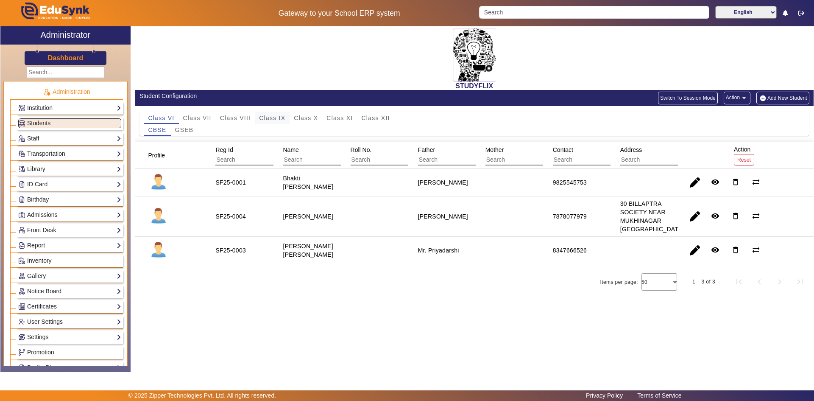
click at [275, 120] on span "Class IX" at bounding box center [272, 118] width 26 height 6
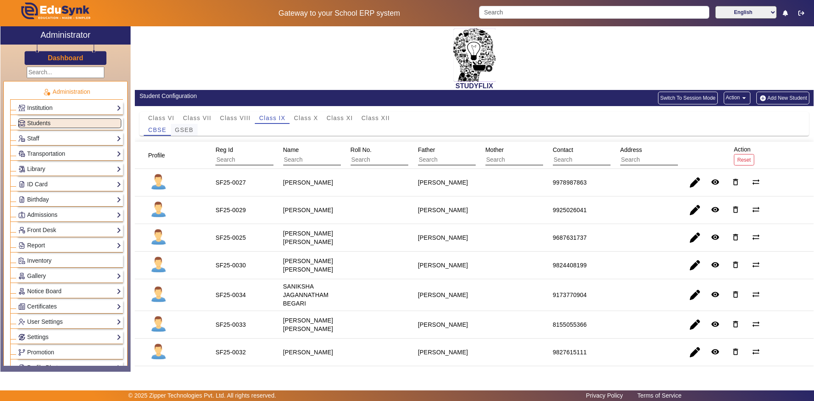
click at [189, 130] on span "GSEB" at bounding box center [184, 130] width 19 height 6
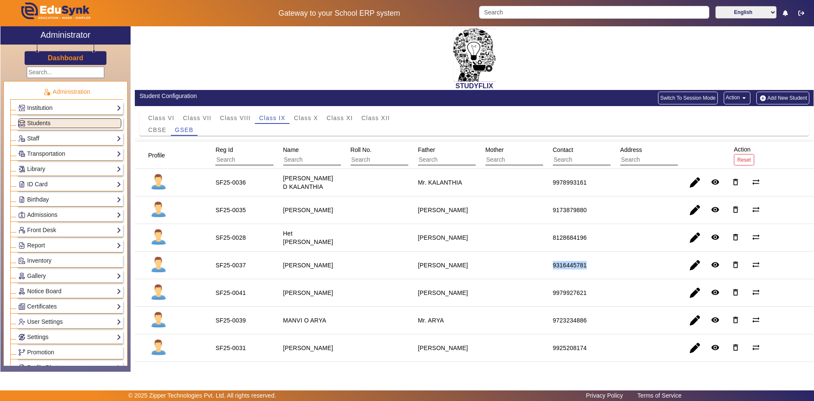
drag, startPoint x: 543, startPoint y: 262, endPoint x: 591, endPoint y: 267, distance: 49.0
click at [591, 267] on mat-cell "9316445781" at bounding box center [576, 265] width 67 height 28
click at [243, 119] on span "Class VIII" at bounding box center [235, 118] width 31 height 6
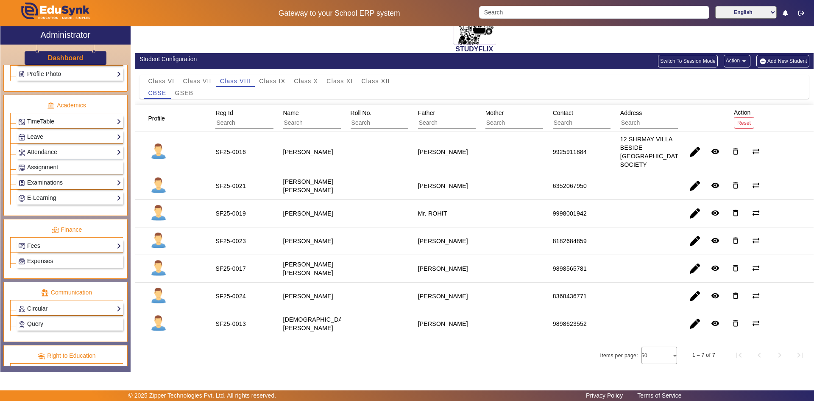
scroll to position [297, 0]
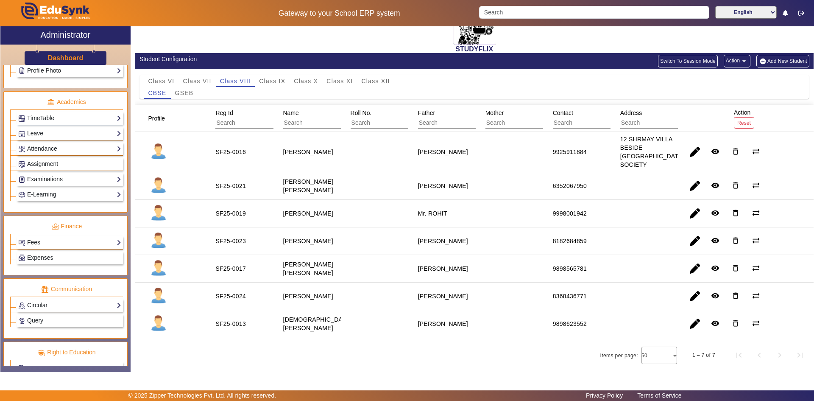
click at [59, 178] on link "Examinations" at bounding box center [69, 179] width 103 height 10
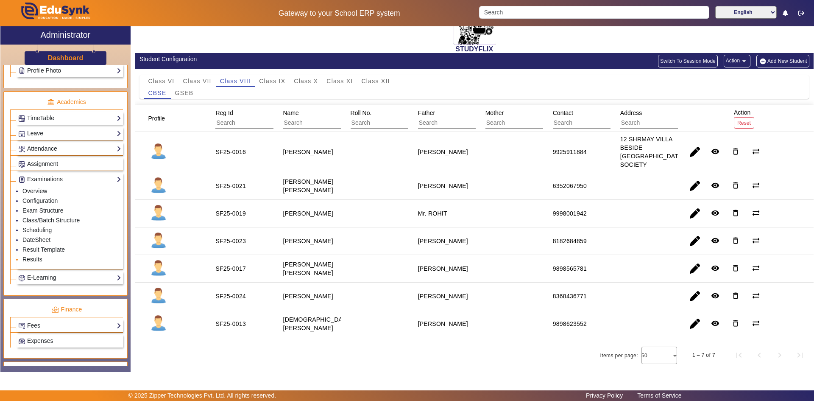
click at [35, 258] on link "Results" at bounding box center [32, 259] width 20 height 7
